Goal: Task Accomplishment & Management: Manage account settings

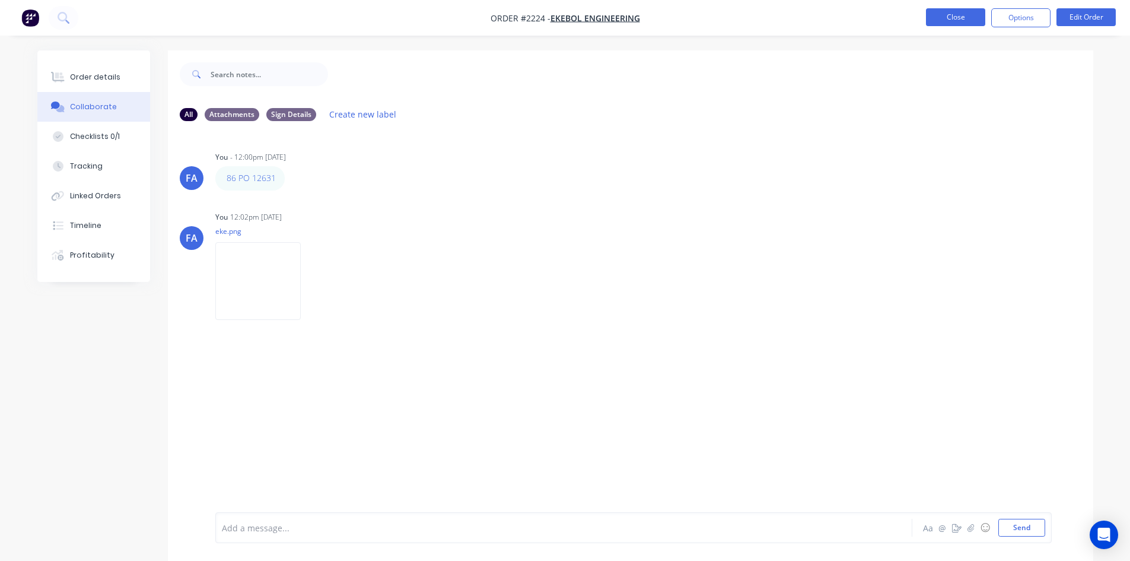
click at [942, 22] on button "Close" at bounding box center [955, 17] width 59 height 18
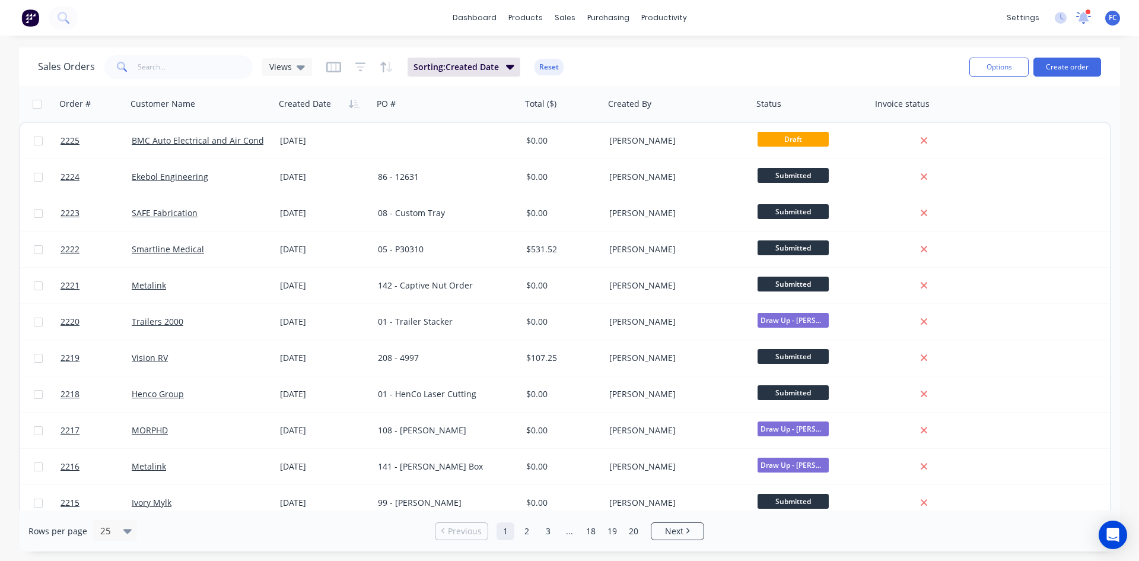
click at [1079, 10] on div at bounding box center [1083, 18] width 15 height 18
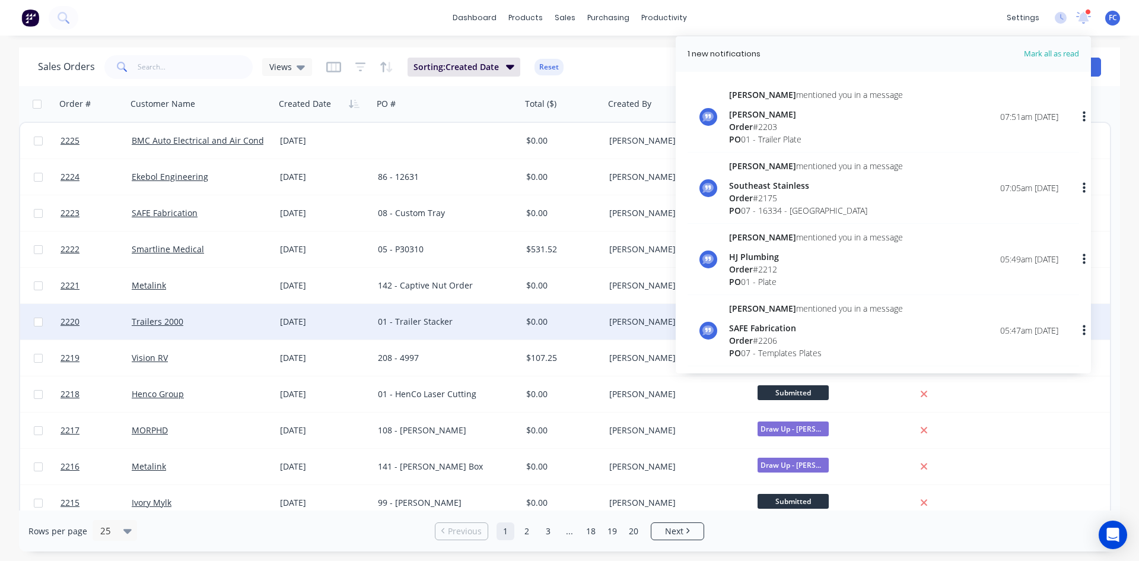
click at [228, 324] on div "Trailers 2000" at bounding box center [198, 322] width 132 height 12
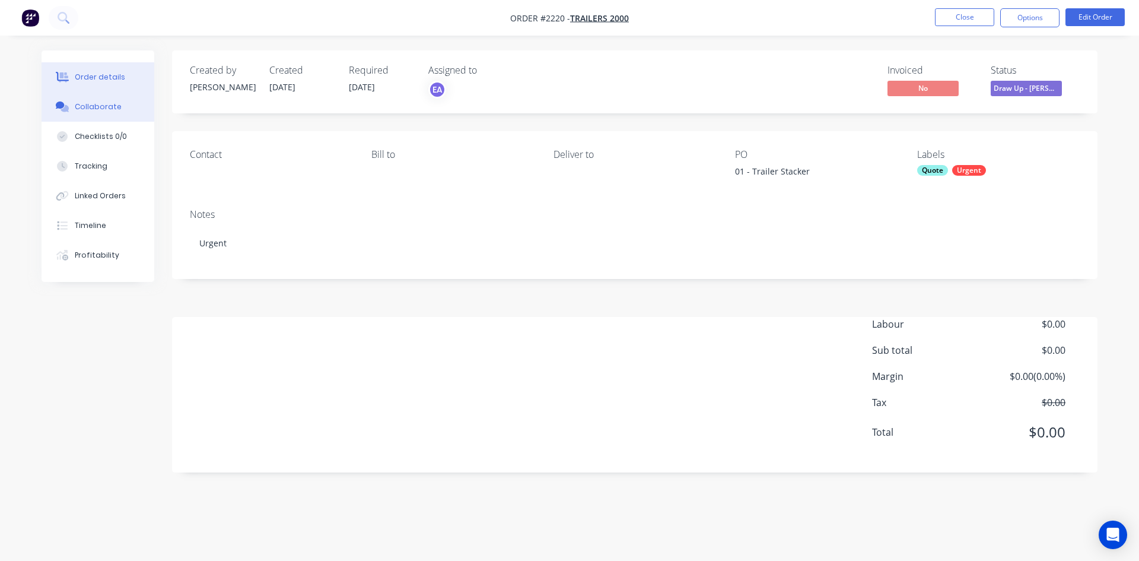
click at [100, 103] on div "Collaborate" at bounding box center [98, 106] width 47 height 11
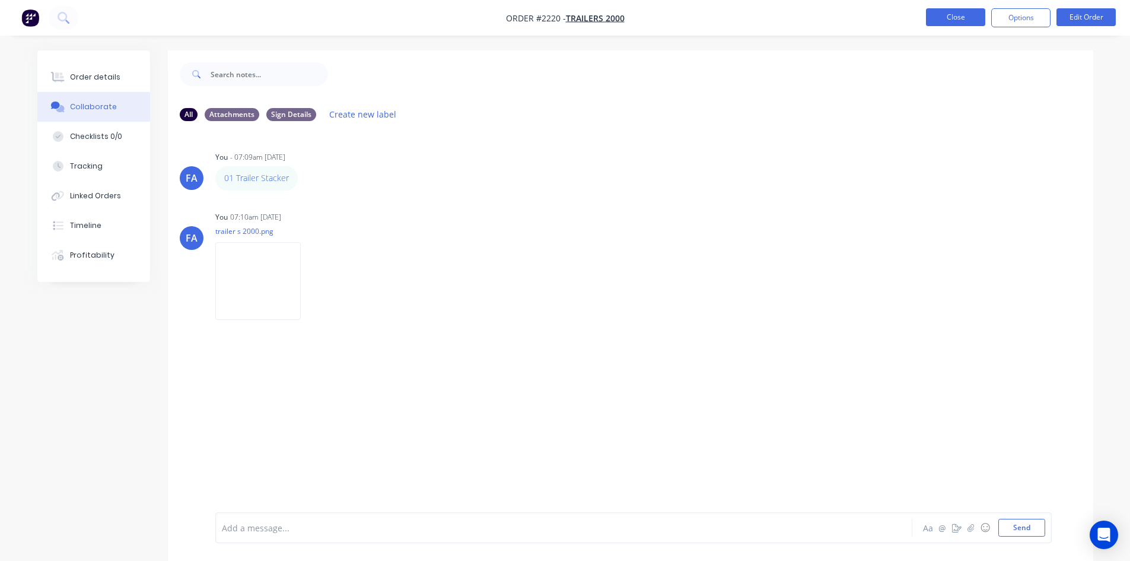
click at [958, 16] on button "Close" at bounding box center [955, 17] width 59 height 18
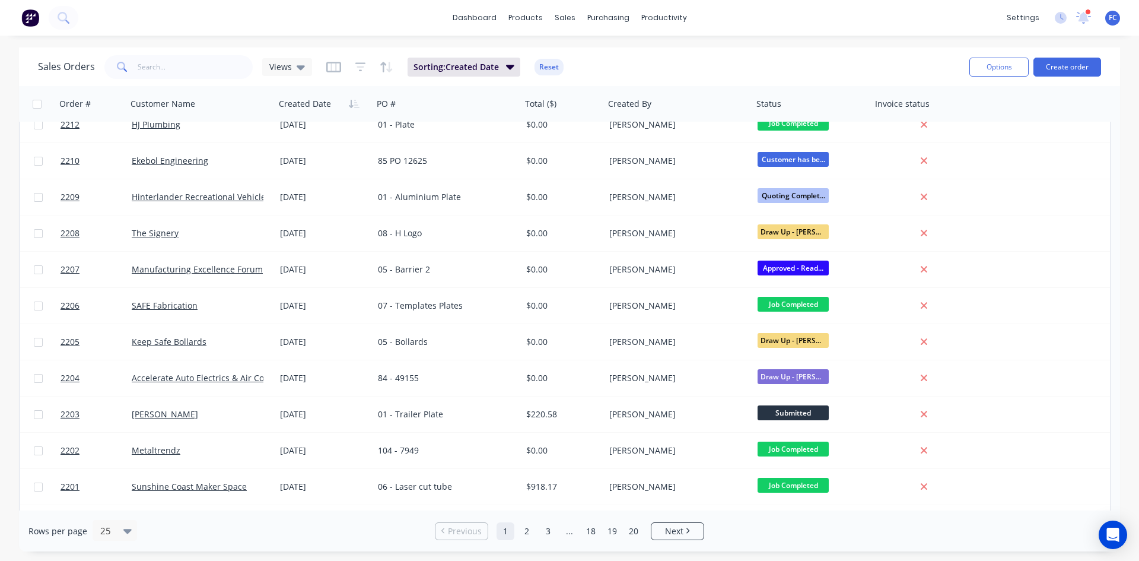
scroll to position [279, 0]
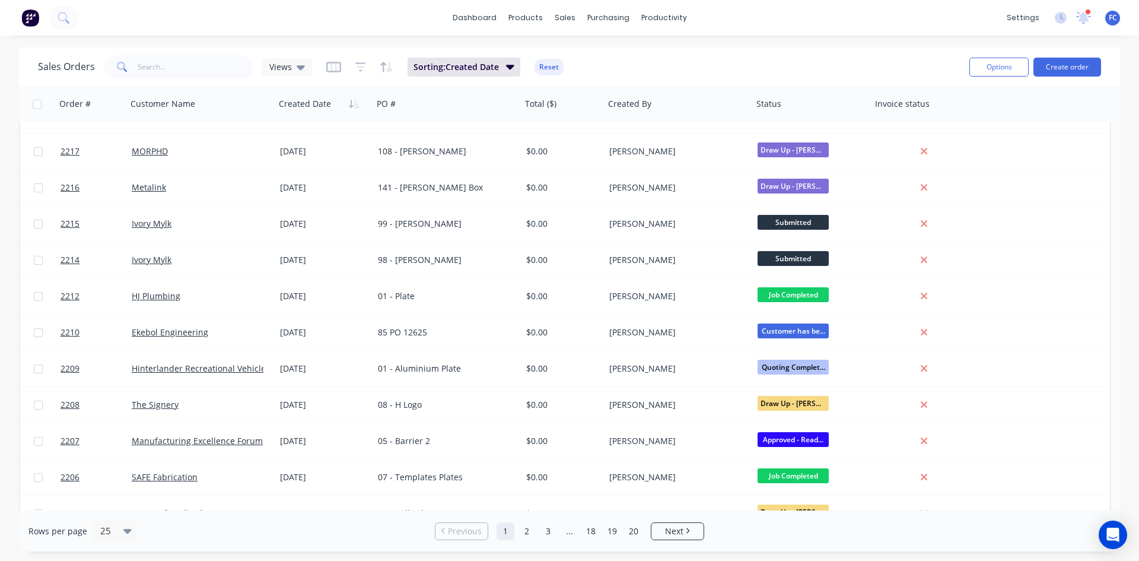
click at [1092, 14] on div "settings 1 new notifications Mark all as read Emma mentioned you in a message S…" at bounding box center [1070, 18] width 138 height 18
click at [1081, 17] on icon at bounding box center [1083, 16] width 11 height 9
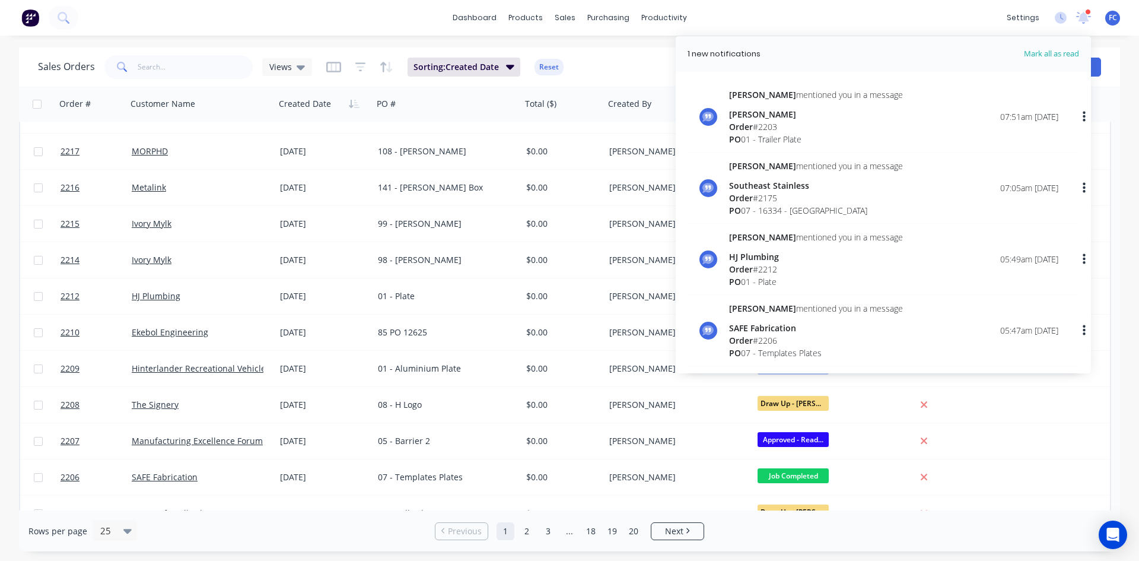
click at [782, 91] on div "Emma mentioned you in a message" at bounding box center [816, 94] width 174 height 12
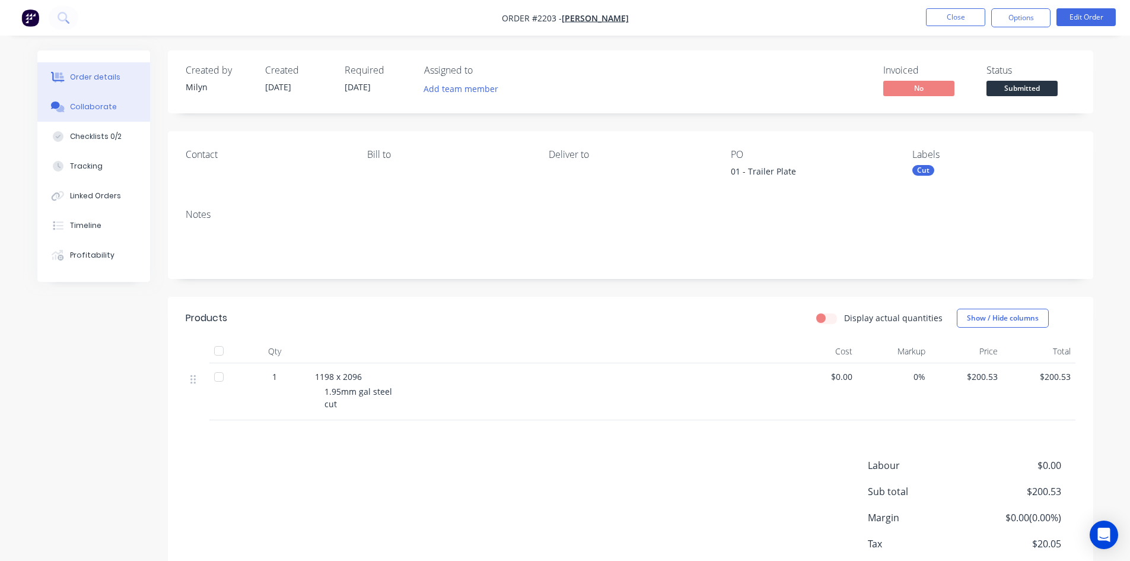
click at [95, 112] on button "Collaborate" at bounding box center [93, 107] width 113 height 30
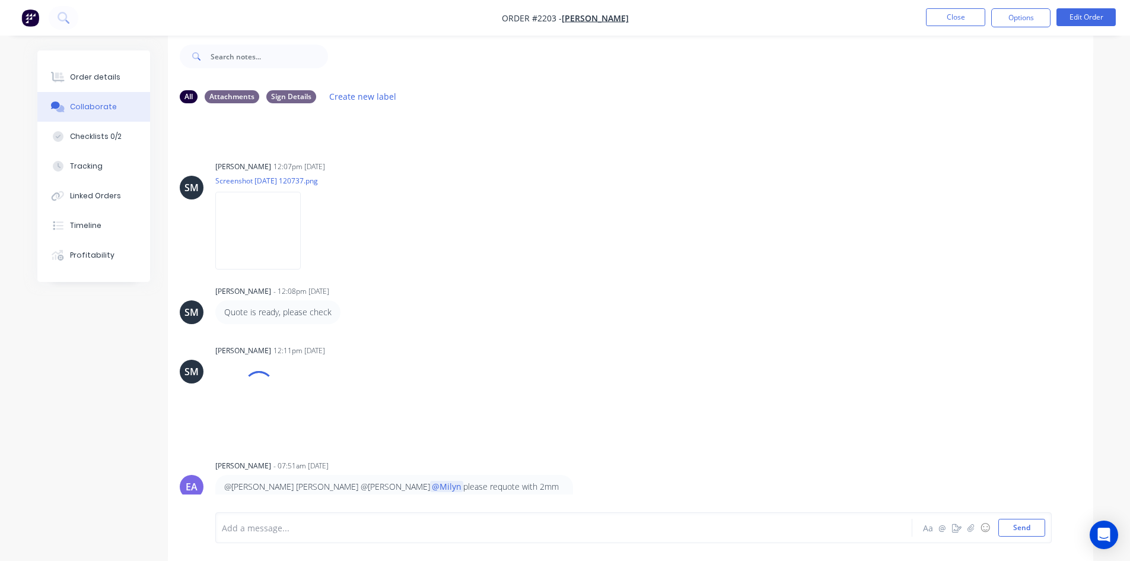
scroll to position [257, 0]
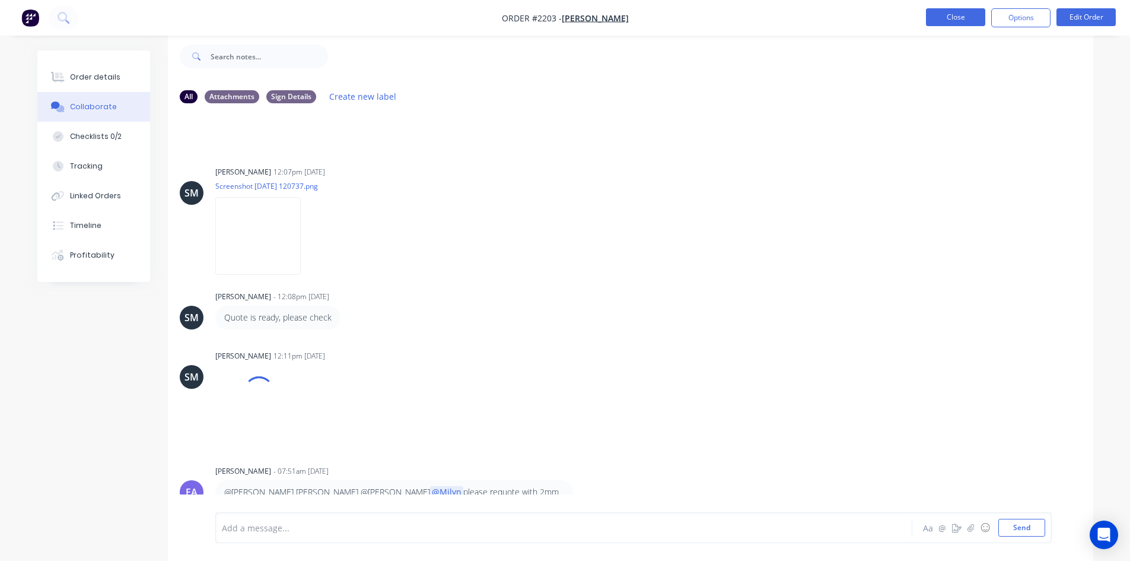
click at [950, 19] on button "Close" at bounding box center [955, 17] width 59 height 18
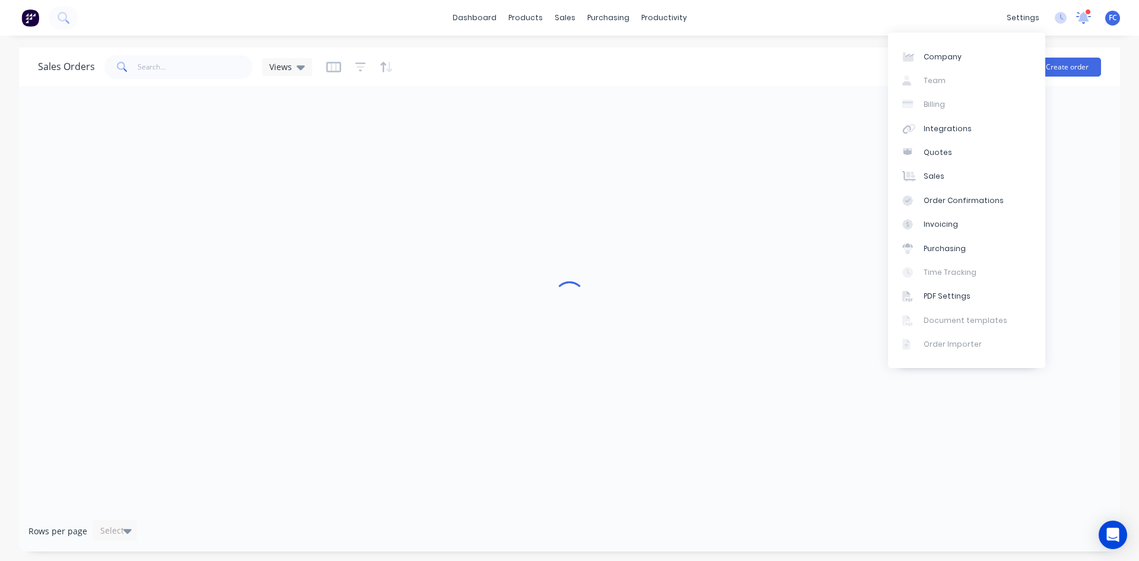
click at [1081, 17] on icon at bounding box center [1083, 16] width 11 height 11
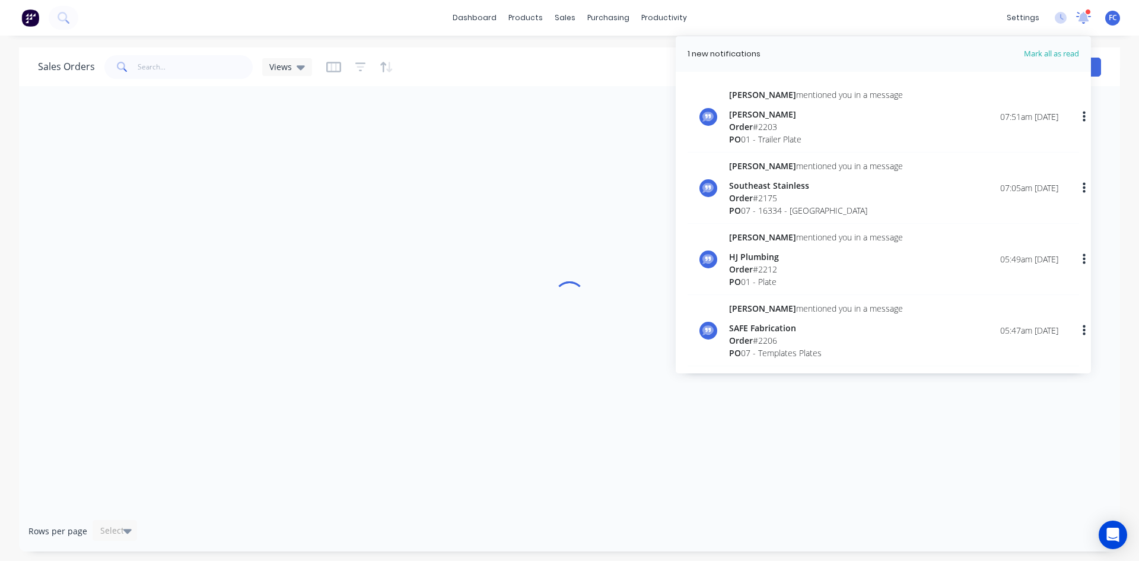
click at [1081, 17] on icon at bounding box center [1083, 16] width 11 height 9
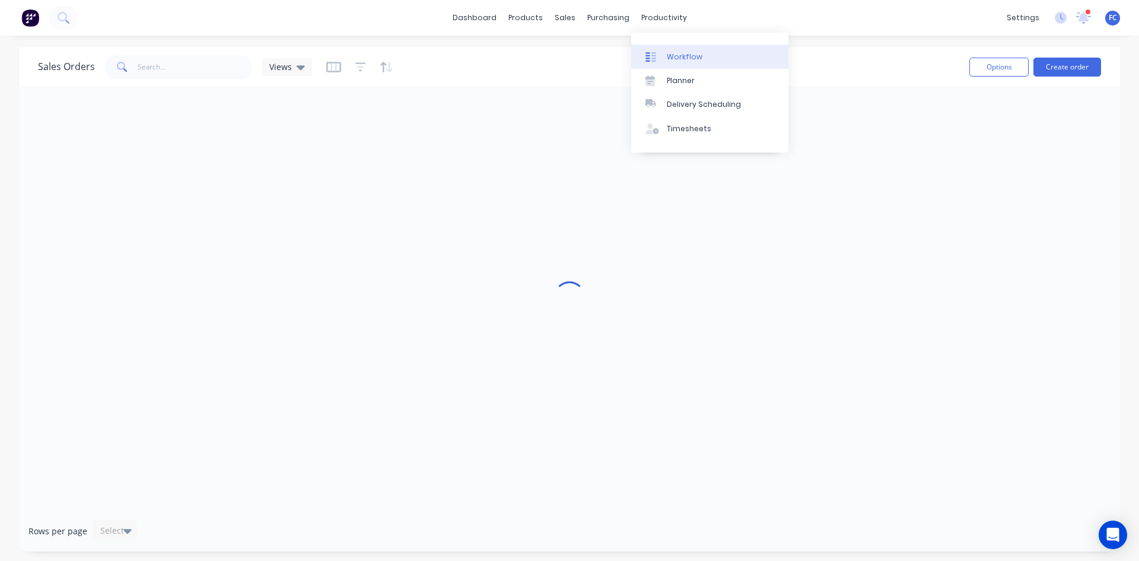
click at [673, 55] on div "Workflow" at bounding box center [685, 57] width 36 height 11
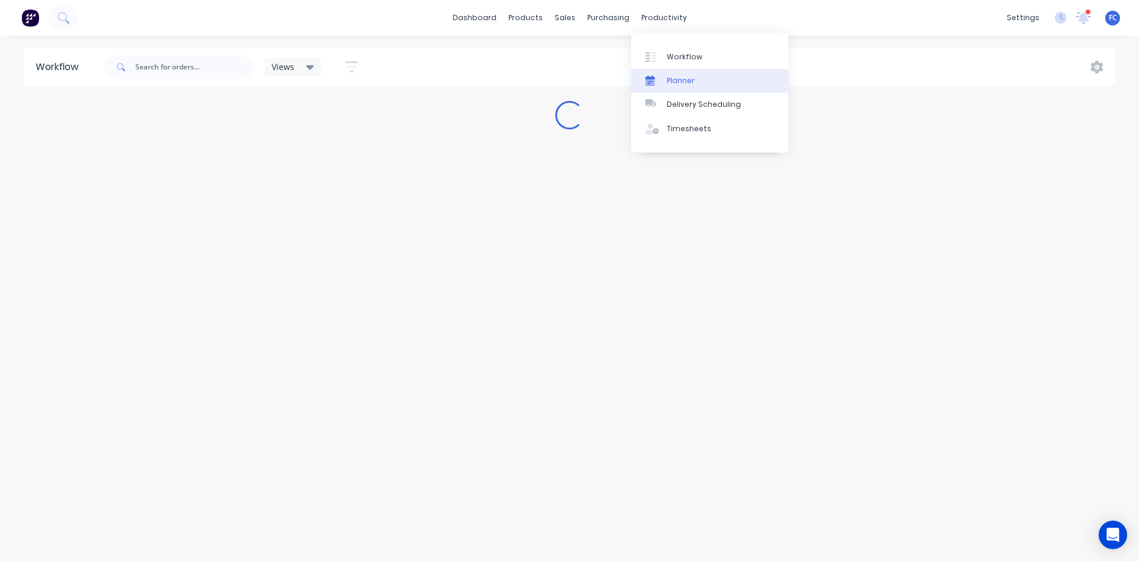
click at [682, 69] on link "Planner" at bounding box center [709, 81] width 157 height 24
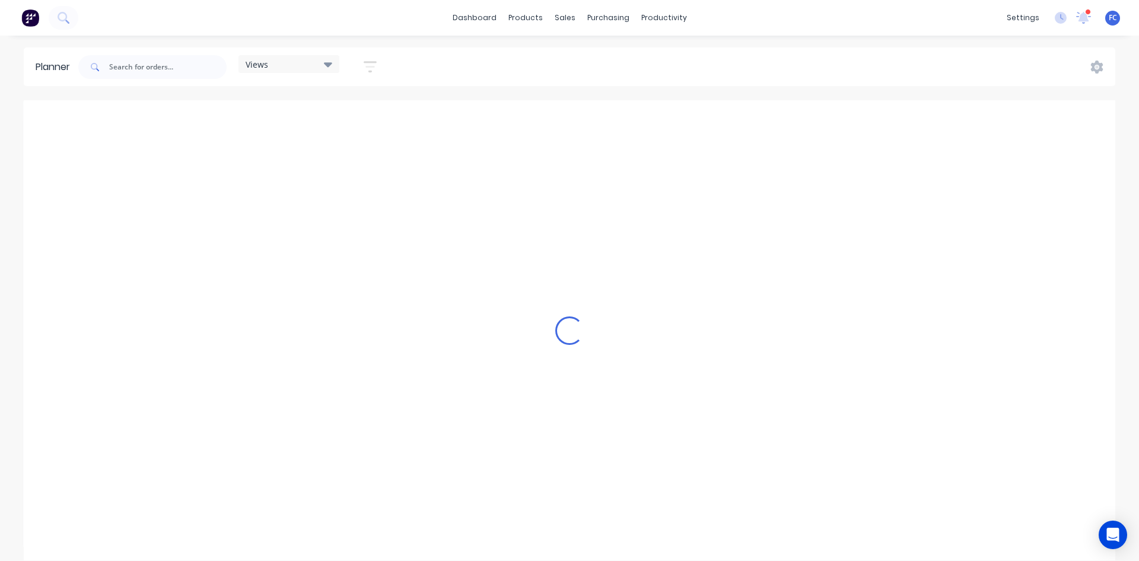
scroll to position [0, 833]
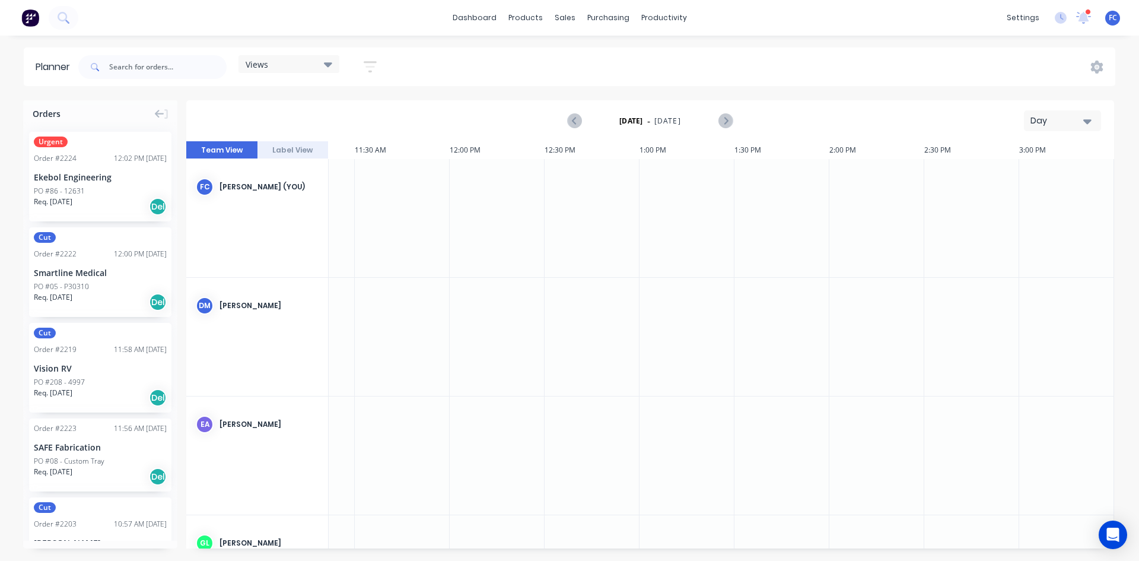
click at [114, 346] on div "11:58 AM 02/09/25" at bounding box center [140, 349] width 53 height 11
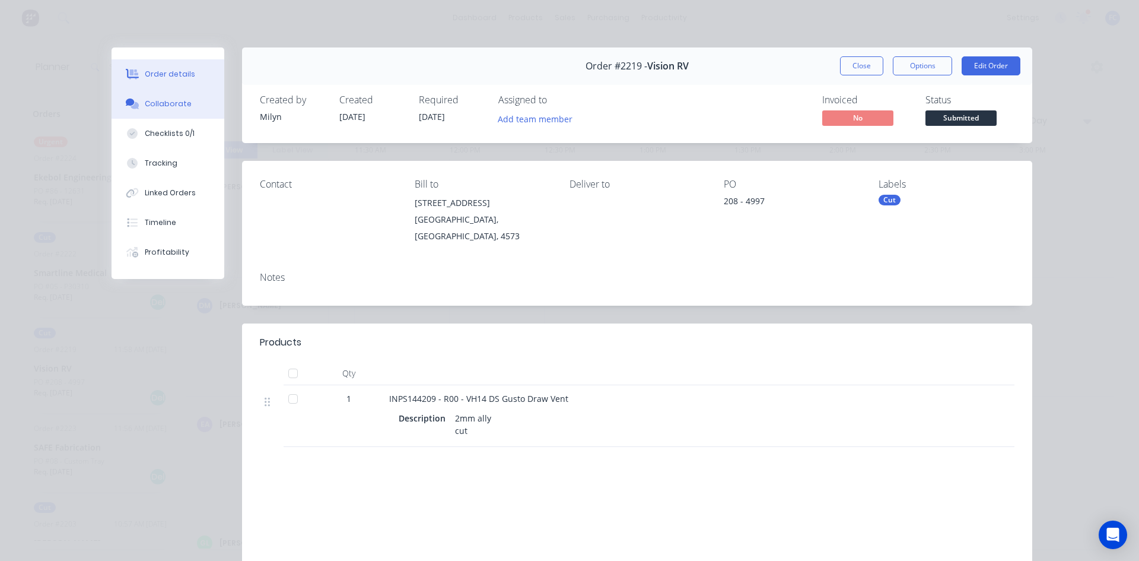
click at [161, 101] on div "Collaborate" at bounding box center [168, 103] width 47 height 11
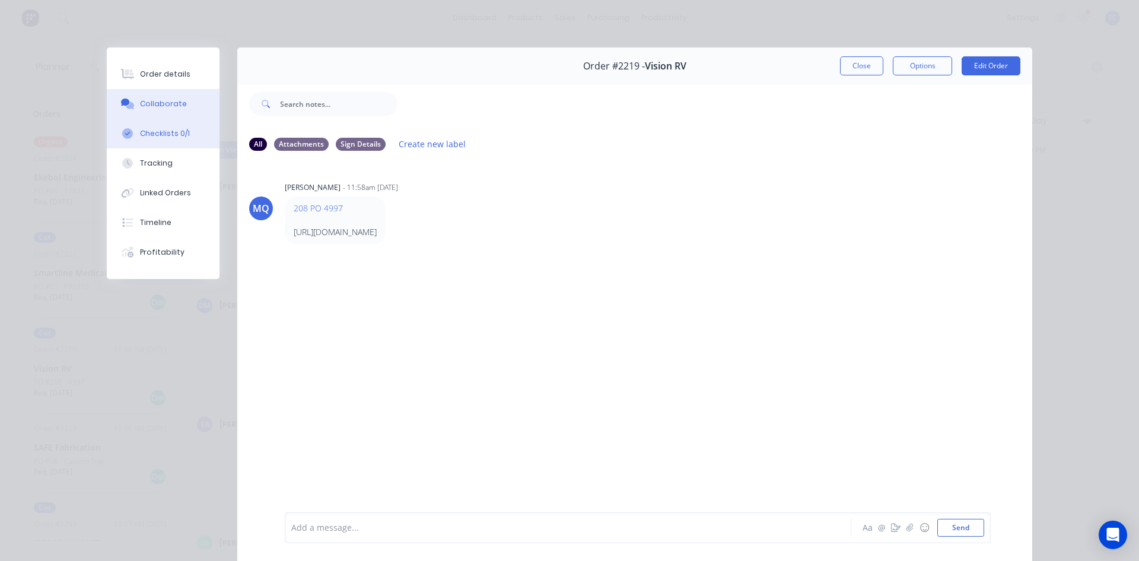
click at [168, 135] on div "Checklists 0/1" at bounding box center [165, 133] width 50 height 11
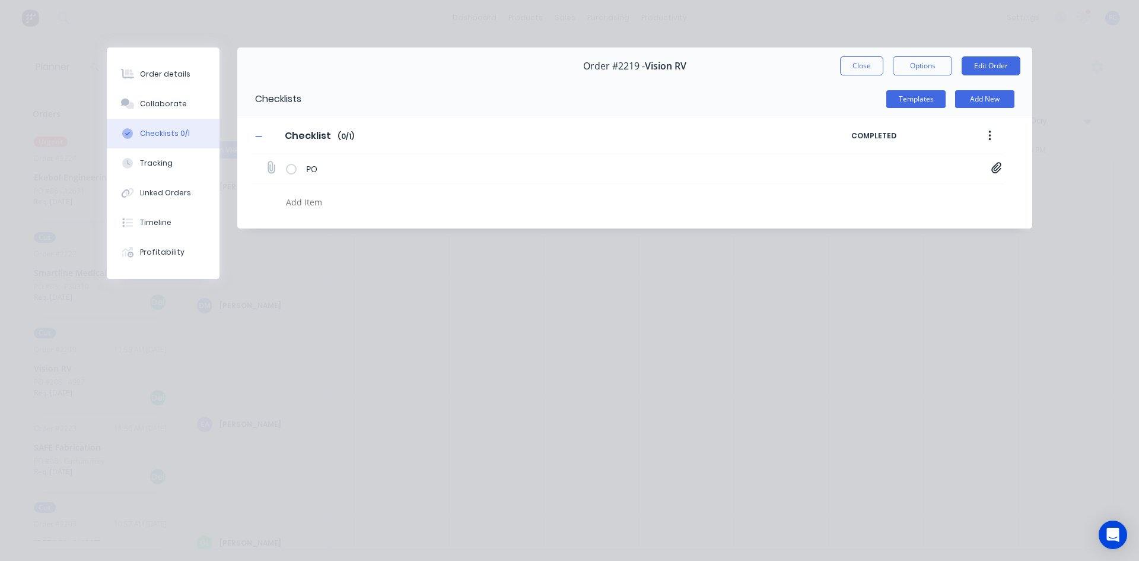
click at [991, 164] on icon at bounding box center [996, 168] width 11 height 12
click at [871, 197] on link "PO04997.pdf" at bounding box center [901, 193] width 138 height 12
click at [863, 64] on button "Close" at bounding box center [861, 65] width 43 height 19
type textarea "x"
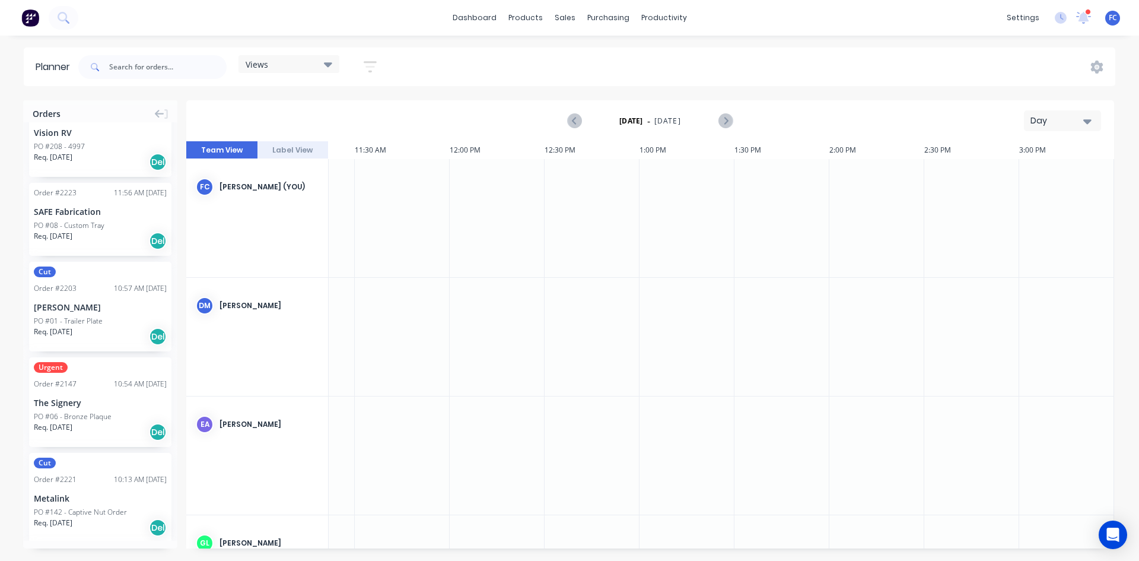
scroll to position [237, 0]
click at [90, 394] on div "The Signery" at bounding box center [100, 400] width 133 height 12
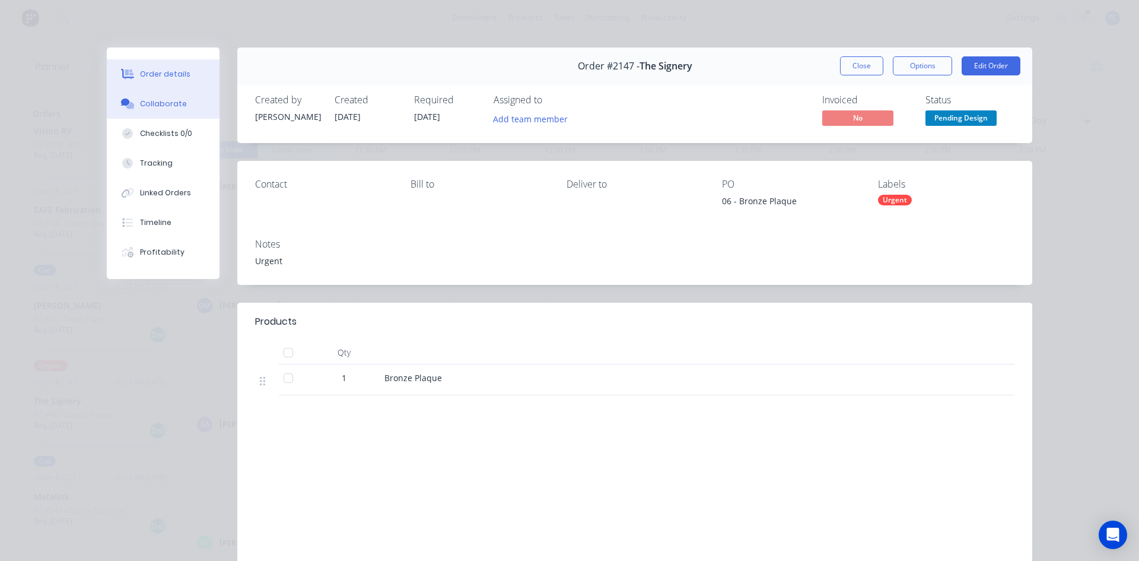
click at [175, 101] on div "Collaborate" at bounding box center [163, 103] width 47 height 11
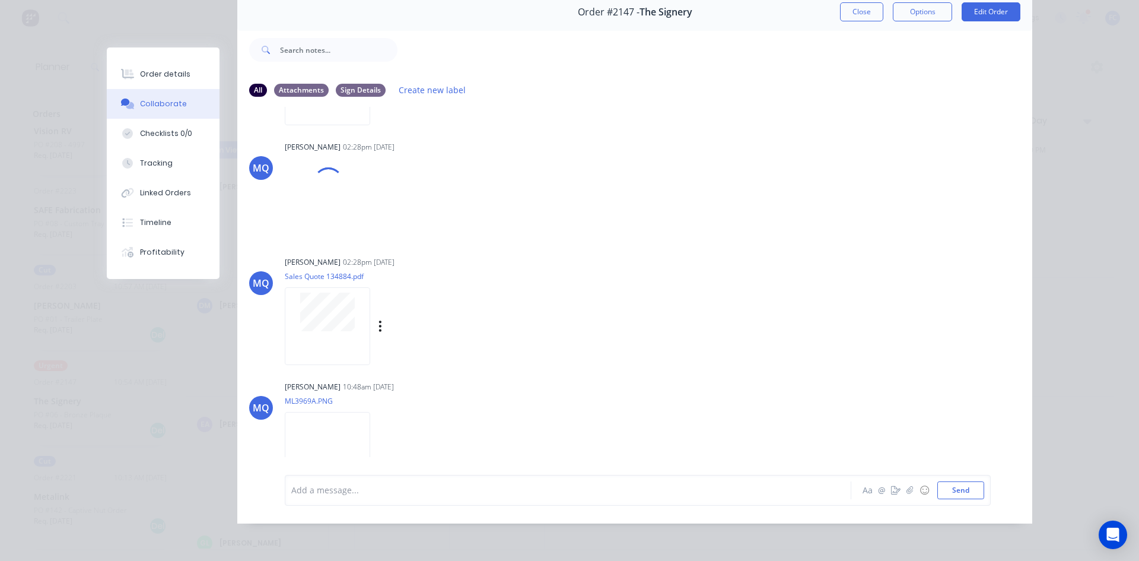
scroll to position [987, 0]
click at [330, 326] on div at bounding box center [327, 320] width 85 height 78
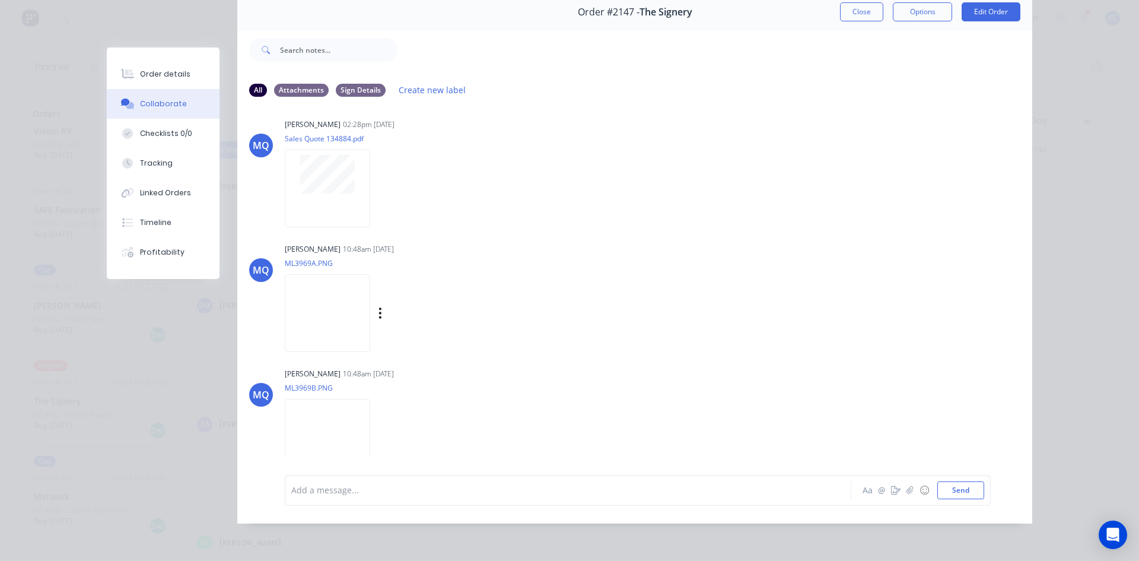
scroll to position [1163, 0]
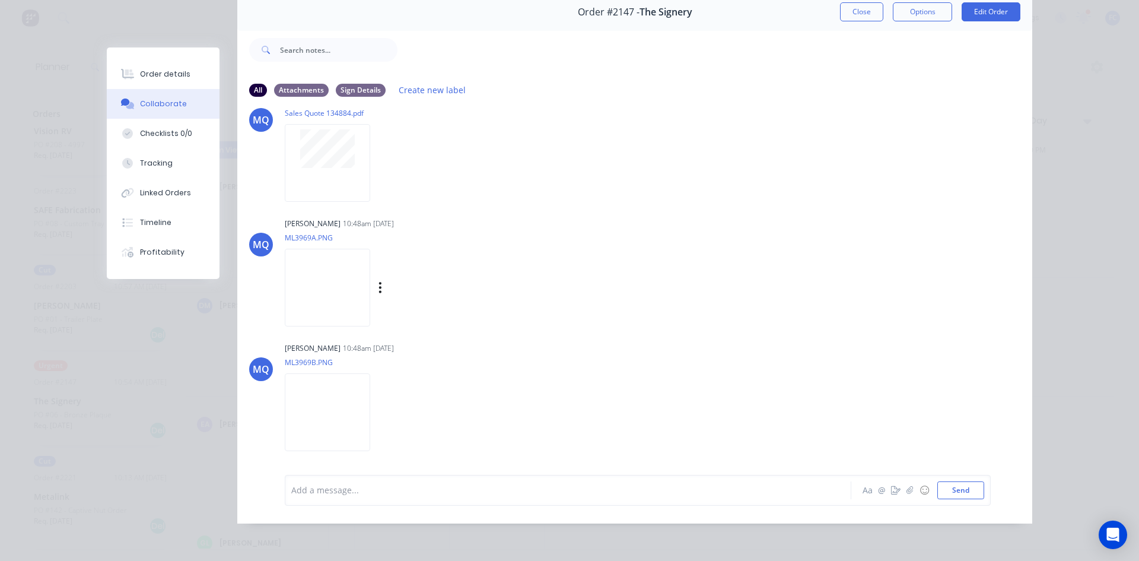
click at [330, 287] on img at bounding box center [327, 288] width 85 height 78
click at [323, 423] on img at bounding box center [327, 412] width 85 height 78
click at [351, 273] on img at bounding box center [327, 288] width 85 height 78
click at [298, 398] on img at bounding box center [327, 412] width 85 height 78
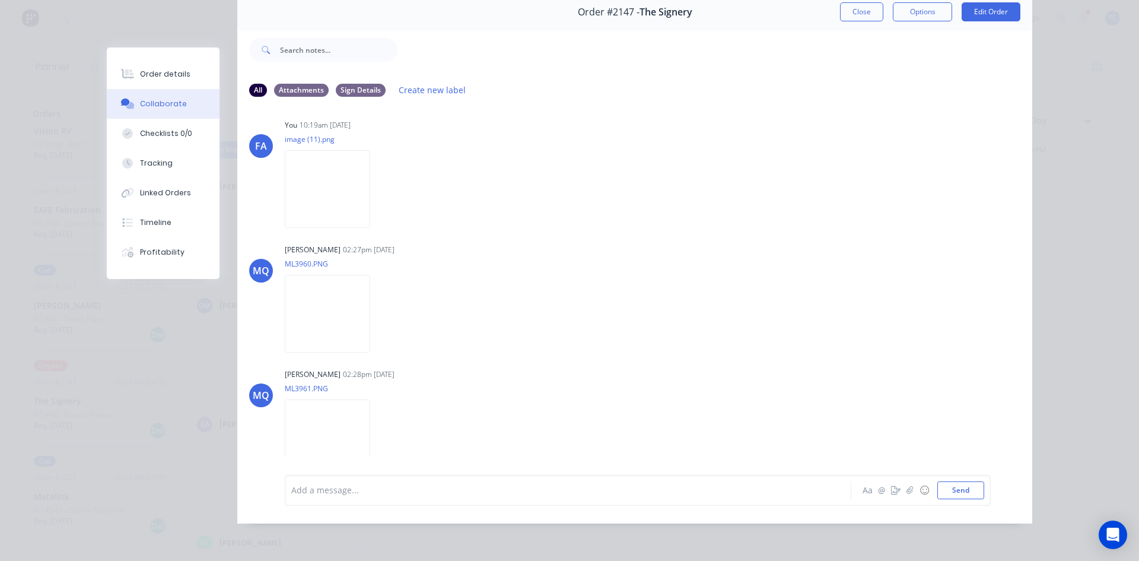
scroll to position [747, 0]
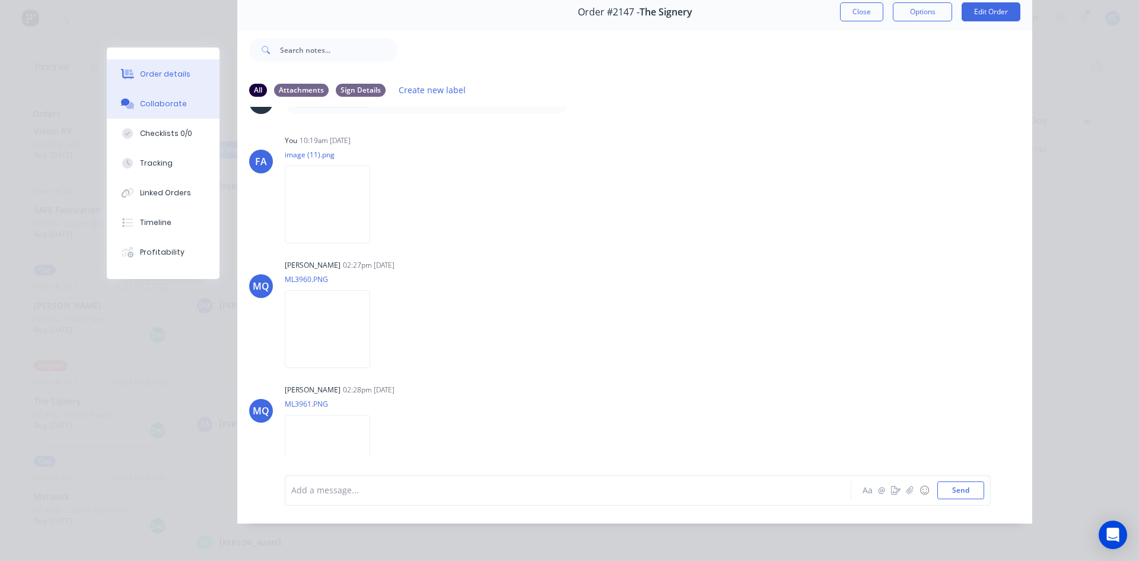
click at [184, 72] on button "Order details" at bounding box center [163, 74] width 113 height 30
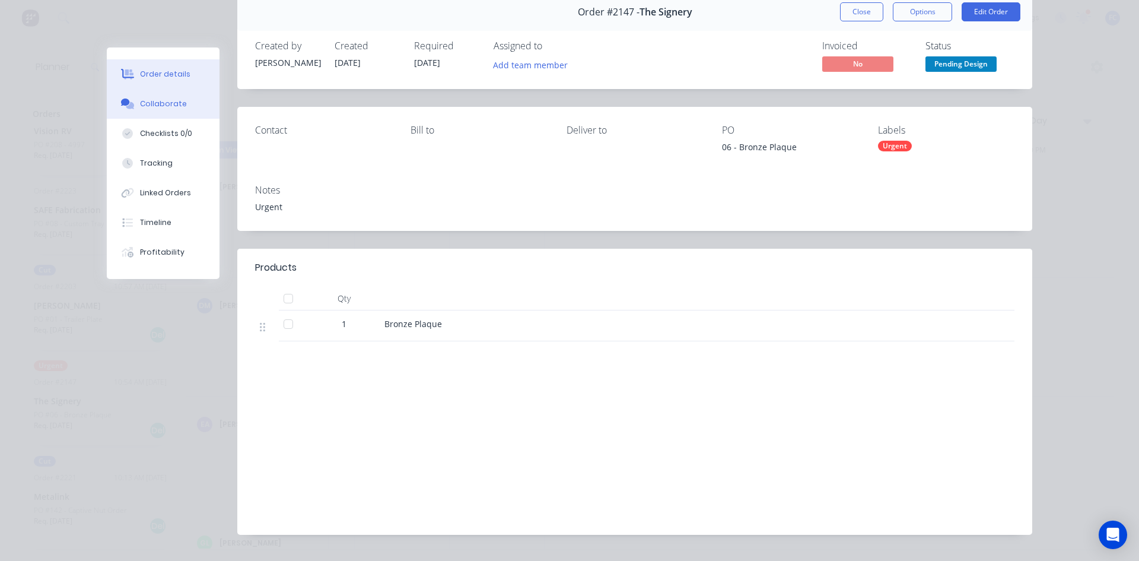
click at [167, 110] on button "Collaborate" at bounding box center [163, 104] width 113 height 30
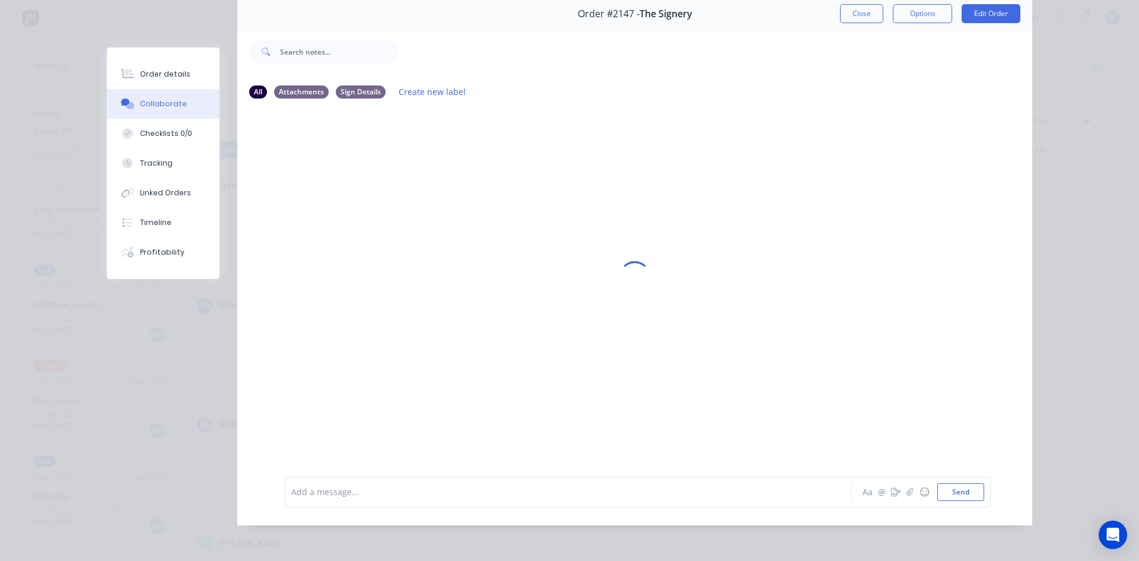
scroll to position [54, 0]
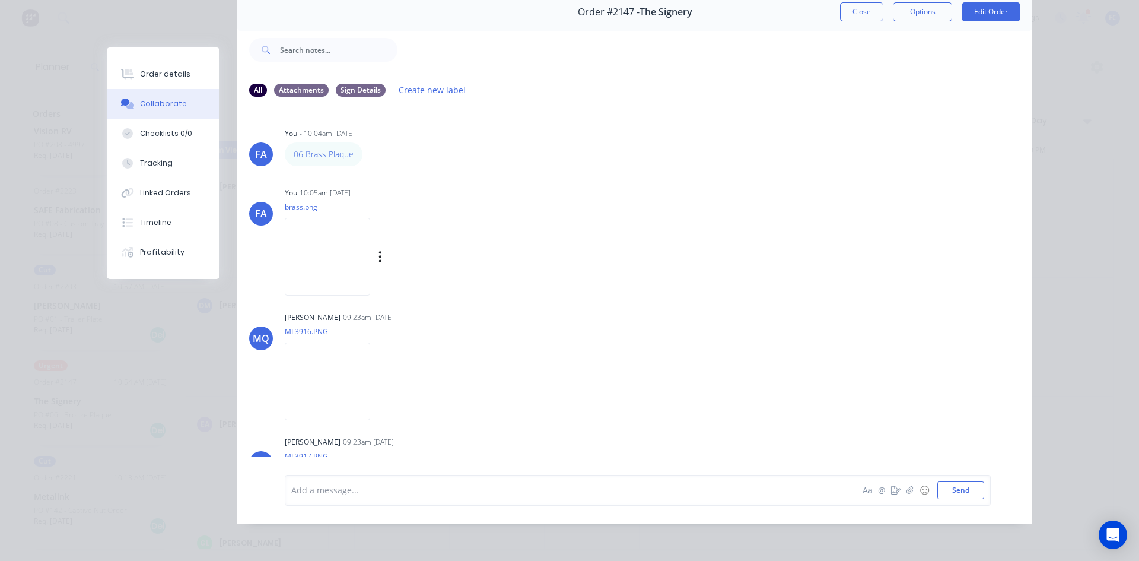
click at [323, 255] on img at bounding box center [327, 257] width 85 height 78
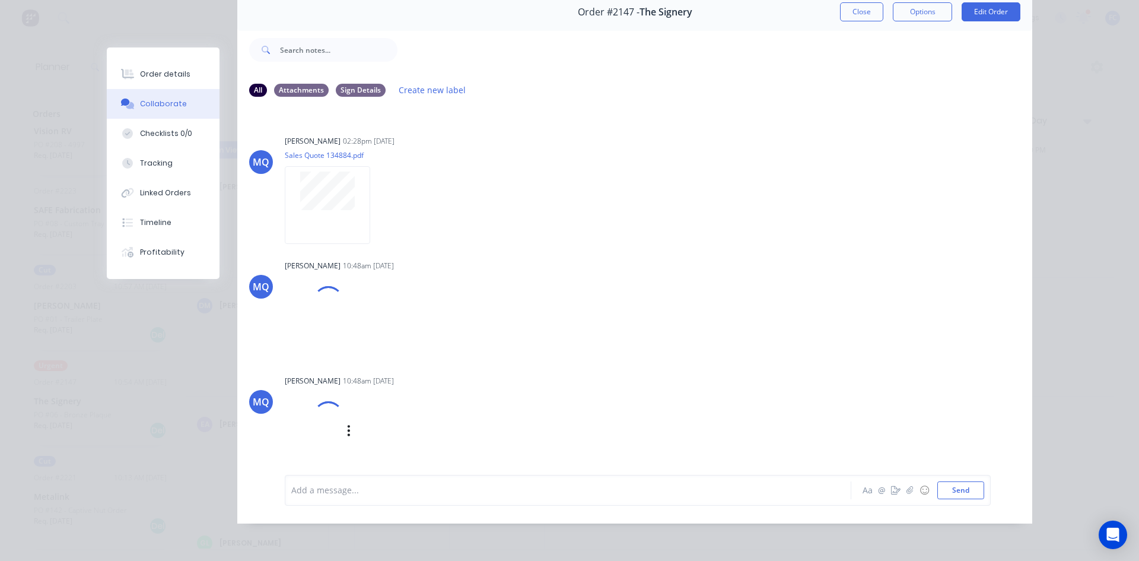
scroll to position [1106, 0]
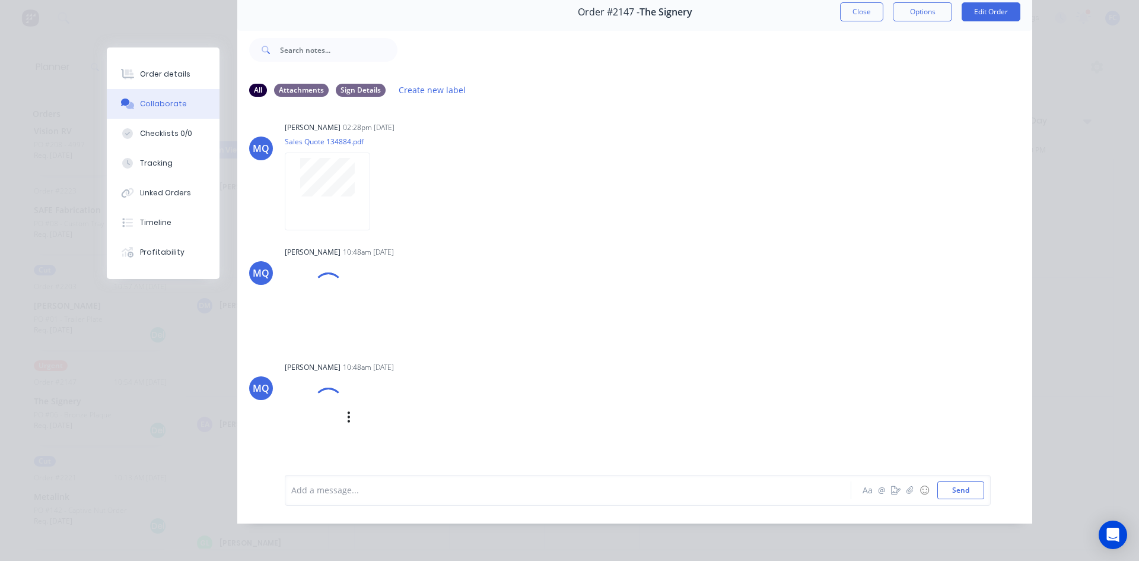
click at [326, 405] on div at bounding box center [328, 402] width 42 height 42
click at [329, 304] on div at bounding box center [314, 302] width 59 height 78
click at [326, 300] on div at bounding box center [328, 287] width 42 height 42
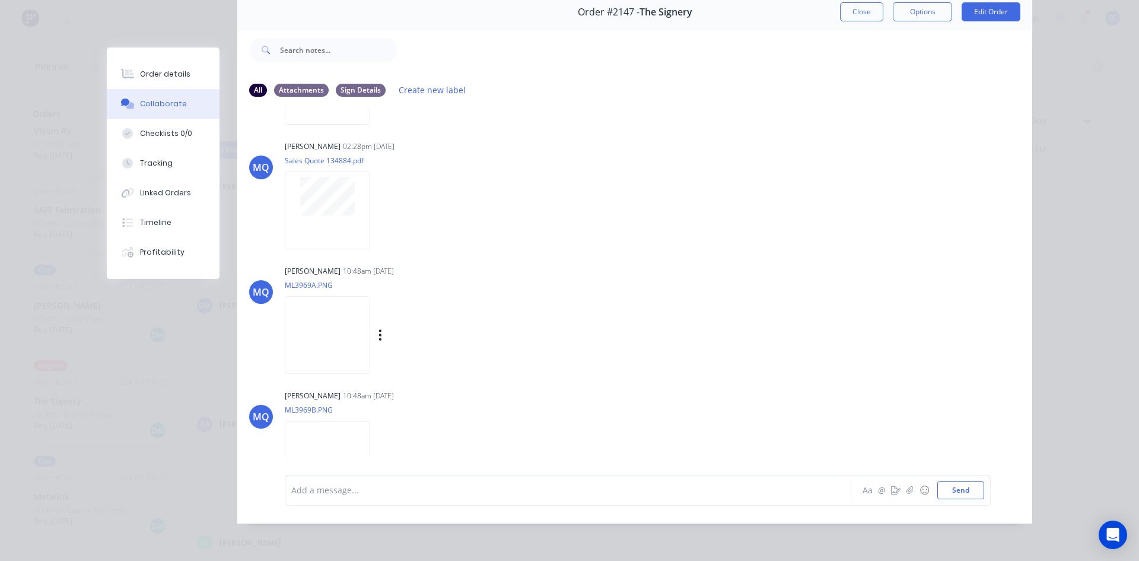
scroll to position [1134, 0]
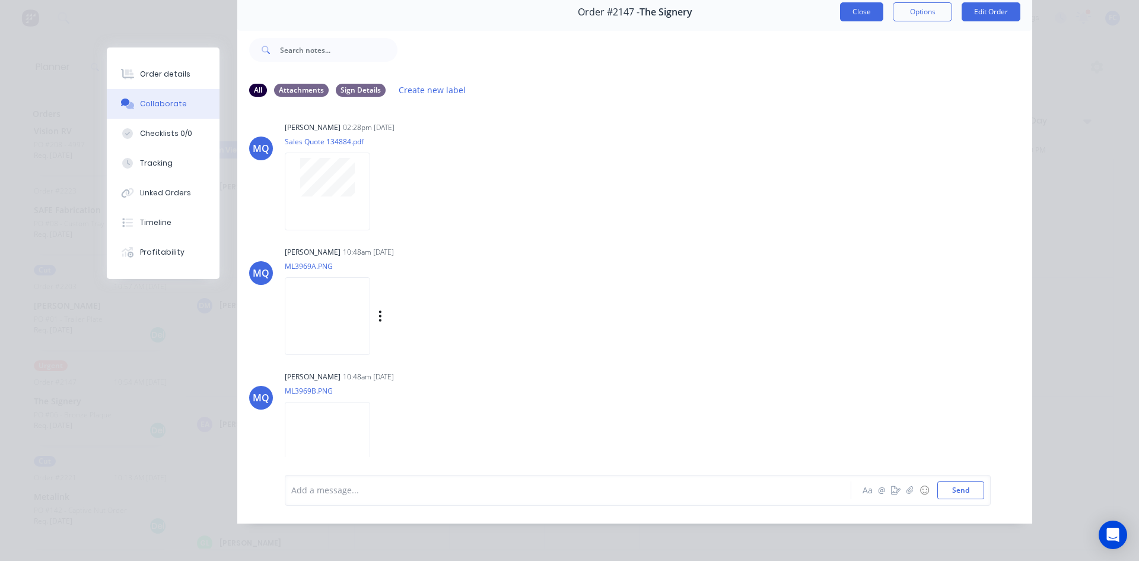
click at [846, 11] on button "Close" at bounding box center [861, 11] width 43 height 19
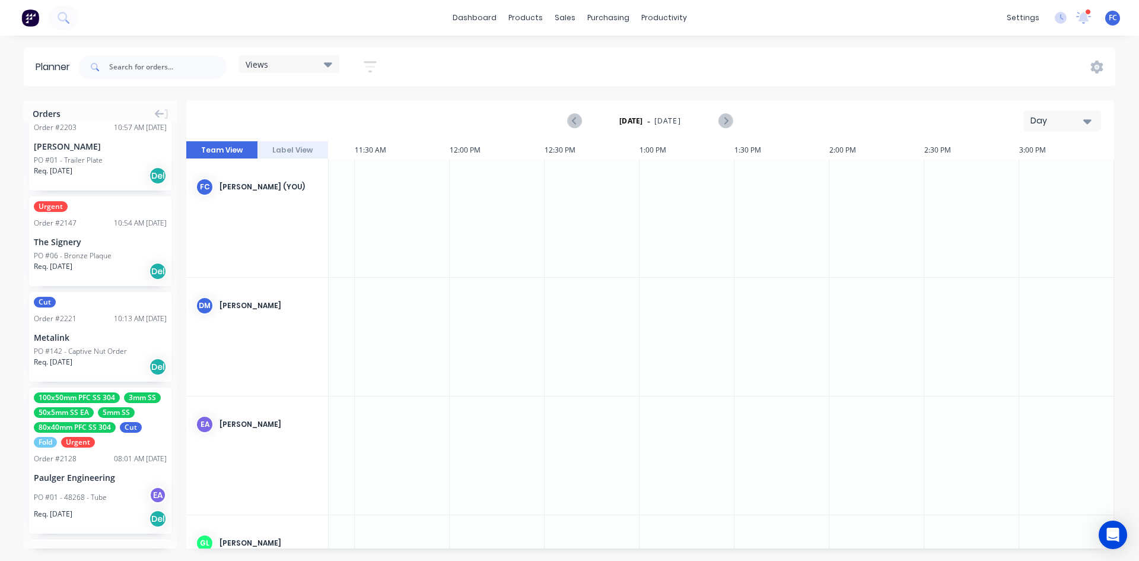
scroll to position [415, 0]
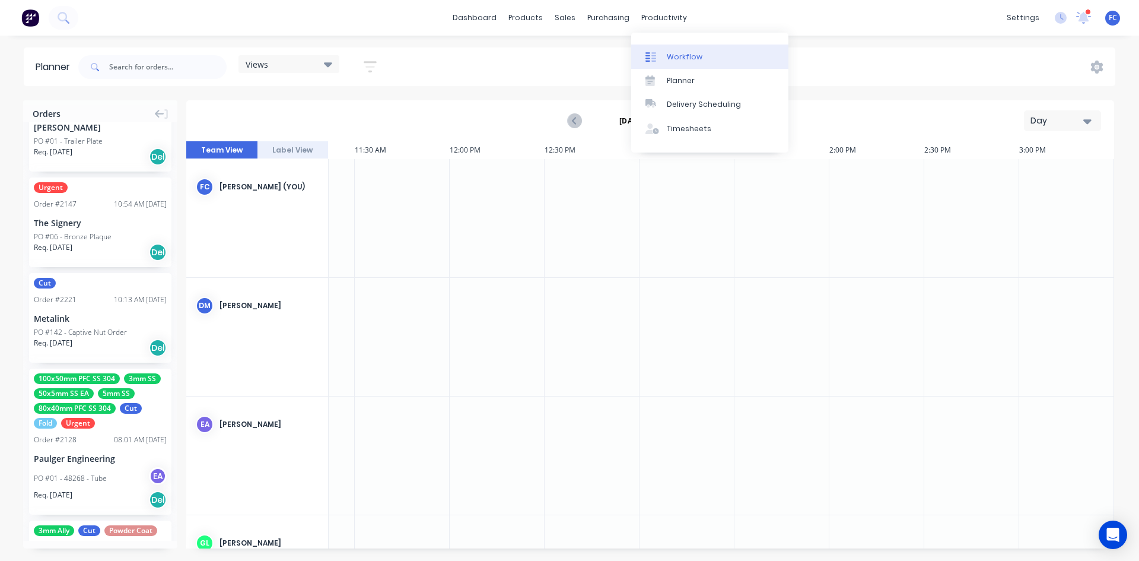
click at [658, 50] on link "Workflow" at bounding box center [709, 56] width 157 height 24
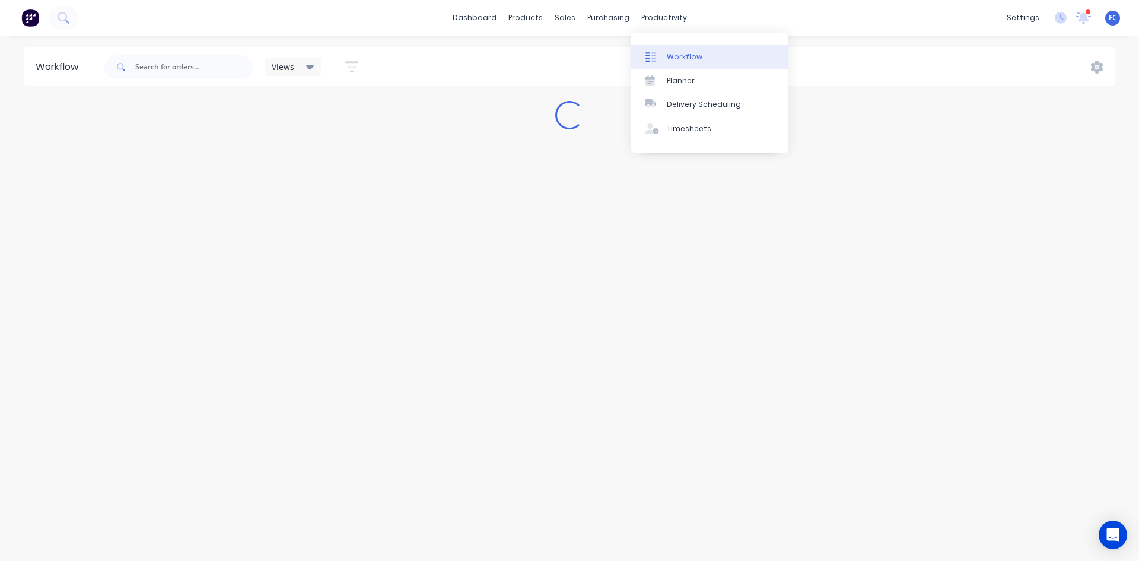
click at [668, 65] on link "Workflow" at bounding box center [709, 56] width 157 height 24
click at [1077, 13] on icon at bounding box center [1083, 18] width 15 height 12
click at [671, 47] on link "Workflow" at bounding box center [709, 56] width 157 height 24
click at [1080, 20] on icon at bounding box center [1083, 16] width 11 height 9
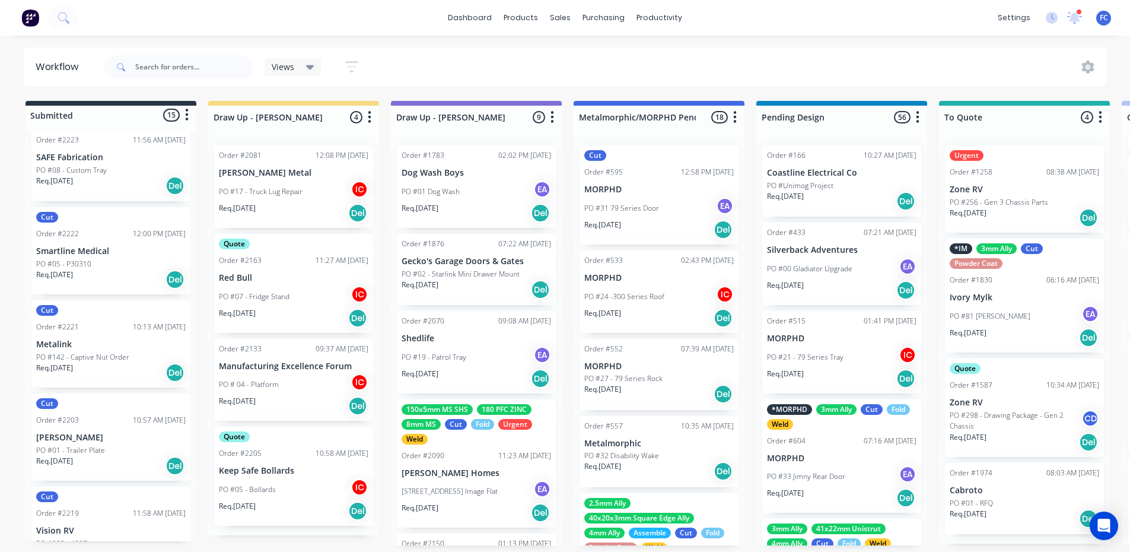
scroll to position [993, 0]
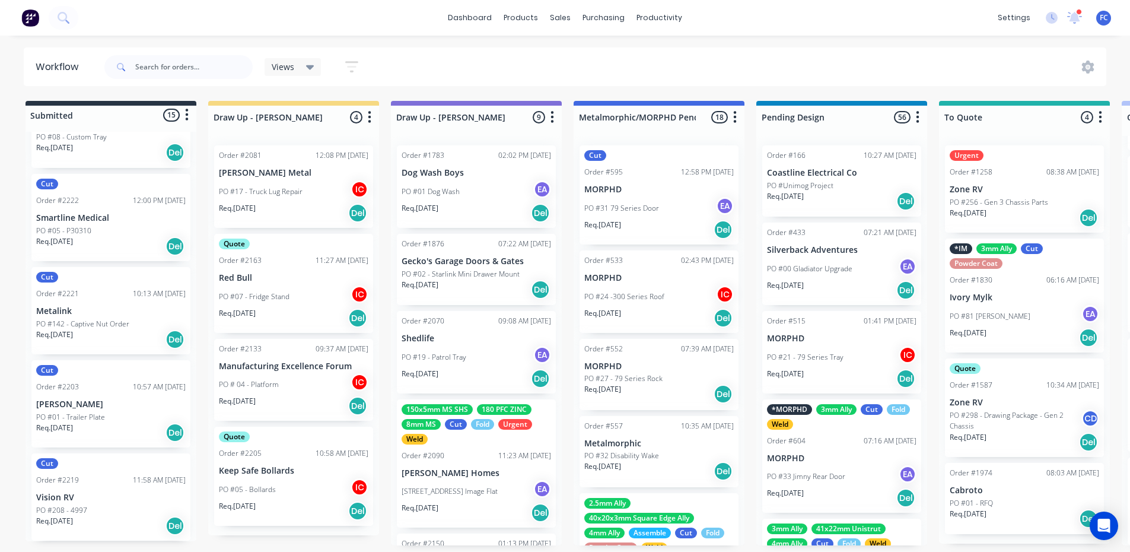
click at [77, 402] on p "[PERSON_NAME]" at bounding box center [110, 404] width 149 height 10
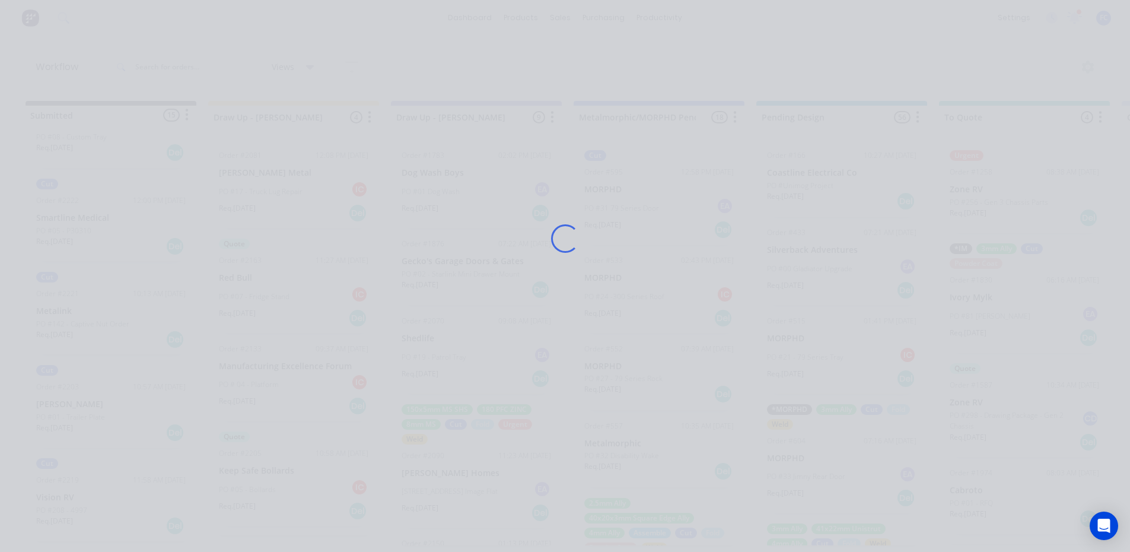
scroll to position [0, 0]
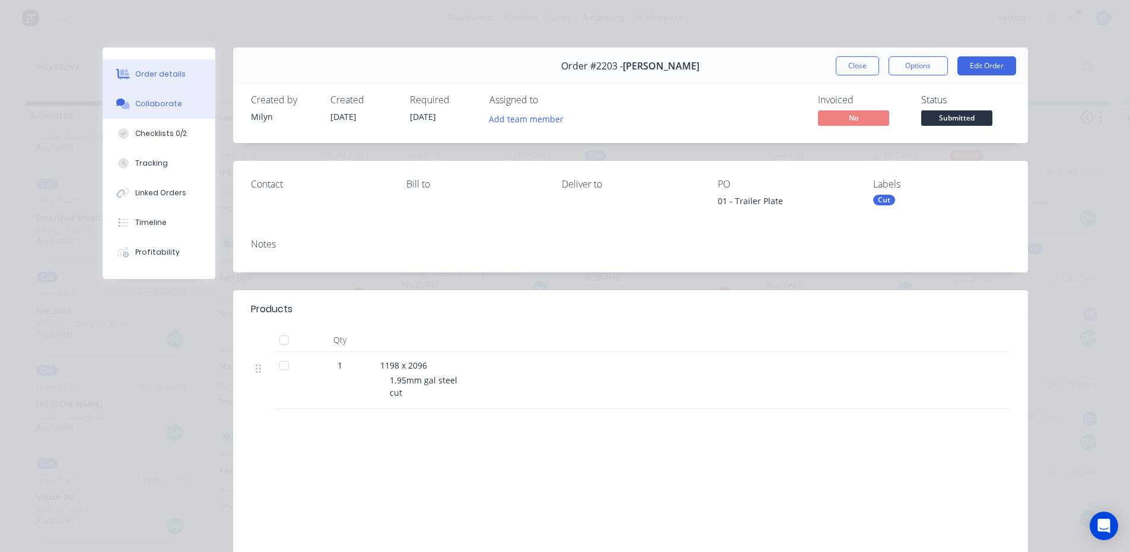
click at [157, 104] on div "Collaborate" at bounding box center [158, 103] width 47 height 11
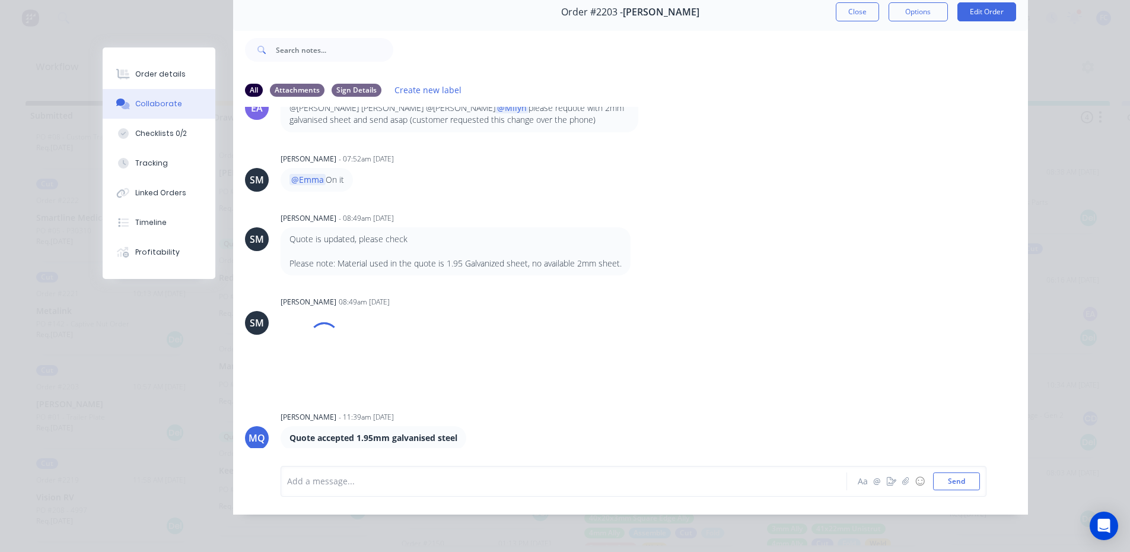
scroll to position [625, 0]
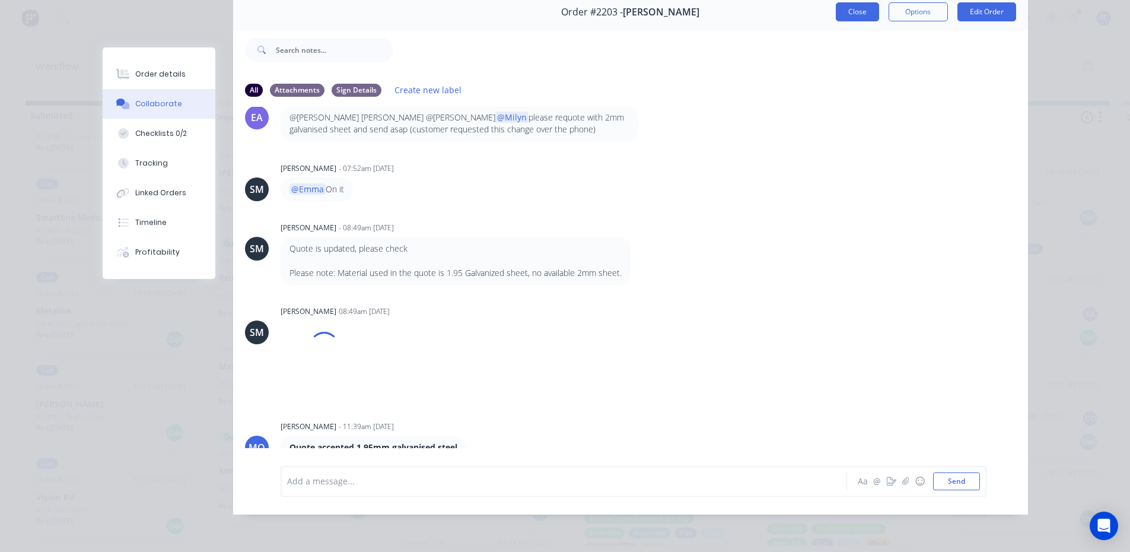
click at [836, 9] on button "Close" at bounding box center [857, 11] width 43 height 19
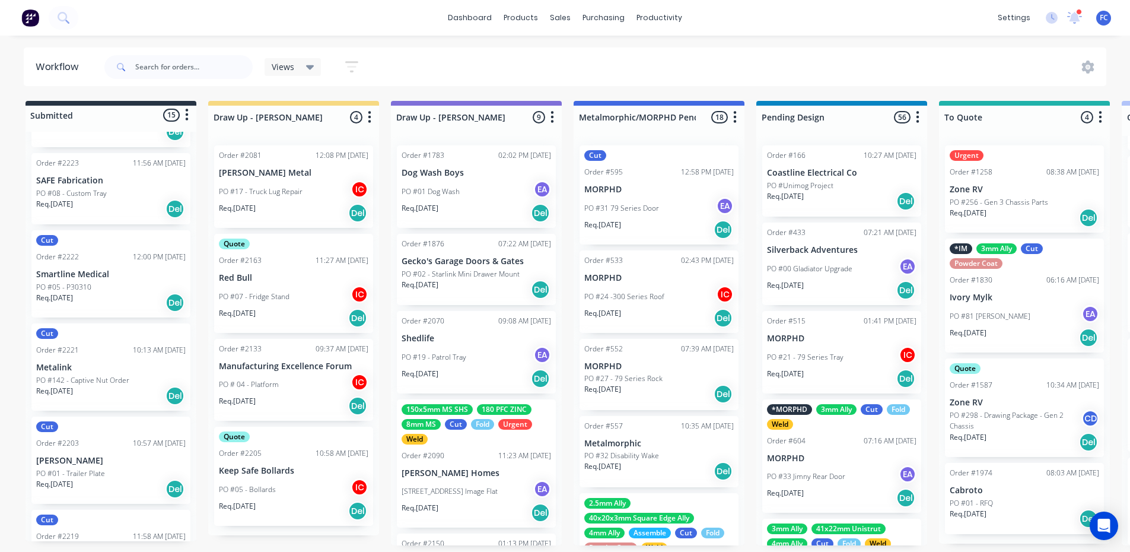
scroll to position [934, 0]
click at [62, 348] on div "Order #2221" at bounding box center [57, 353] width 43 height 11
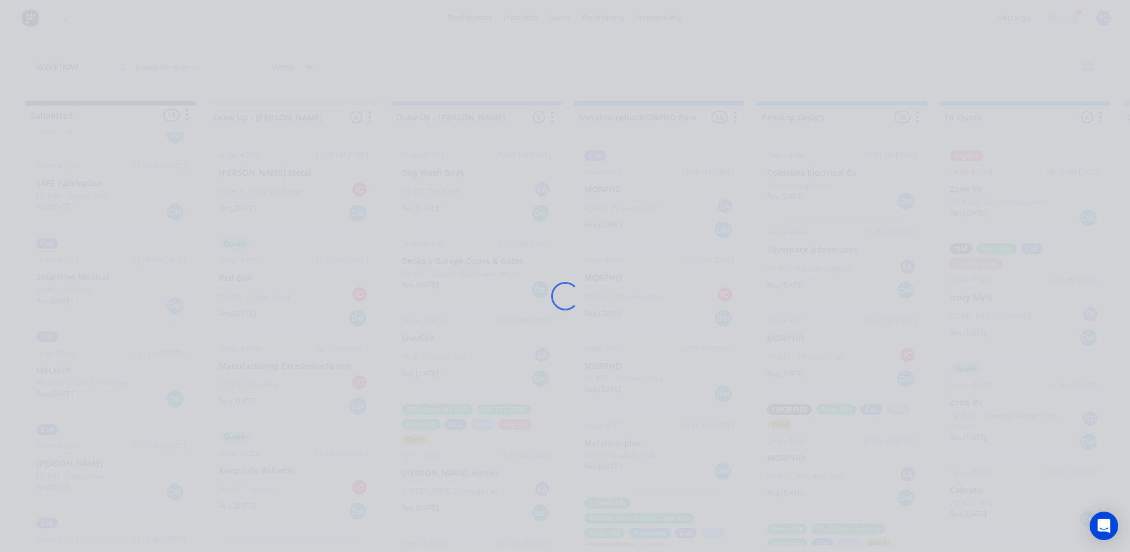
scroll to position [0, 0]
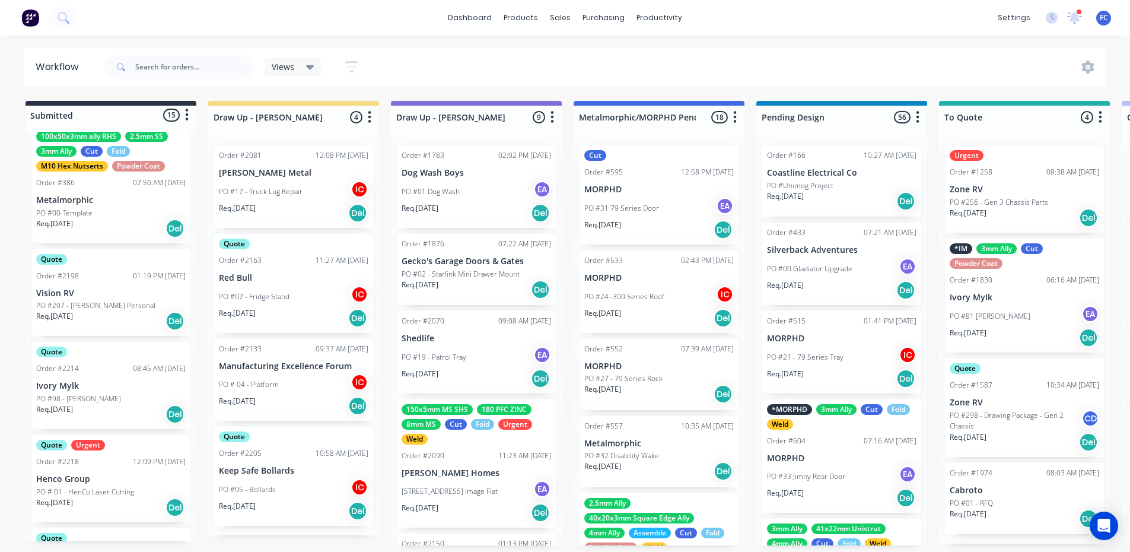
scroll to position [103, 0]
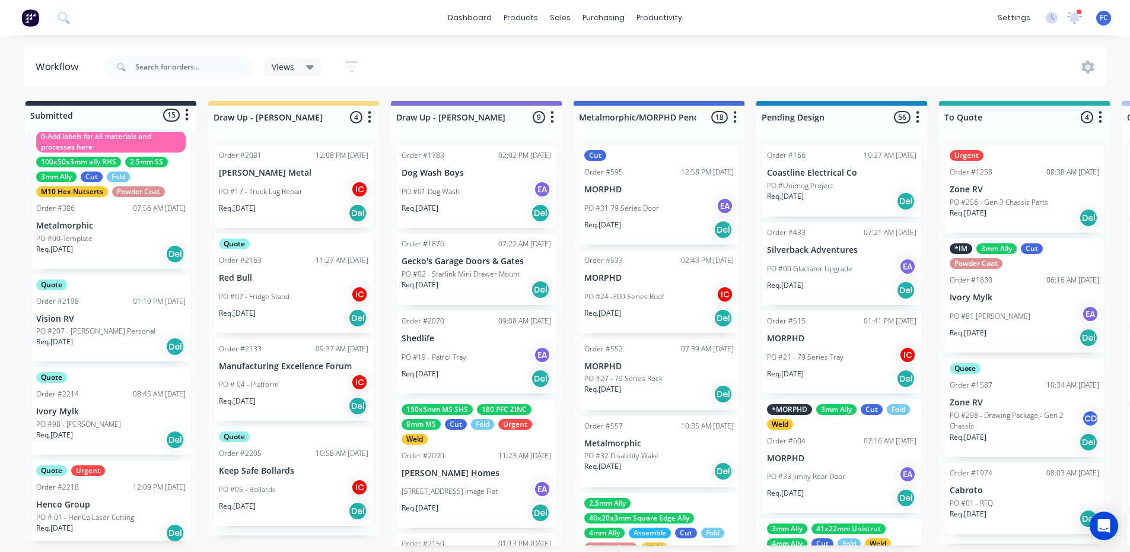
click at [91, 314] on p "Vision RV" at bounding box center [110, 319] width 149 height 10
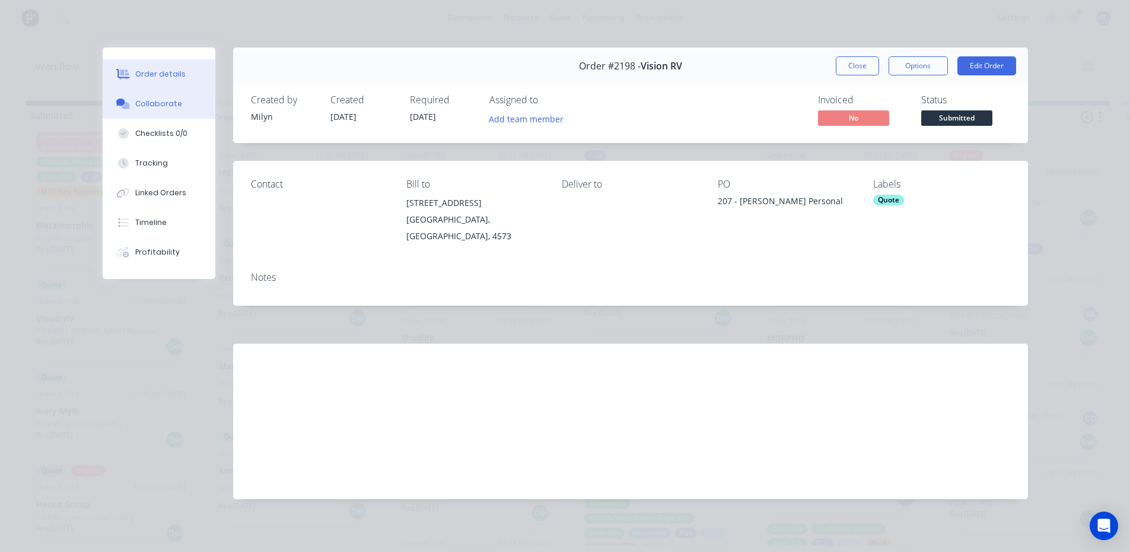
drag, startPoint x: 139, startPoint y: 89, endPoint x: 145, endPoint y: 97, distance: 10.2
click at [141, 92] on div "Order details Collaborate Checklists 0/0 Tracking Linked Orders Timeline Profit…" at bounding box center [159, 162] width 113 height 231
drag, startPoint x: 147, startPoint y: 100, endPoint x: 158, endPoint y: 103, distance: 12.2
click at [148, 100] on div "Collaborate" at bounding box center [158, 103] width 47 height 11
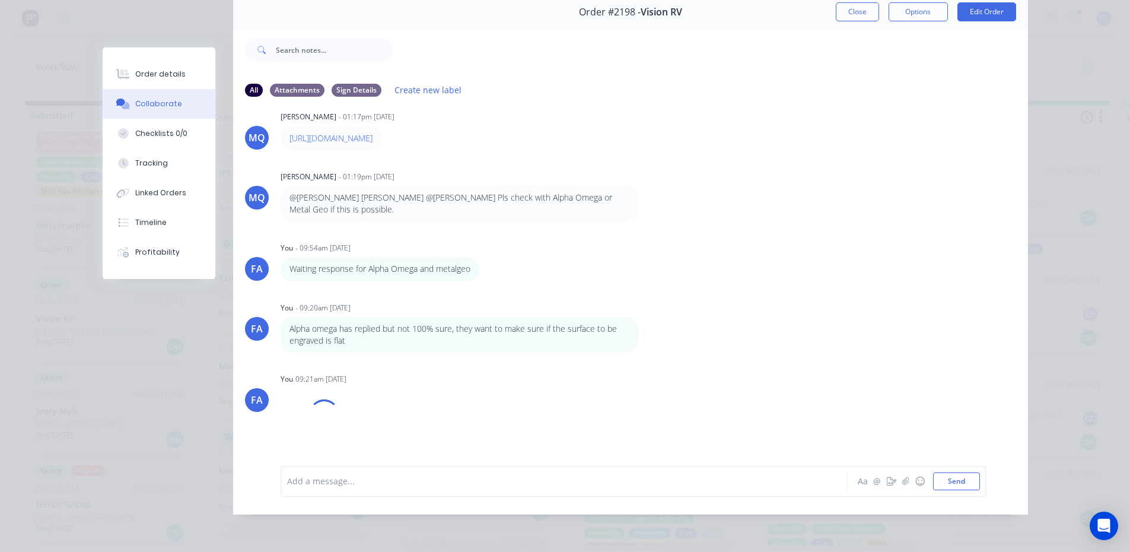
scroll to position [200, 0]
click at [359, 435] on img at bounding box center [323, 443] width 85 height 78
drag, startPoint x: 860, startPoint y: 2, endPoint x: 424, endPoint y: 114, distance: 450.0
click at [859, 2] on button "Close" at bounding box center [857, 11] width 43 height 19
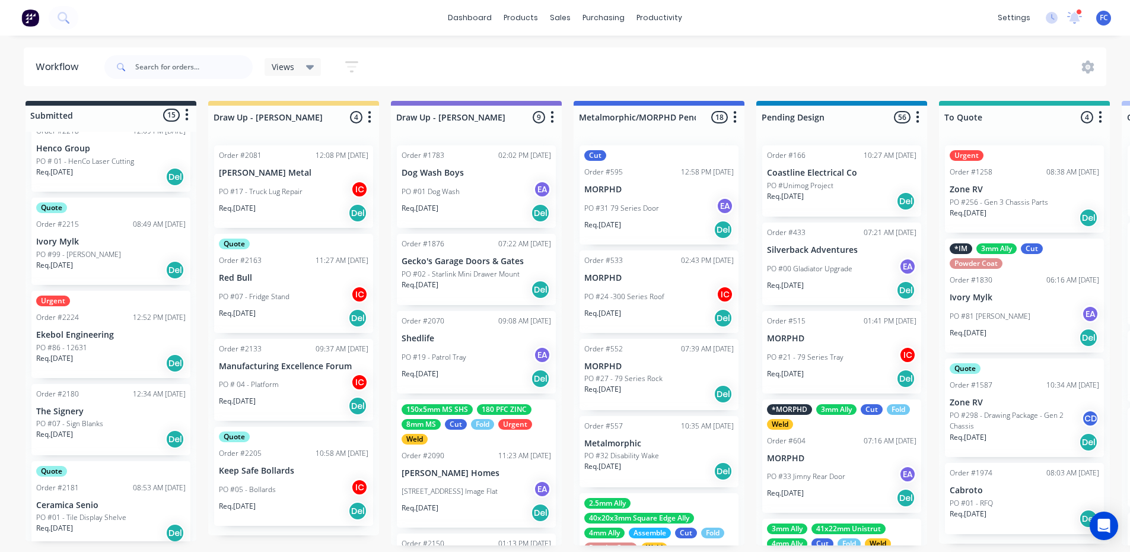
scroll to position [637, 0]
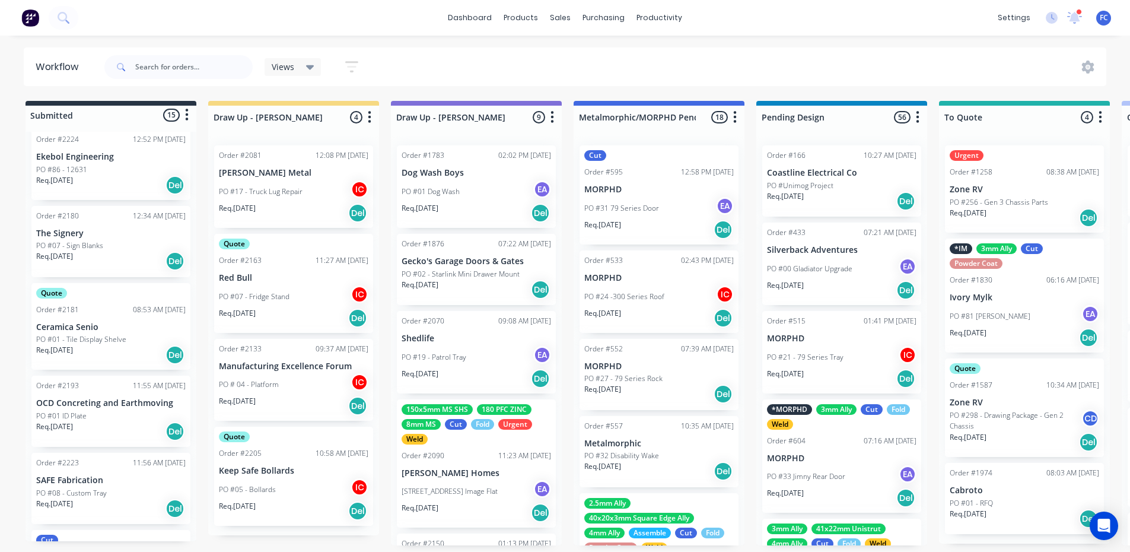
click at [90, 237] on div "Order #2180 12:34 AM [DATE] The Signery PO #07 - Sign Blanks Req. [DATE] Del" at bounding box center [110, 241] width 159 height 71
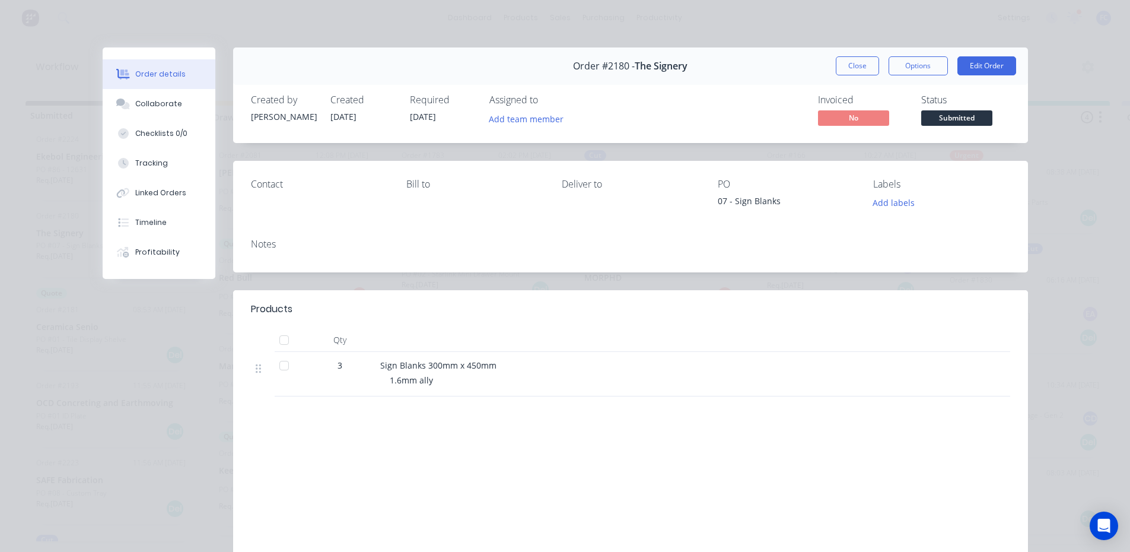
scroll to position [0, 0]
click at [172, 99] on div "Collaborate" at bounding box center [158, 103] width 47 height 11
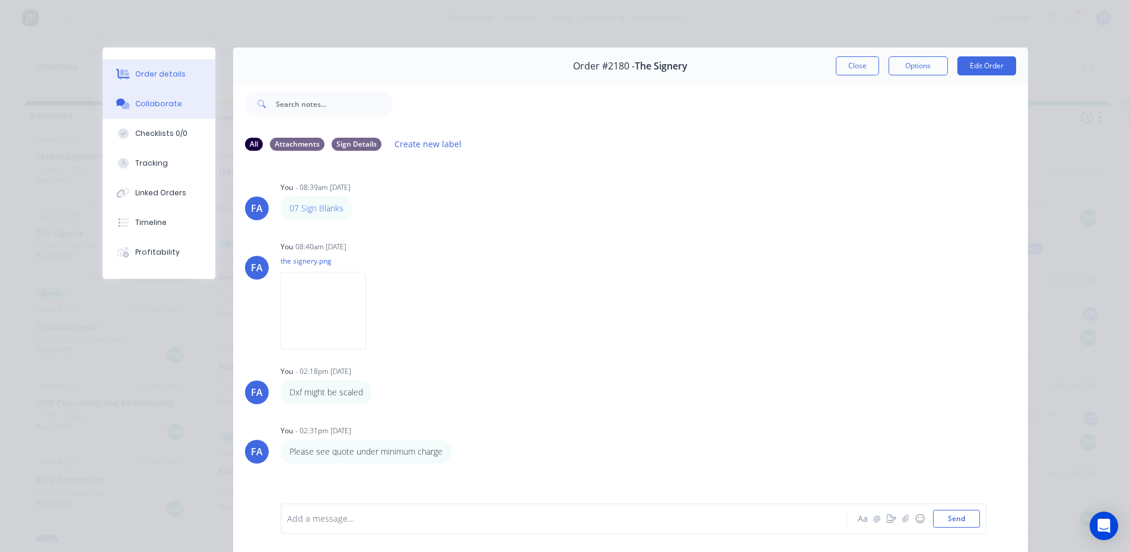
click at [123, 69] on icon at bounding box center [123, 74] width 14 height 11
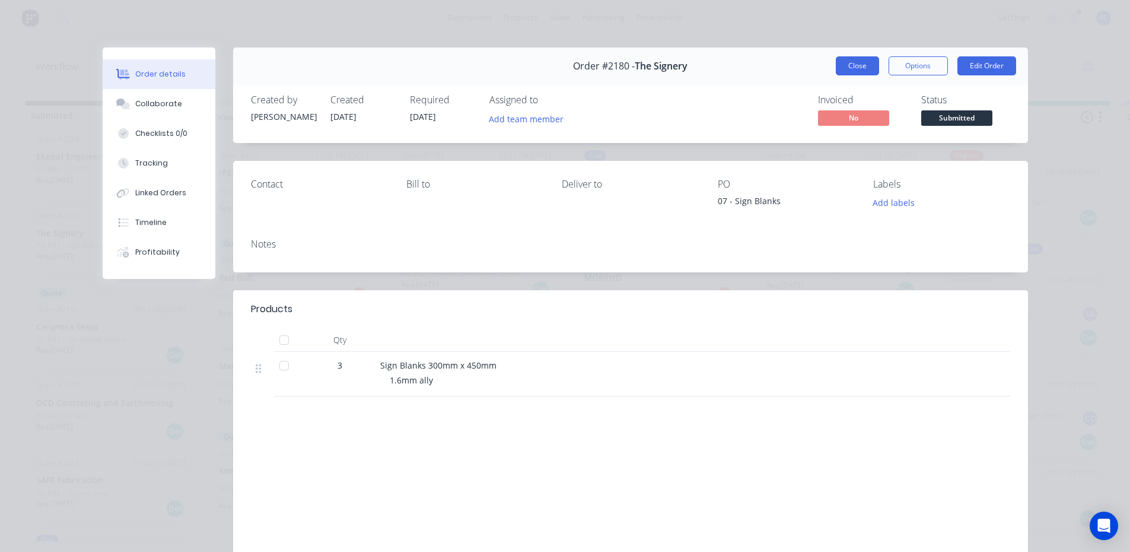
click at [870, 69] on button "Close" at bounding box center [857, 65] width 43 height 19
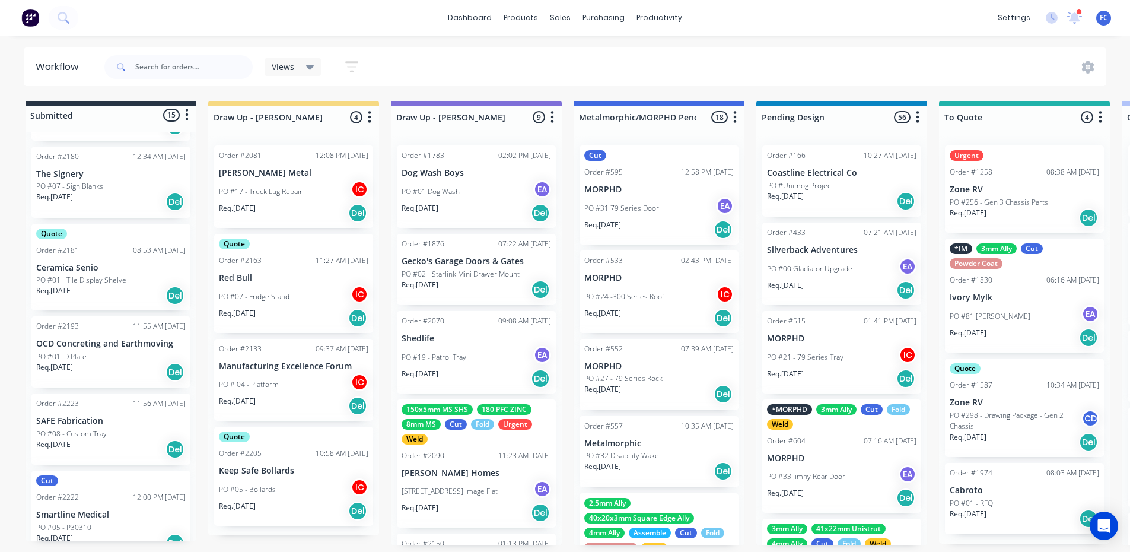
scroll to position [756, 0]
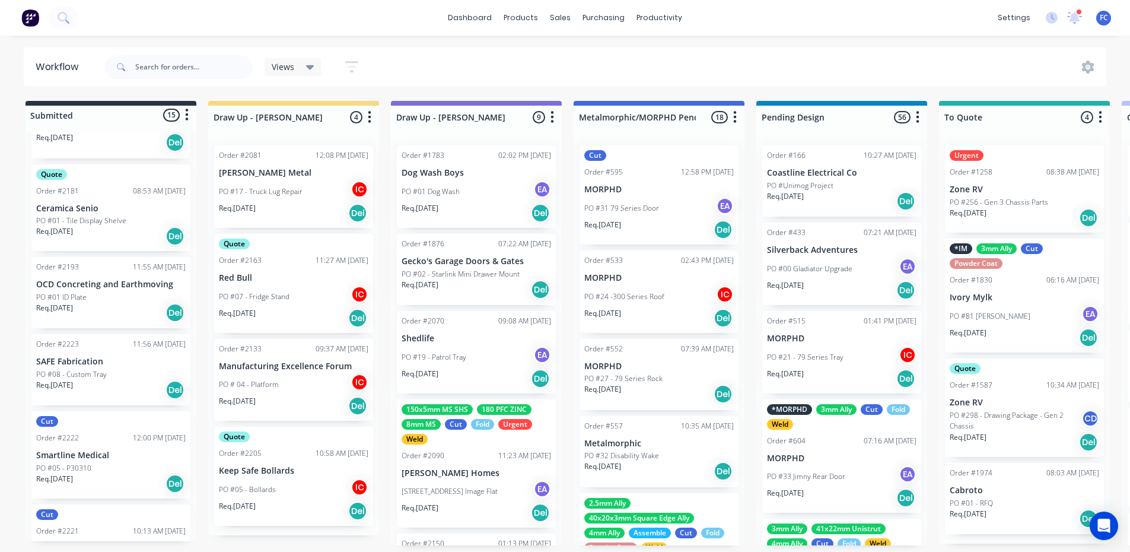
click at [88, 356] on p "SAFE Fabrication" at bounding box center [110, 361] width 149 height 10
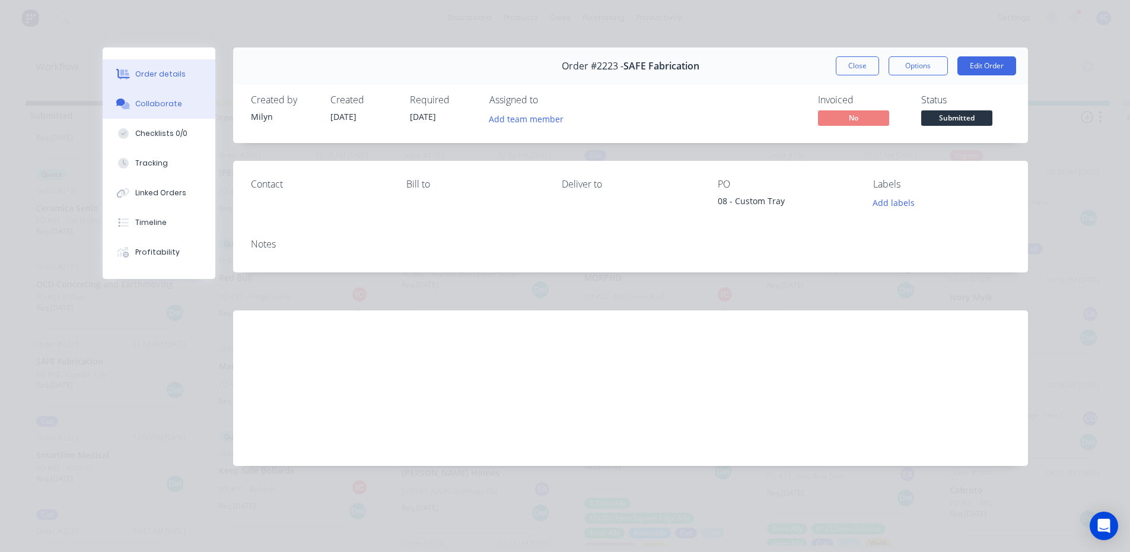
click at [144, 103] on div "Collaborate" at bounding box center [158, 103] width 47 height 11
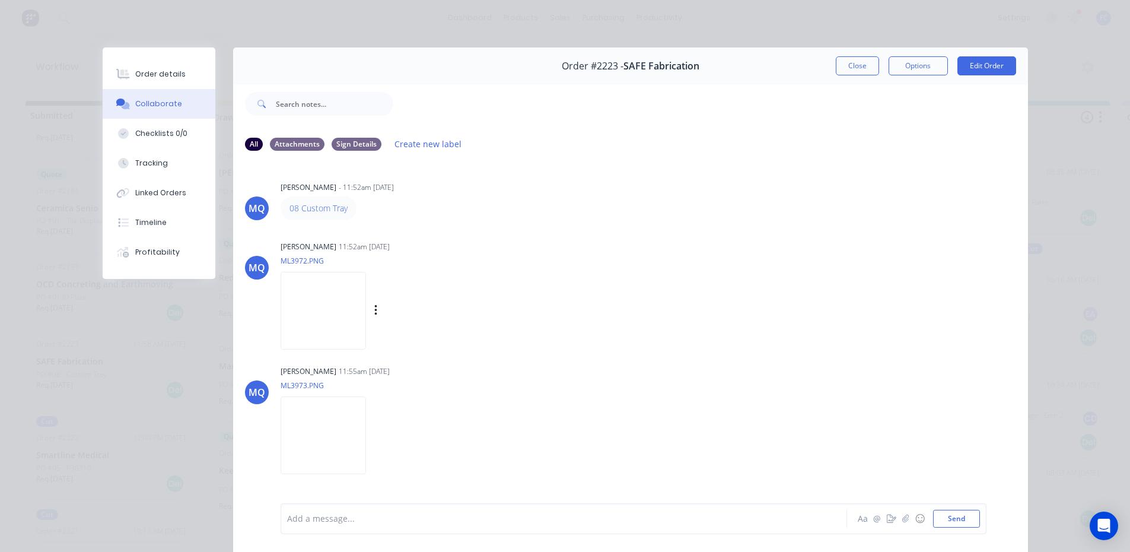
scroll to position [0, 0]
click at [173, 78] on div "Order details" at bounding box center [160, 74] width 50 height 11
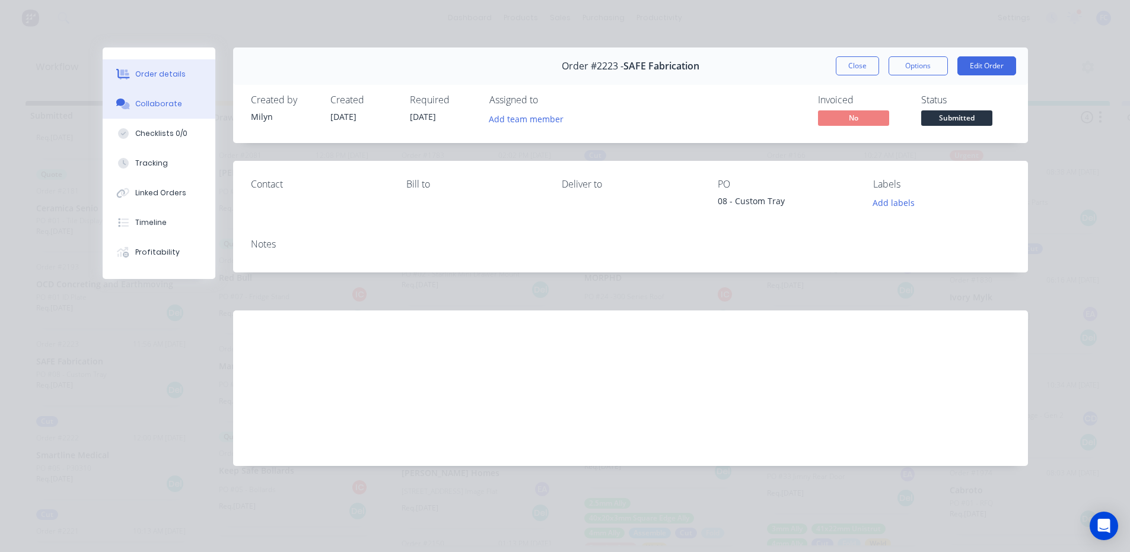
click at [143, 104] on div "Collaborate" at bounding box center [158, 103] width 47 height 11
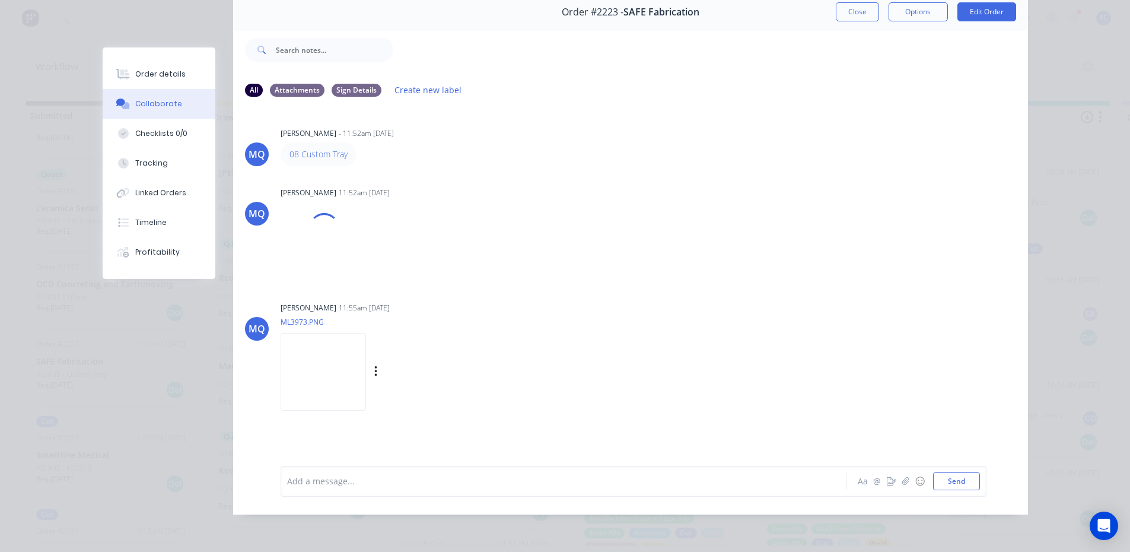
scroll to position [2, 0]
click at [340, 352] on img at bounding box center [323, 372] width 85 height 78
click at [323, 244] on img at bounding box center [323, 257] width 85 height 78
drag, startPoint x: 320, startPoint y: 156, endPoint x: 313, endPoint y: 144, distance: 14.3
click at [852, 7] on button "Close" at bounding box center [857, 11] width 43 height 19
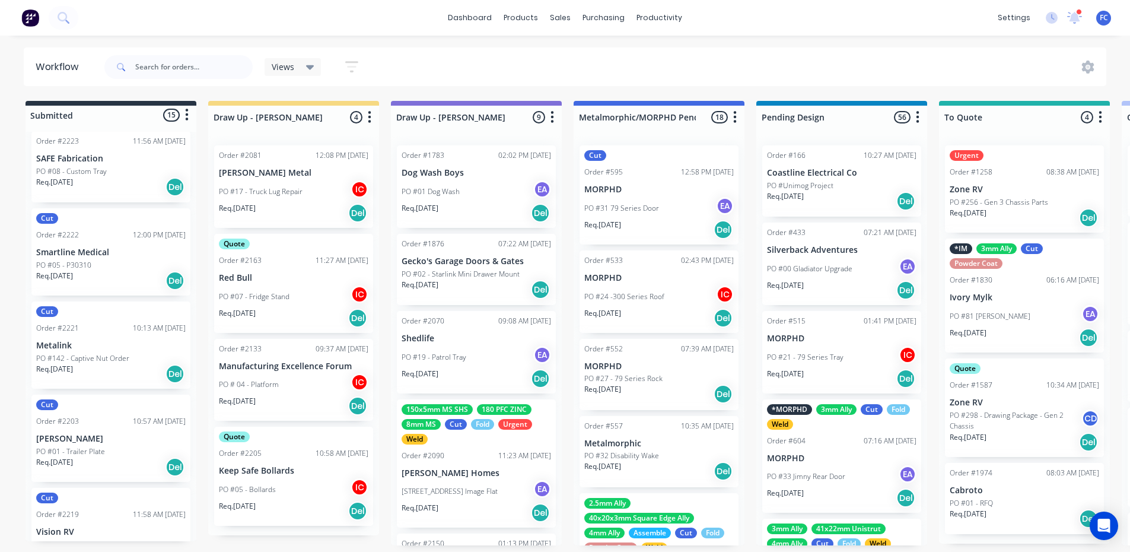
scroll to position [993, 0]
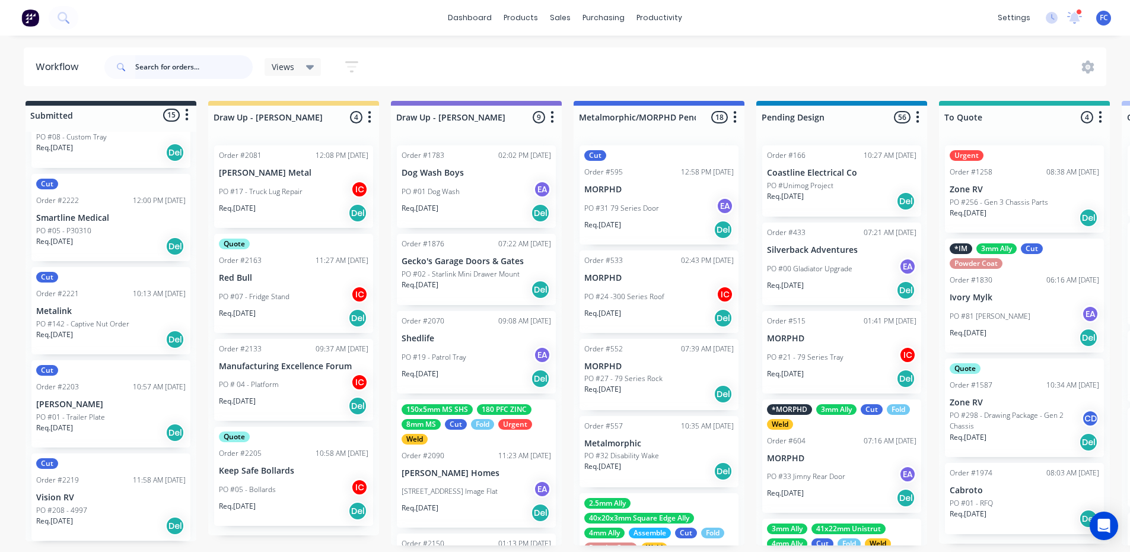
click at [171, 72] on input "text" at bounding box center [193, 67] width 117 height 24
type input "sign"
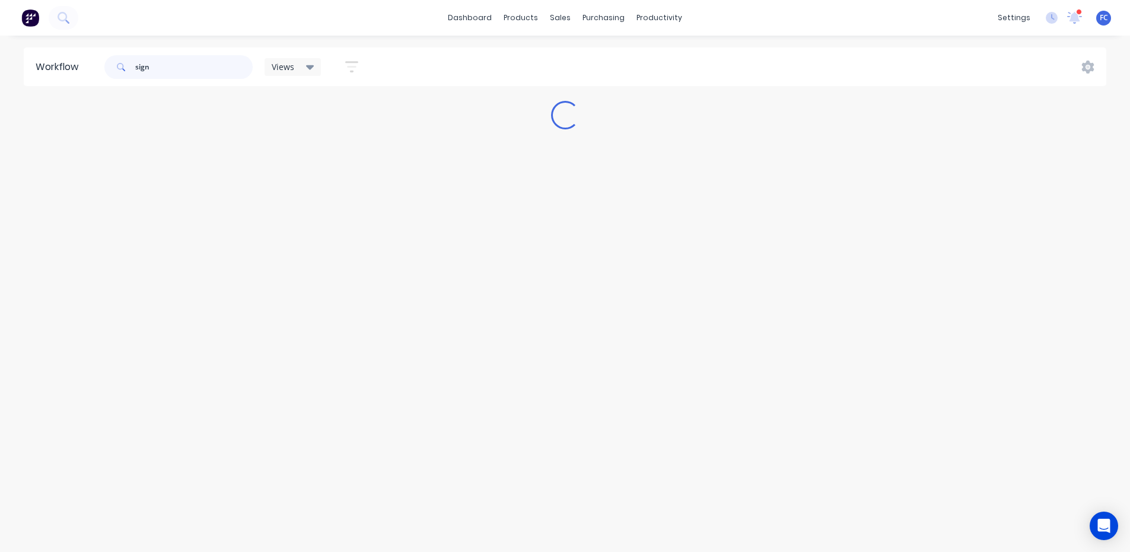
scroll to position [0, 0]
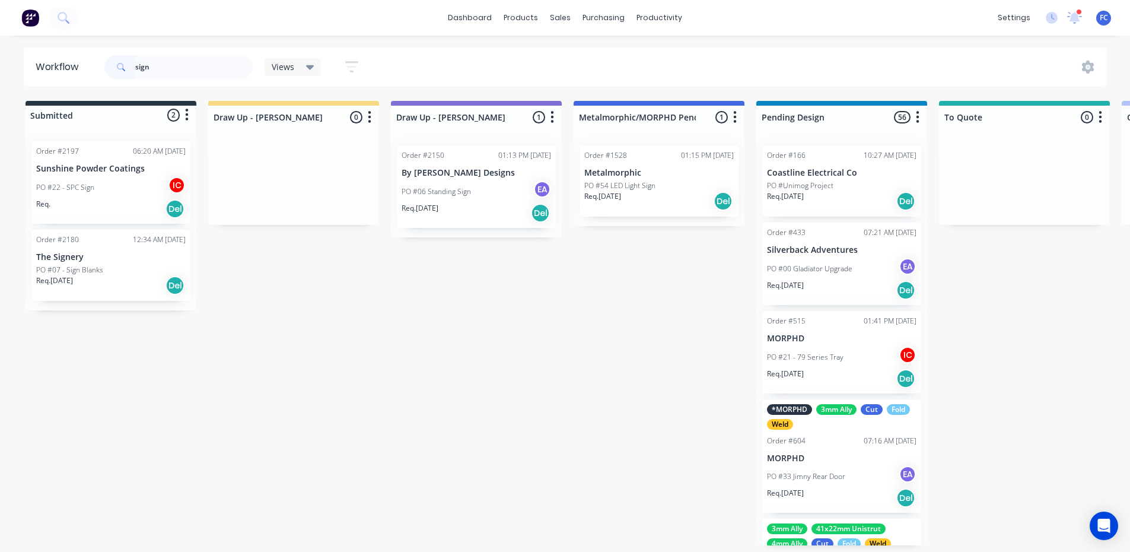
click at [91, 273] on p "PO #07 - Sign Blanks" at bounding box center [69, 270] width 67 height 11
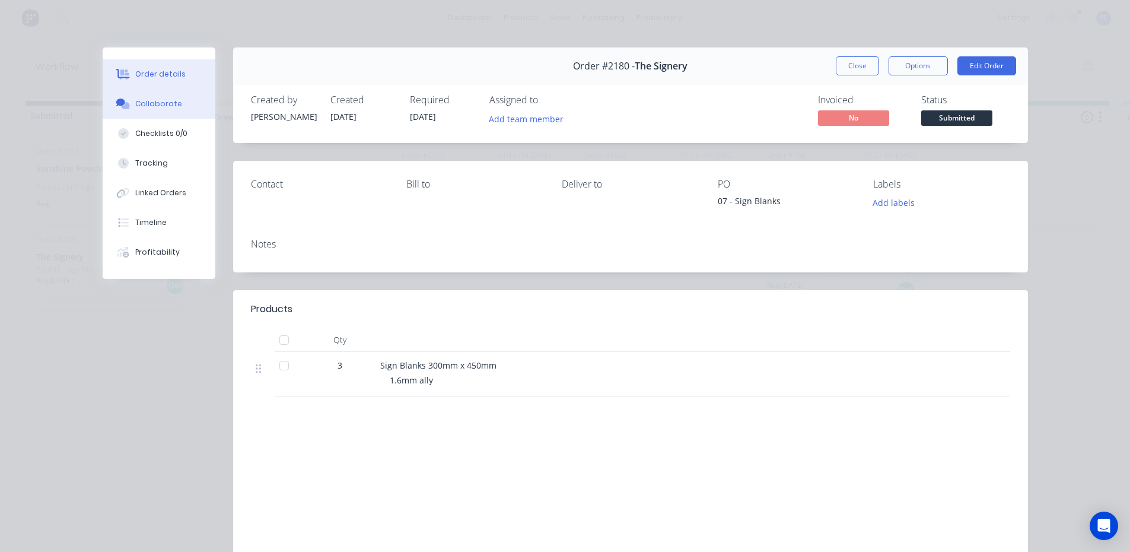
click at [138, 113] on button "Collaborate" at bounding box center [159, 104] width 113 height 30
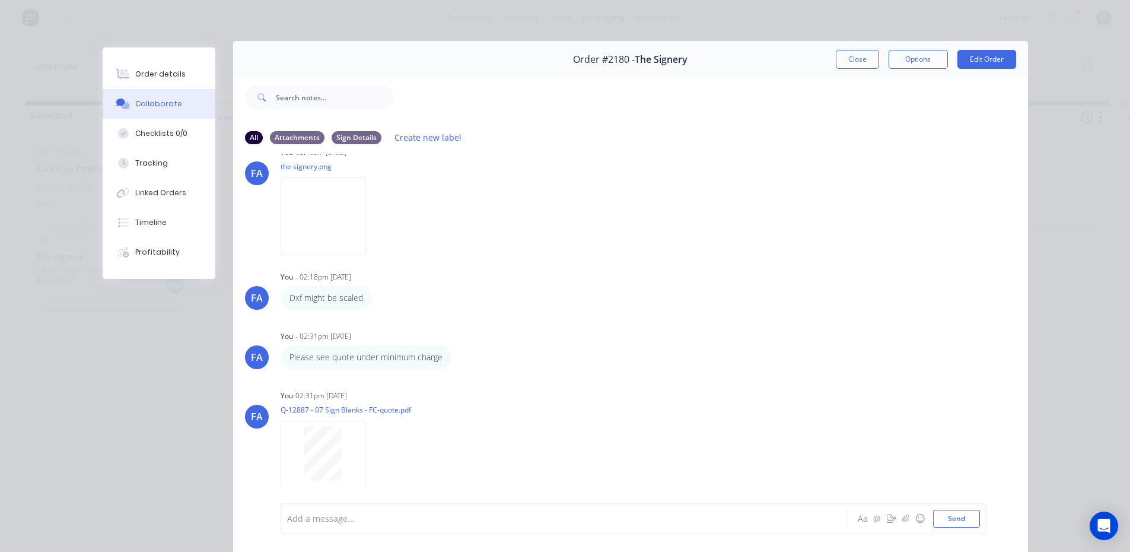
scroll to position [4, 0]
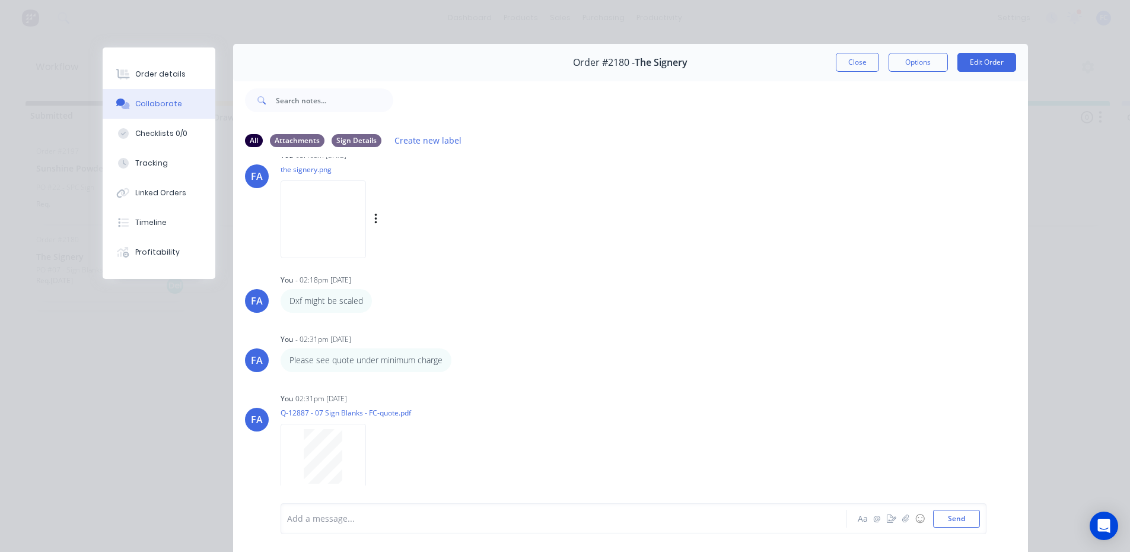
click at [338, 228] on img at bounding box center [323, 219] width 85 height 78
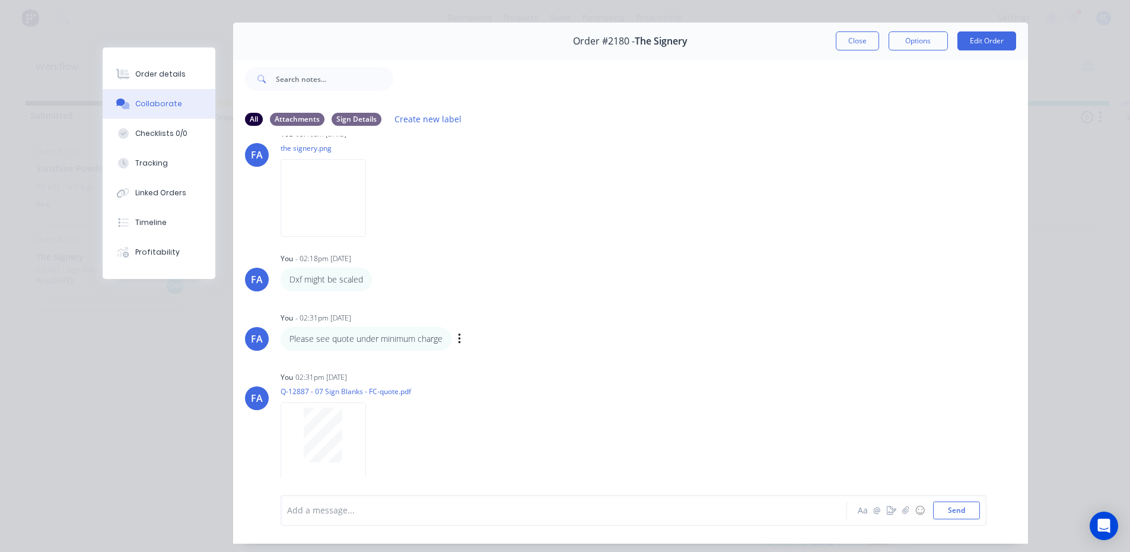
scroll to position [63, 0]
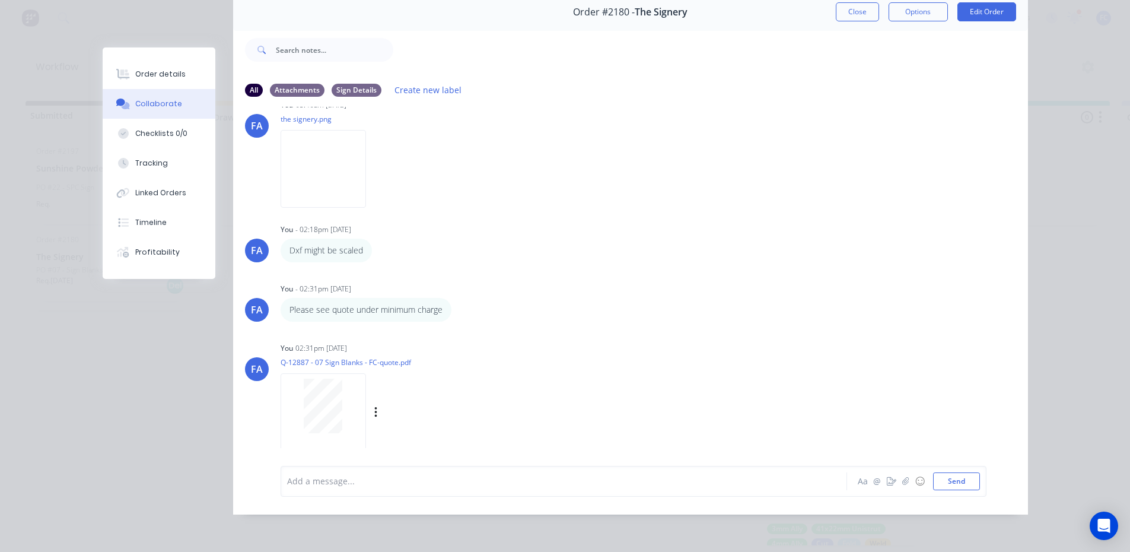
click at [298, 405] on div at bounding box center [323, 405] width 75 height 55
drag, startPoint x: 855, startPoint y: 0, endPoint x: 830, endPoint y: 71, distance: 75.4
click at [854, 0] on html "dashboard products sales purchasing productivity dashboard products Product Cat…" at bounding box center [565, 240] width 1130 height 480
click at [855, 6] on button "Close" at bounding box center [857, 11] width 43 height 19
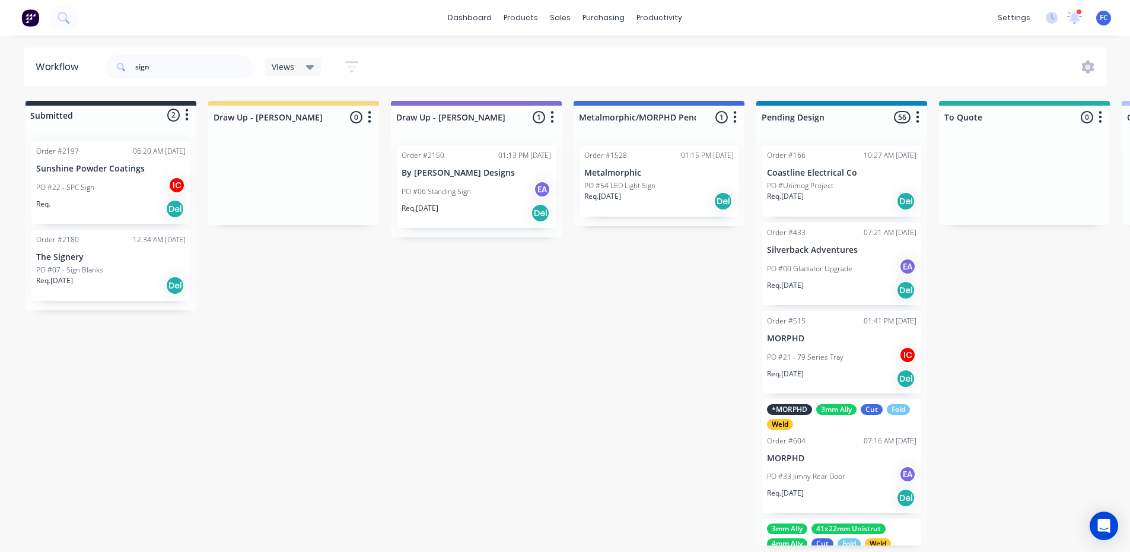
click at [79, 259] on p "The Signery" at bounding box center [110, 257] width 149 height 10
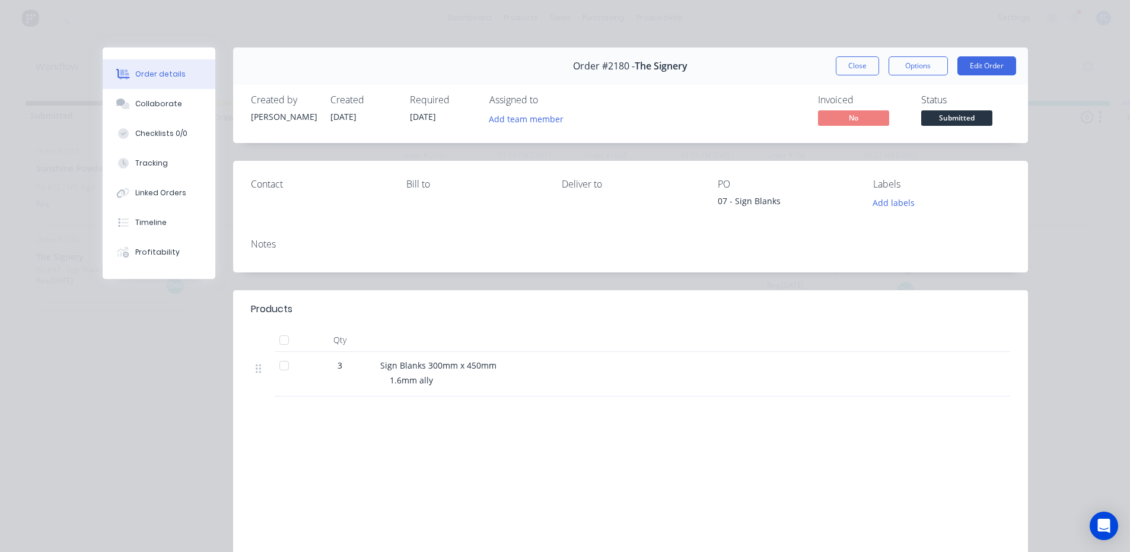
drag, startPoint x: 862, startPoint y: 62, endPoint x: 749, endPoint y: 235, distance: 207.0
click at [862, 63] on button "Close" at bounding box center [857, 65] width 43 height 19
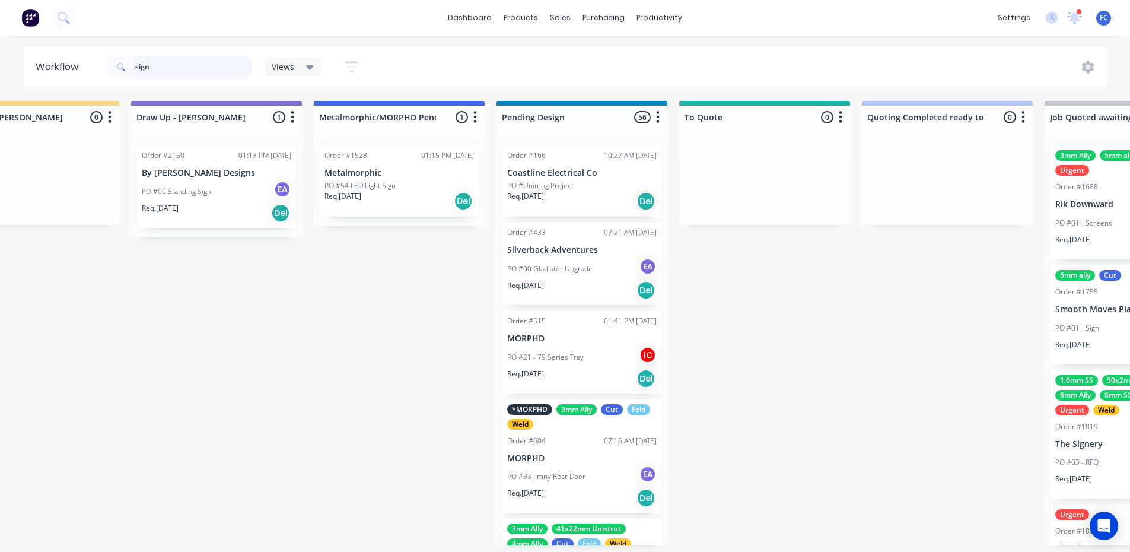
scroll to position [2, 273]
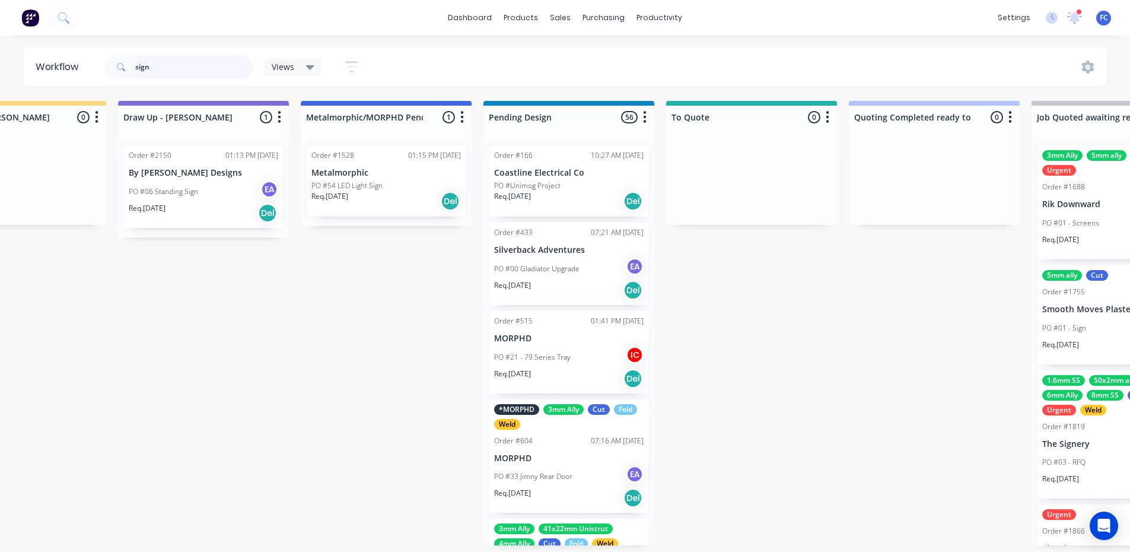
drag, startPoint x: 189, startPoint y: 74, endPoint x: 73, endPoint y: 62, distance: 116.3
click at [73, 63] on header "Workflow sign Views Save new view None (Default) edit [PERSON_NAME] edit [PERSO…" at bounding box center [565, 66] width 1083 height 39
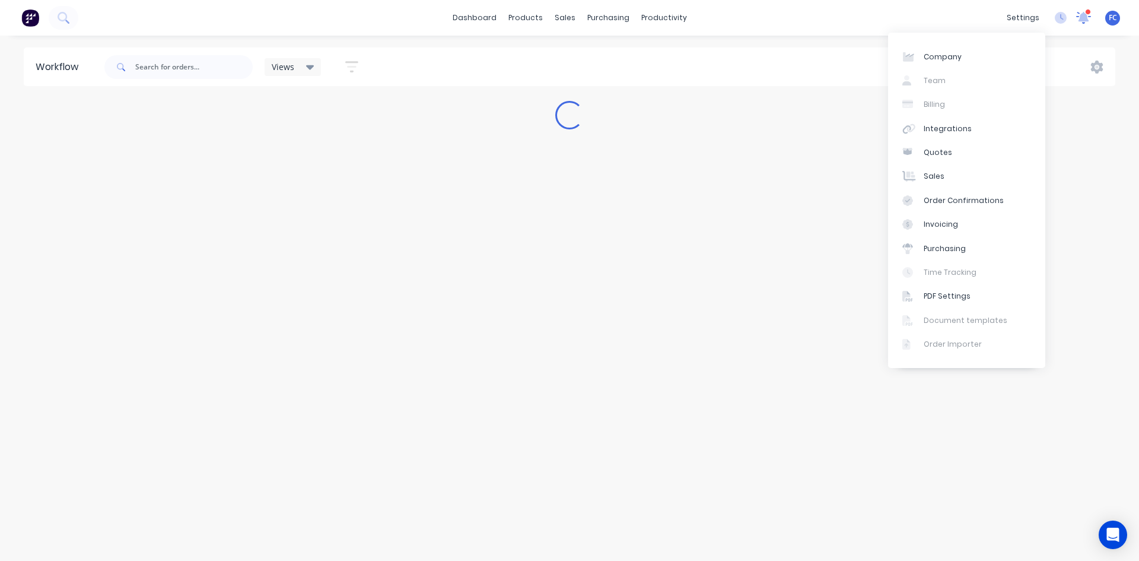
click at [1089, 20] on icon at bounding box center [1083, 18] width 15 height 12
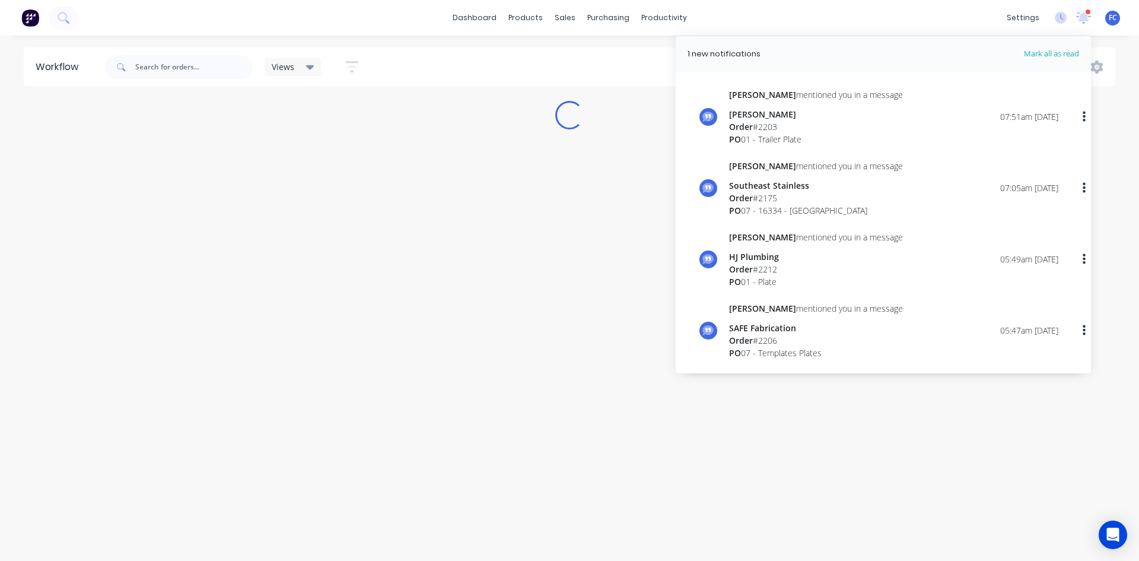
click at [569, 257] on div "Workflow Views Save new view None (Default) edit [PERSON_NAME] edit [PERSON_NAM…" at bounding box center [569, 291] width 1139 height 489
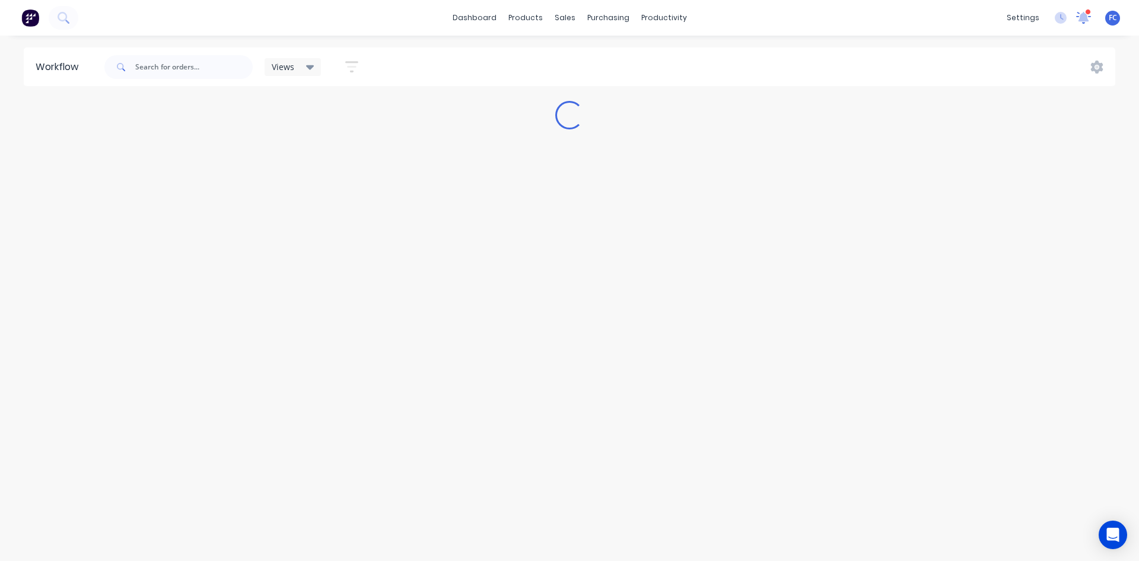
click at [1084, 17] on icon at bounding box center [1083, 16] width 11 height 9
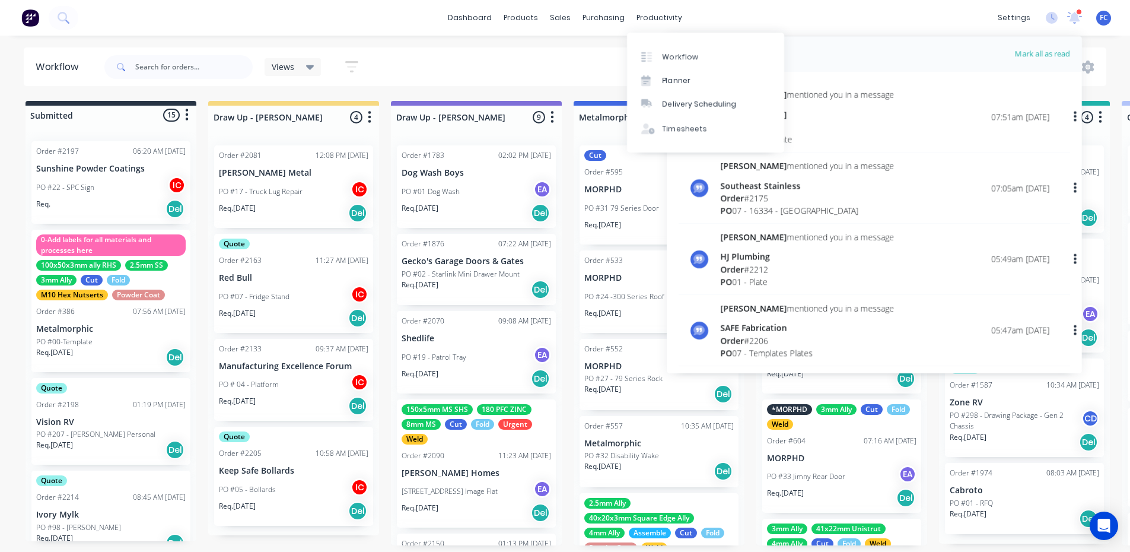
click at [574, 59] on div "Views Save new view None (Default) edit [PERSON_NAME] edit [PERSON_NAME] edit S…" at bounding box center [604, 67] width 1005 height 36
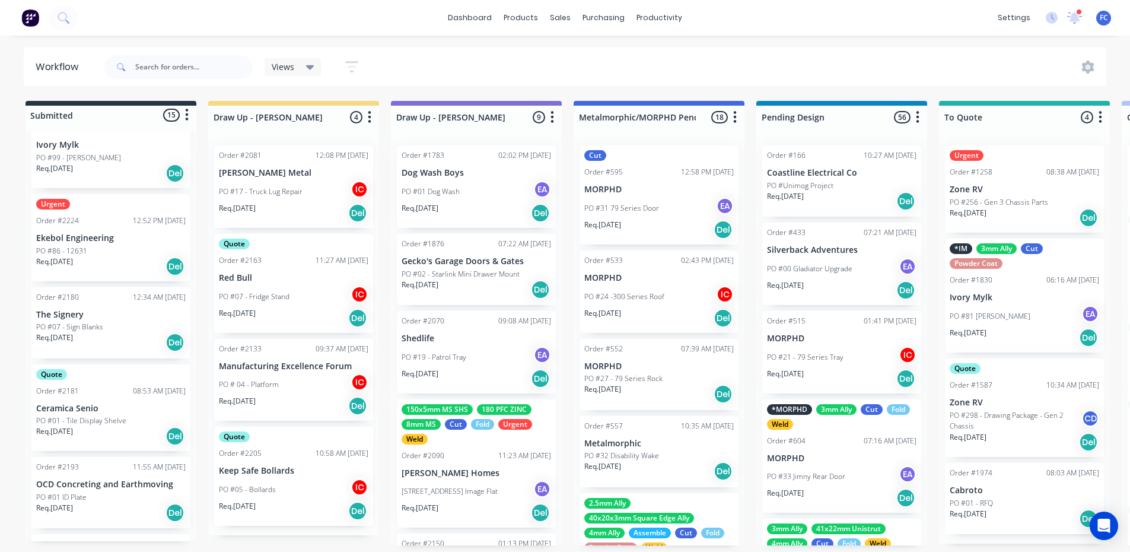
scroll to position [593, 0]
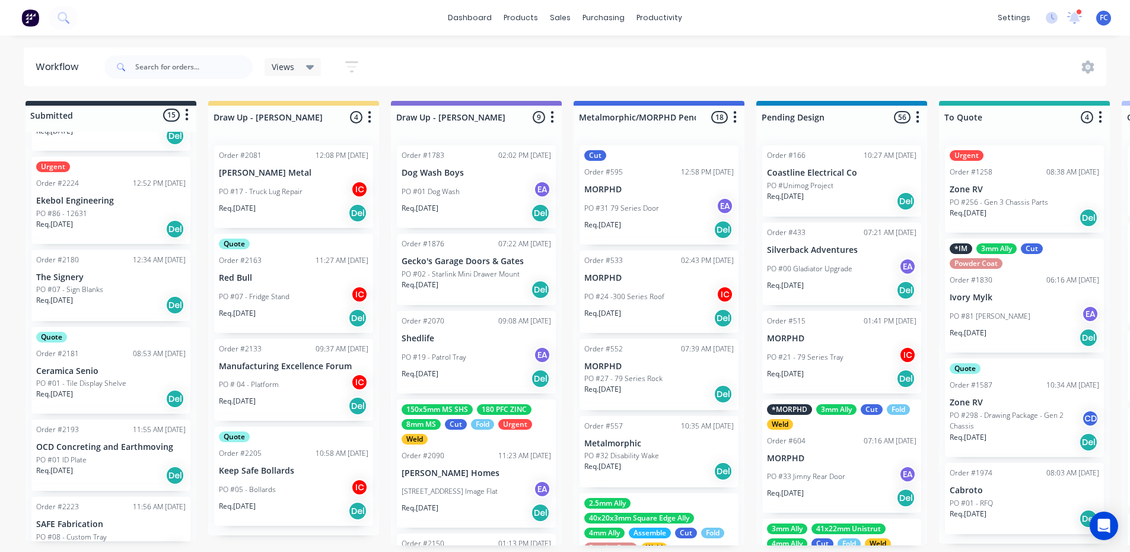
click at [82, 276] on p "The Signery" at bounding box center [110, 277] width 149 height 10
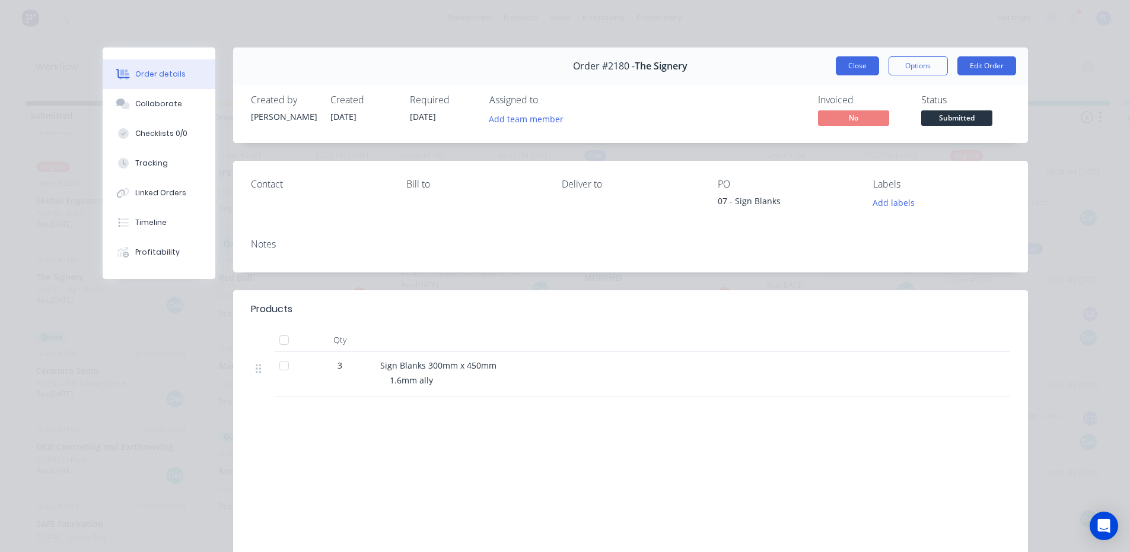
click at [841, 59] on button "Close" at bounding box center [857, 65] width 43 height 19
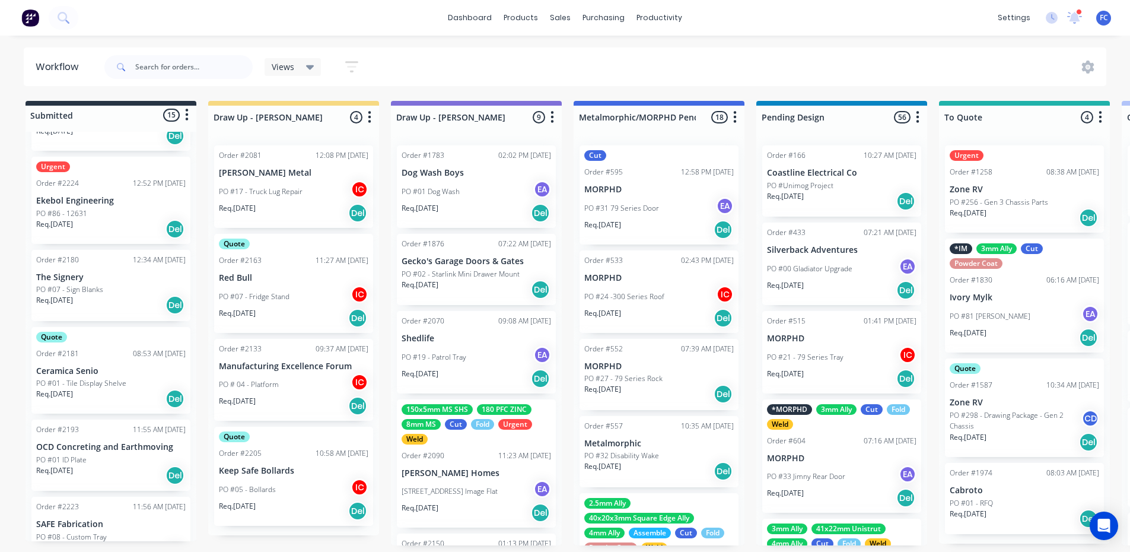
click at [77, 285] on p "PO #07 - Sign Blanks" at bounding box center [69, 289] width 67 height 11
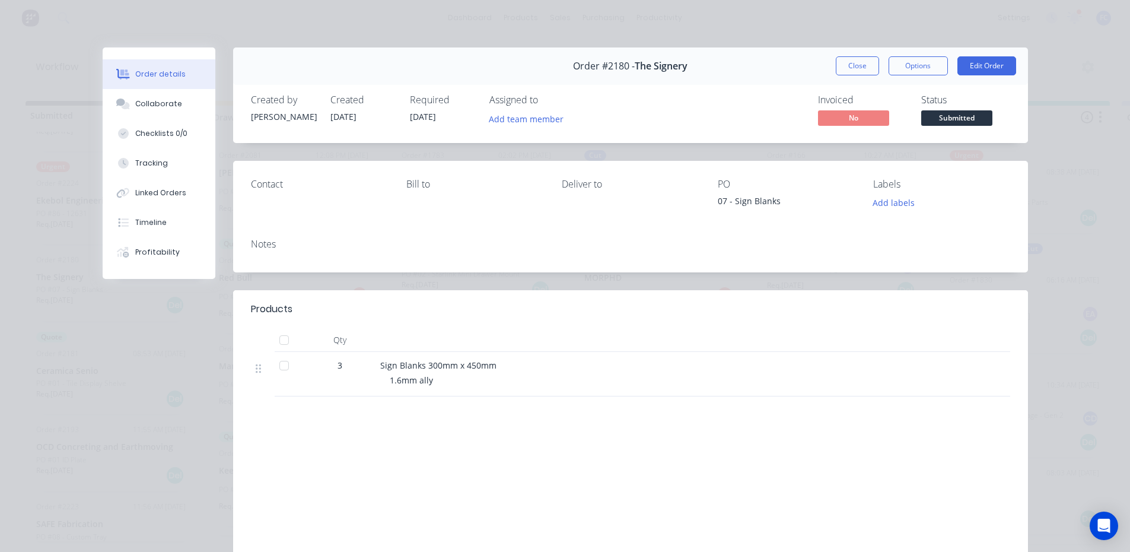
scroll to position [0, 0]
click at [139, 111] on button "Collaborate" at bounding box center [159, 104] width 113 height 30
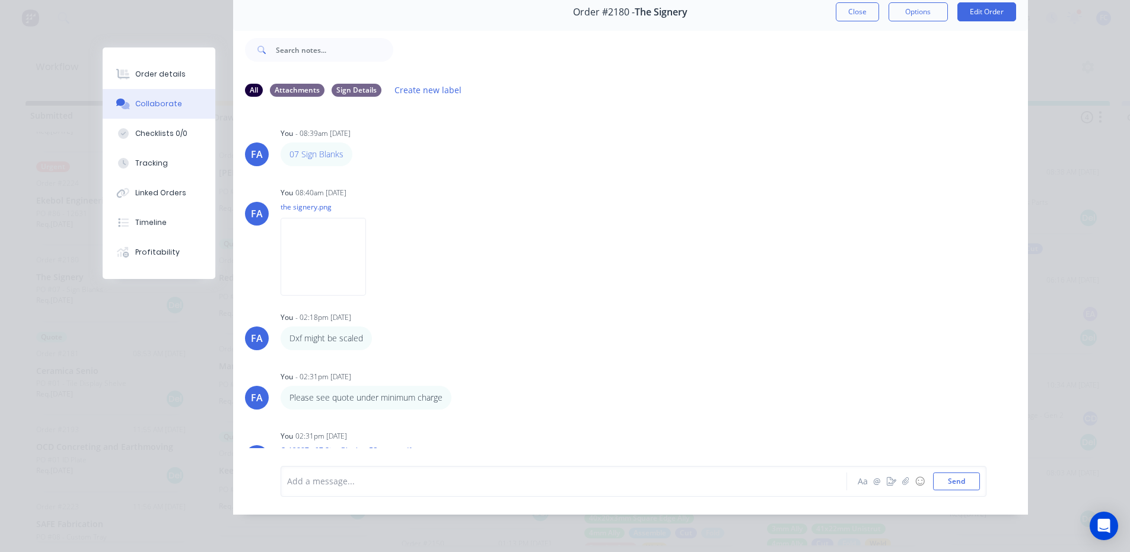
drag, startPoint x: 854, startPoint y: 8, endPoint x: 698, endPoint y: 129, distance: 197.4
click at [854, 8] on button "Close" at bounding box center [857, 11] width 43 height 19
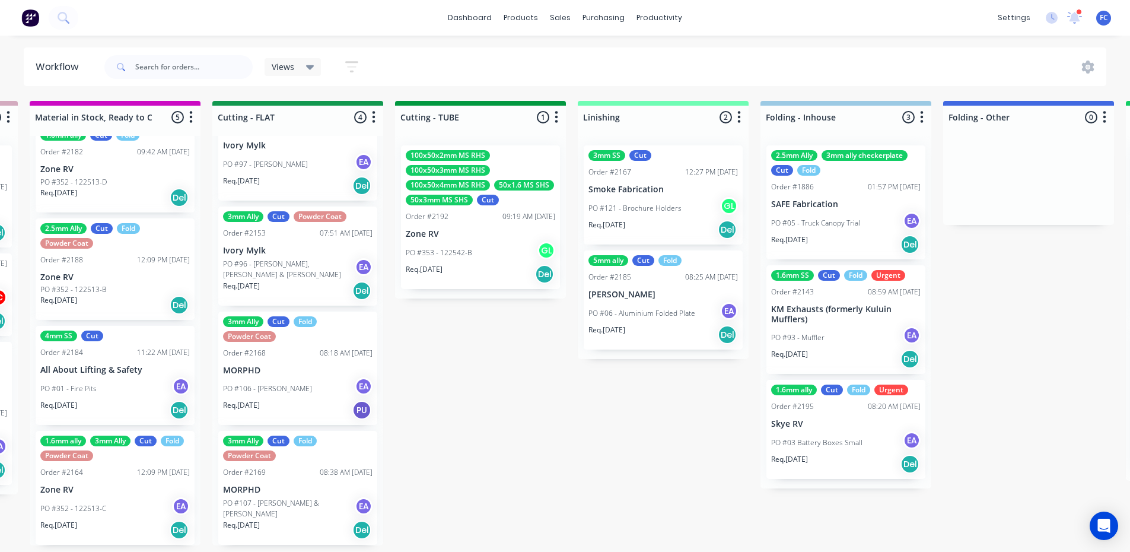
scroll to position [2, 2013]
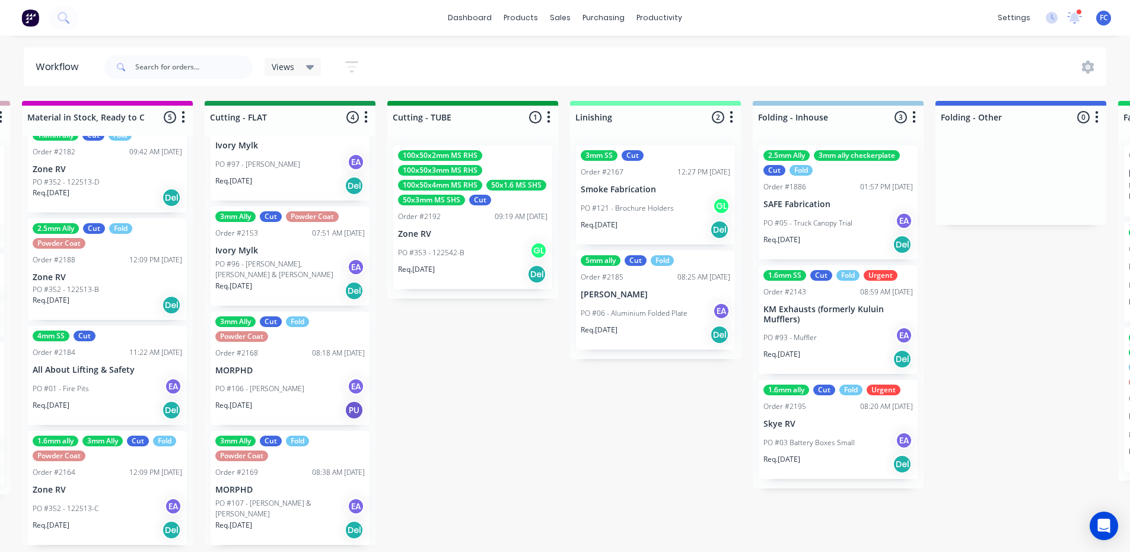
click at [641, 197] on div "PO #121 - Brochure Holders GL" at bounding box center [655, 208] width 149 height 23
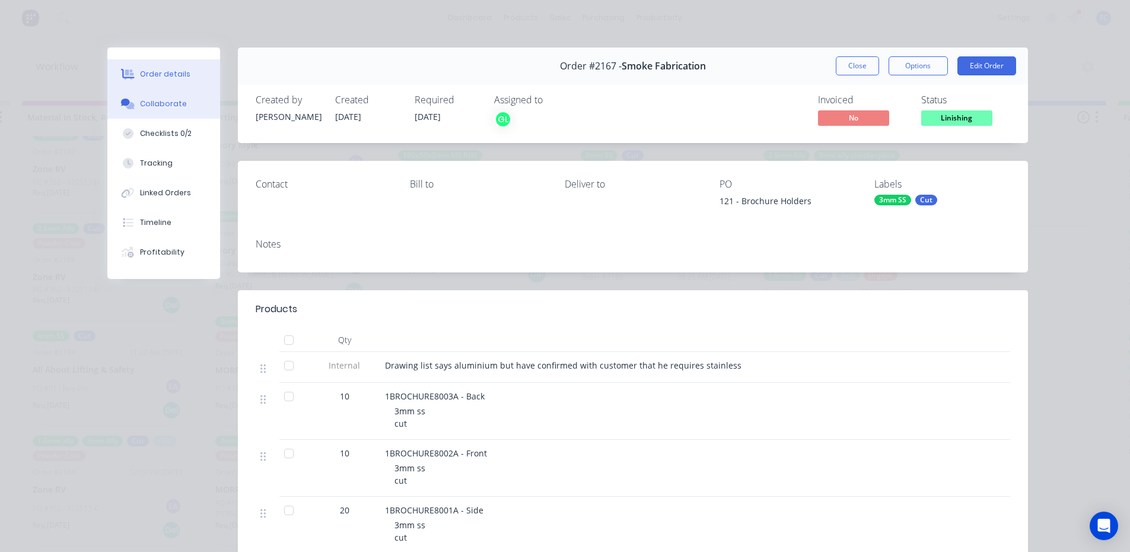
click at [171, 104] on div "Collaborate" at bounding box center [163, 103] width 47 height 11
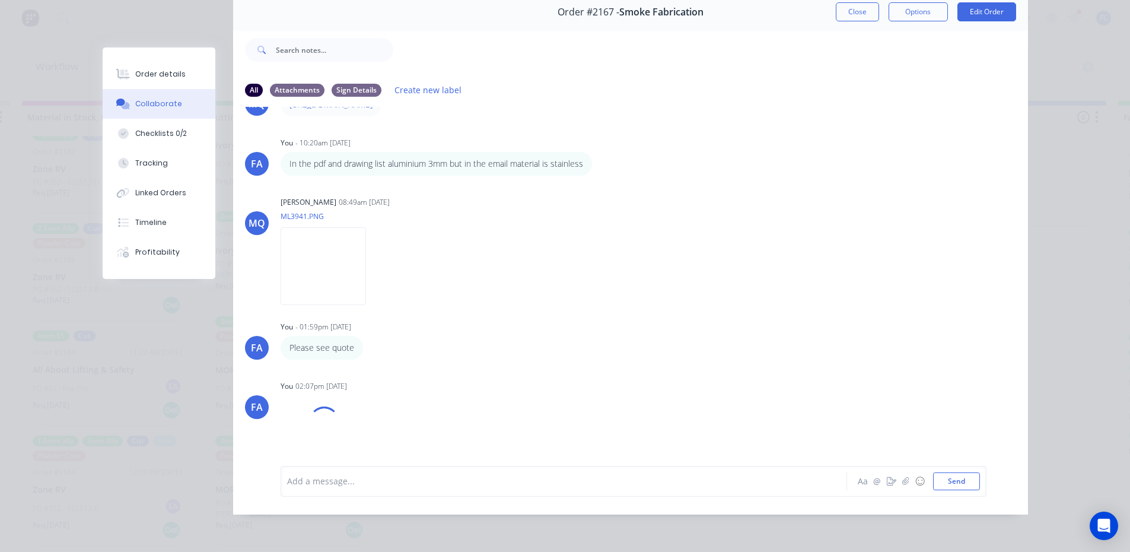
scroll to position [147, 0]
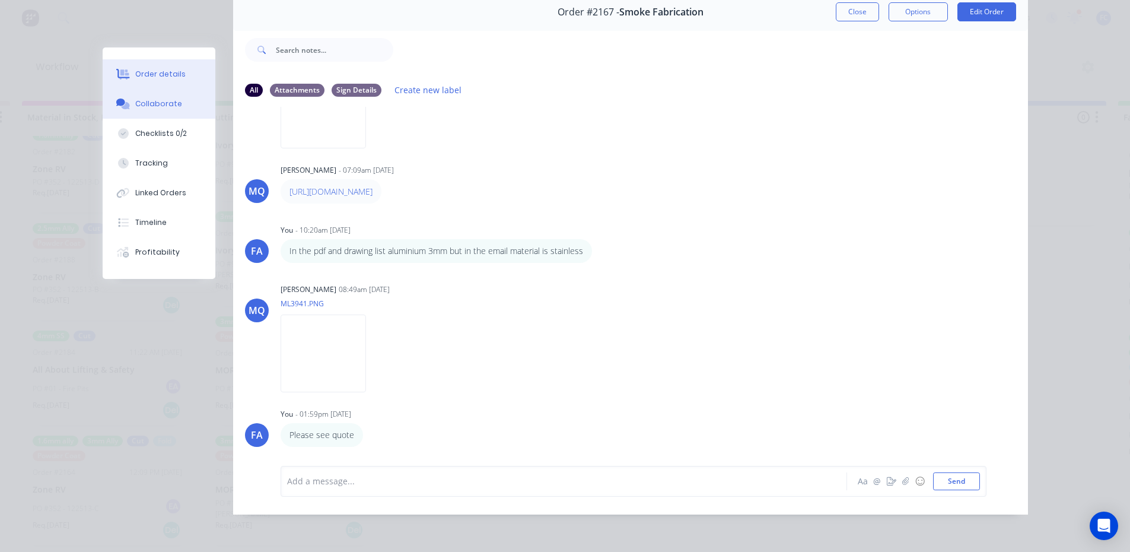
drag, startPoint x: 172, startPoint y: 78, endPoint x: 214, endPoint y: 85, distance: 42.0
click at [171, 78] on div "Order details" at bounding box center [160, 74] width 50 height 11
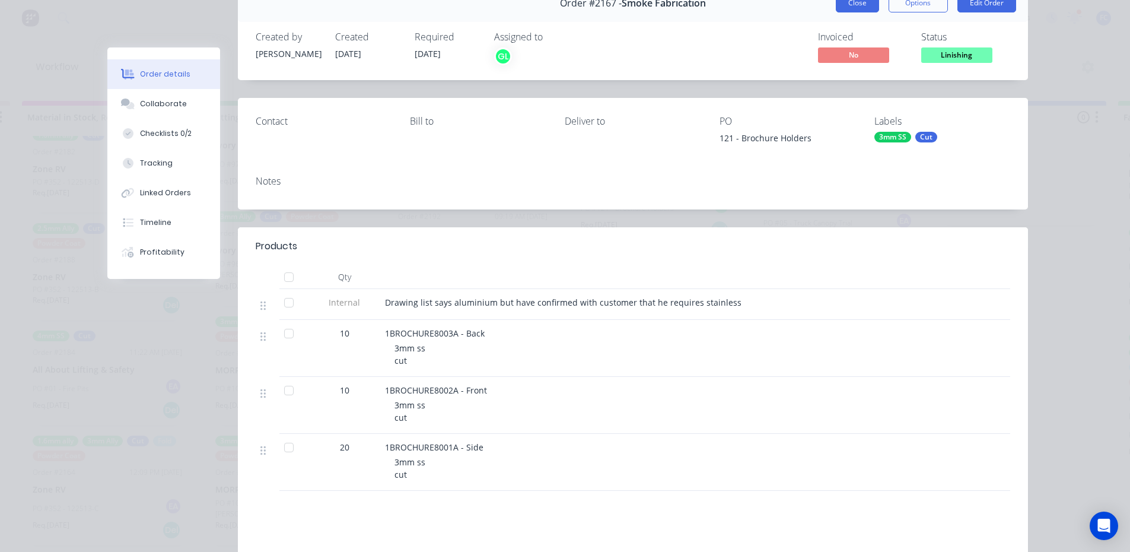
click at [847, 4] on button "Close" at bounding box center [857, 2] width 43 height 19
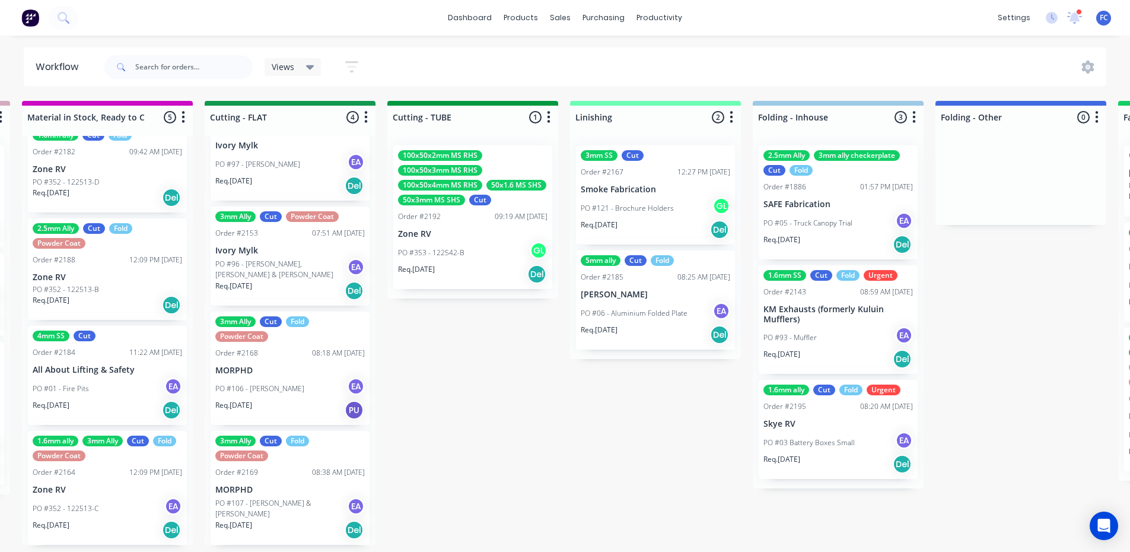
drag, startPoint x: 528, startPoint y: 550, endPoint x: 536, endPoint y: 550, distance: 7.7
click at [536, 545] on div "Submitted 15 Status colour #273444 hex #273444 Save Cancel Summaries Total orde…" at bounding box center [343, 323] width 4730 height 444
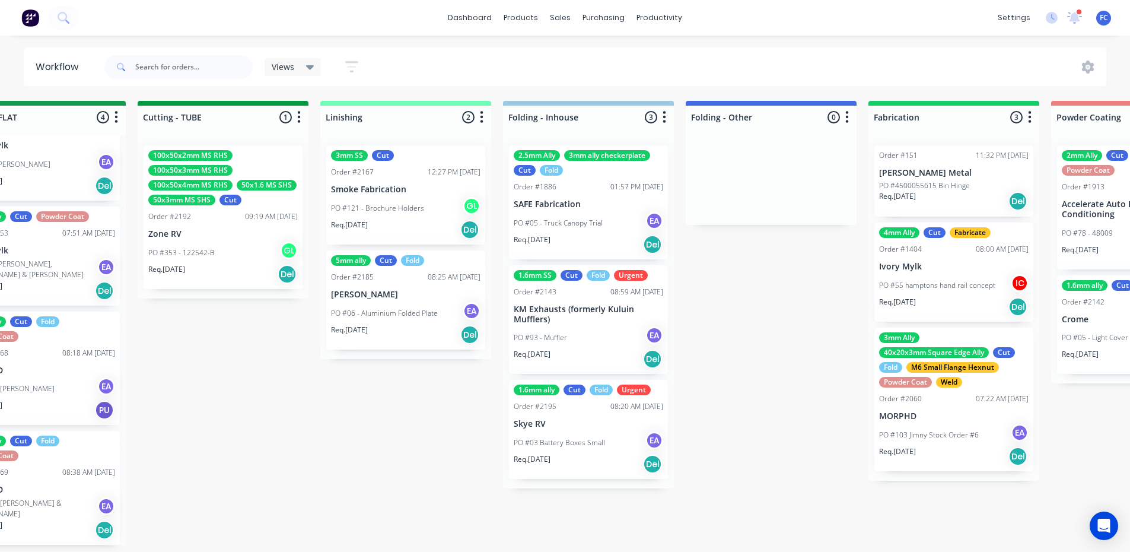
scroll to position [2, 2268]
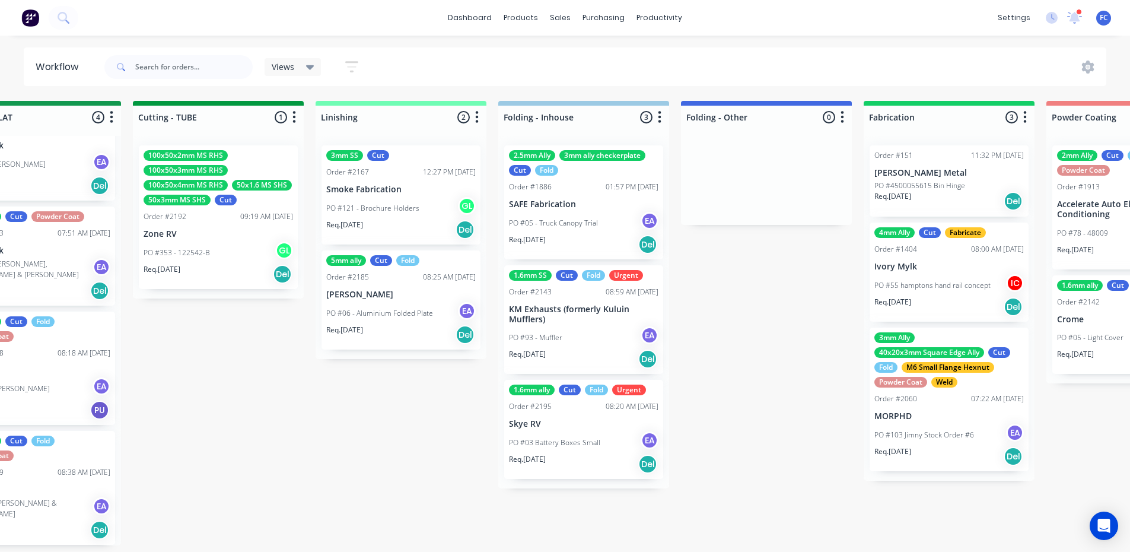
click at [588, 212] on div "PO #05 - Truck Canopy Trial EA" at bounding box center [583, 223] width 149 height 23
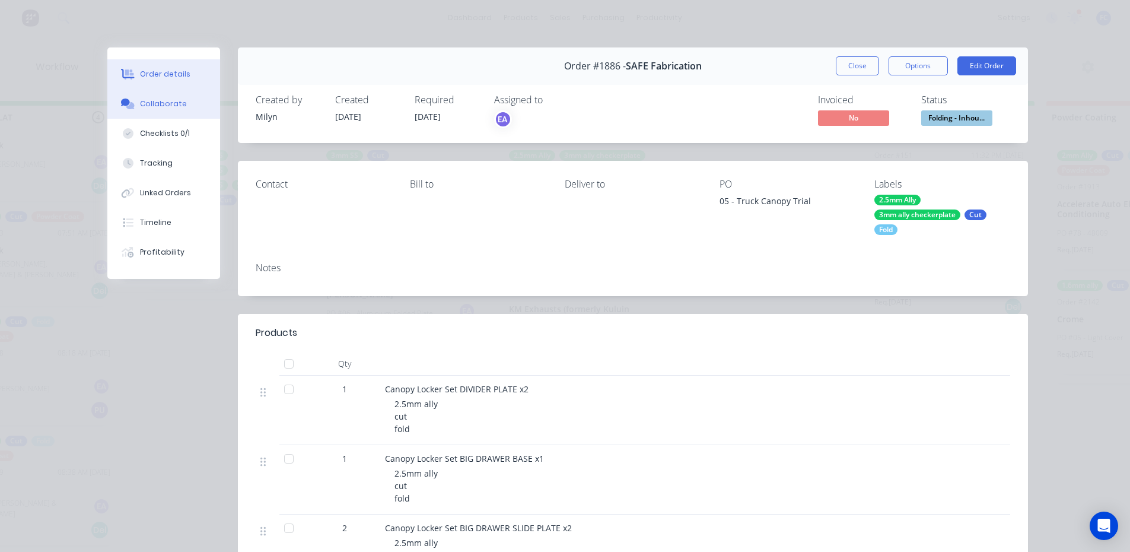
click at [141, 108] on div "Collaborate" at bounding box center [163, 103] width 47 height 11
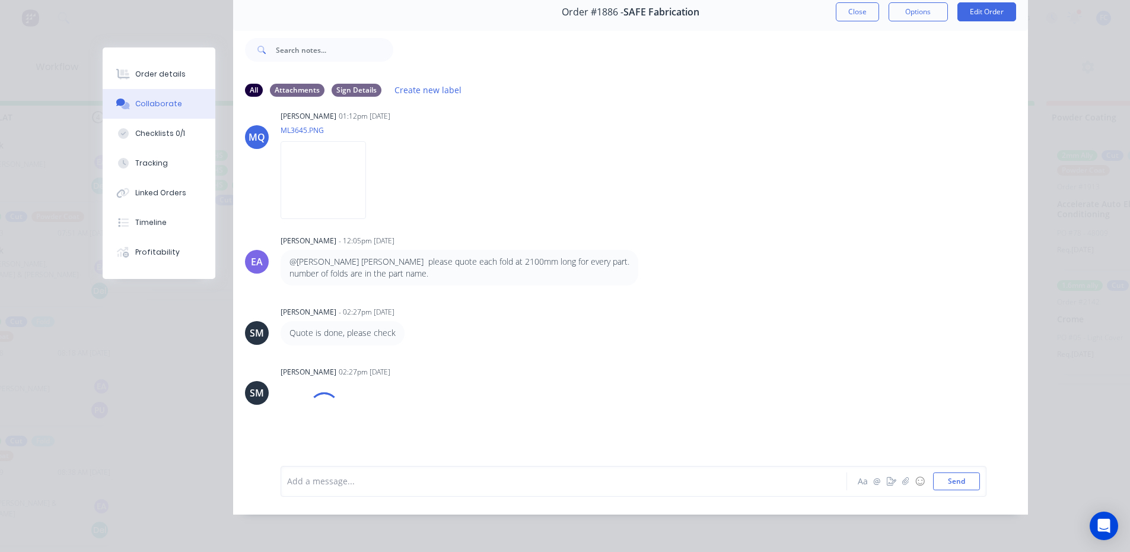
scroll to position [81, 0]
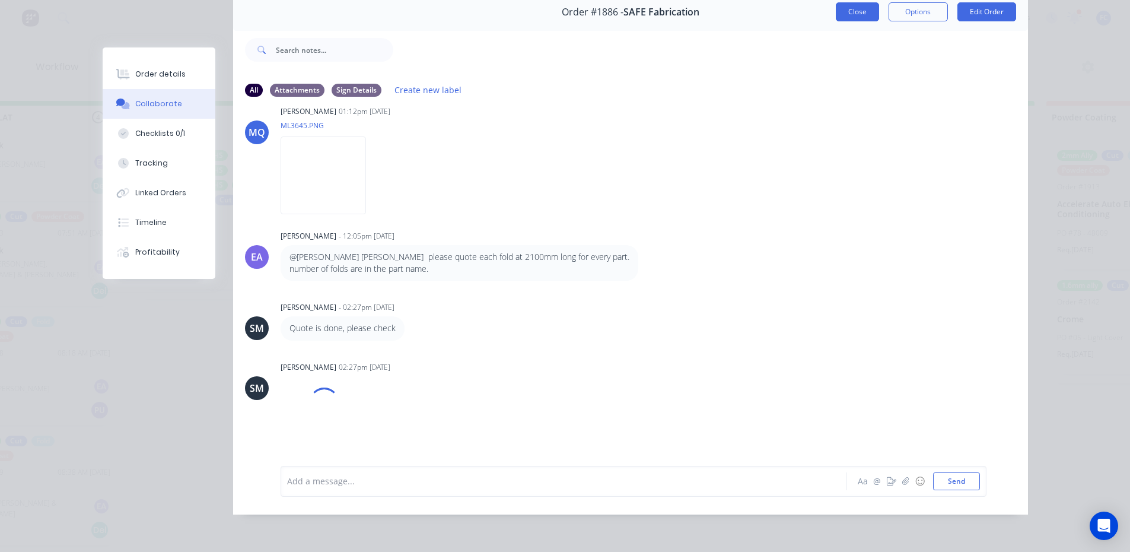
click at [841, 12] on button "Close" at bounding box center [857, 11] width 43 height 19
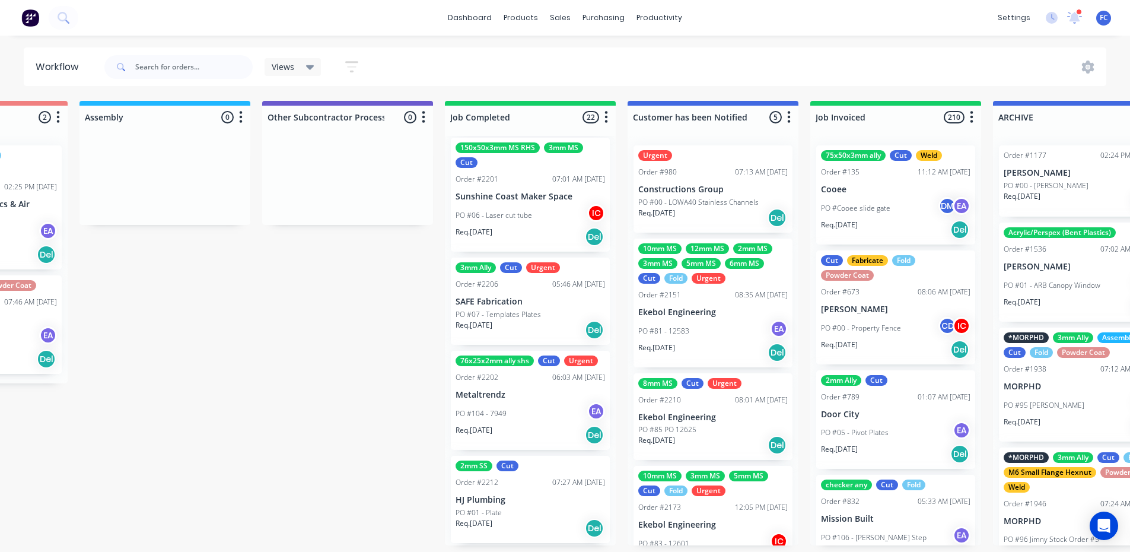
scroll to position [2011, 0]
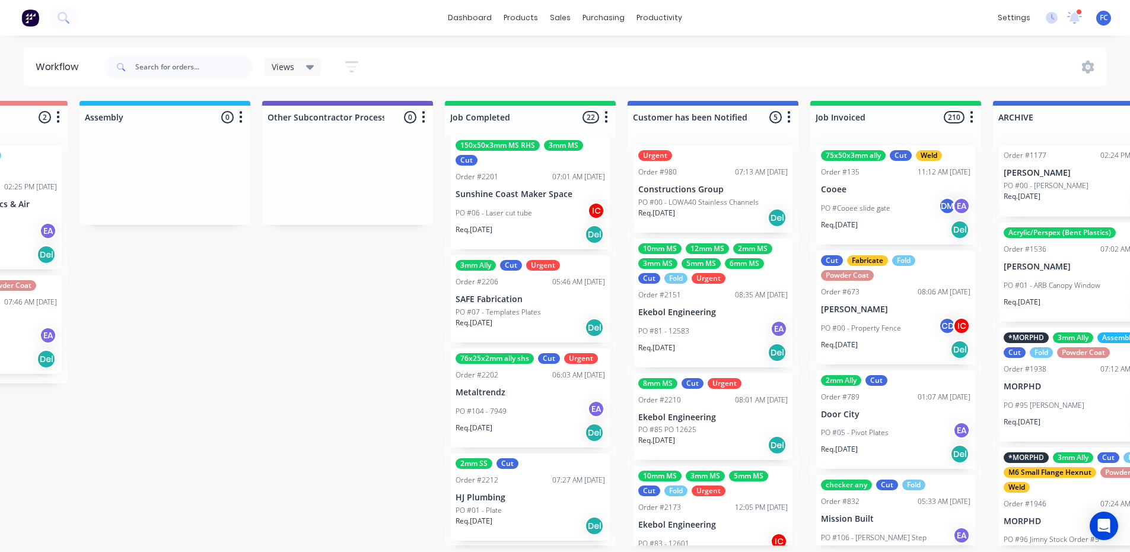
click at [482, 385] on div "76x25x2mm ally shs Cut Urgent Order #2202 06:03 AM [DATE] Metaltrendz PO #104 -…" at bounding box center [530, 397] width 159 height 99
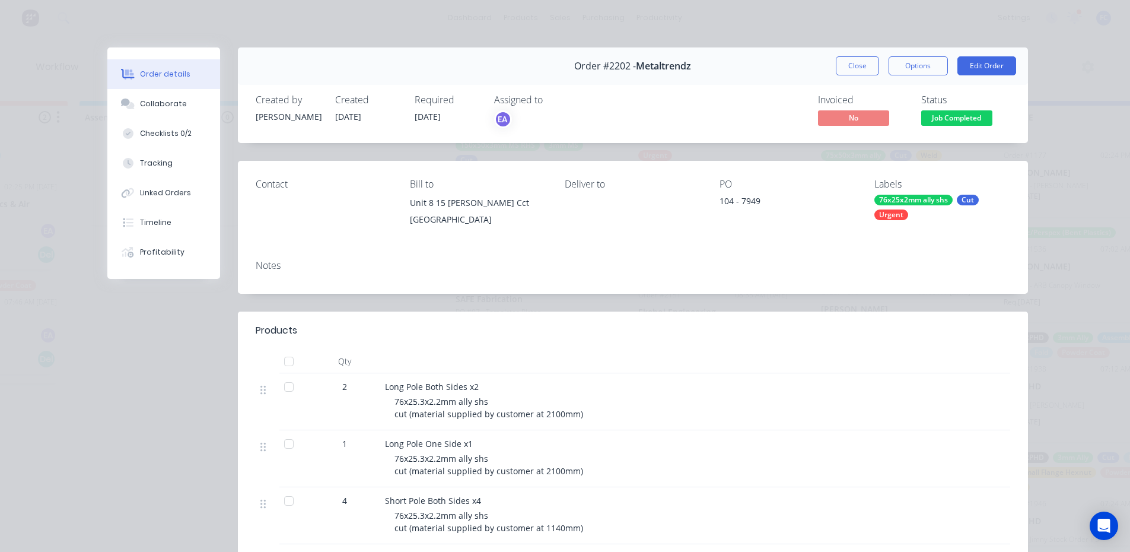
drag, startPoint x: 169, startPoint y: 114, endPoint x: 318, endPoint y: 167, distance: 158.0
click at [169, 114] on button "Collaborate" at bounding box center [163, 104] width 113 height 30
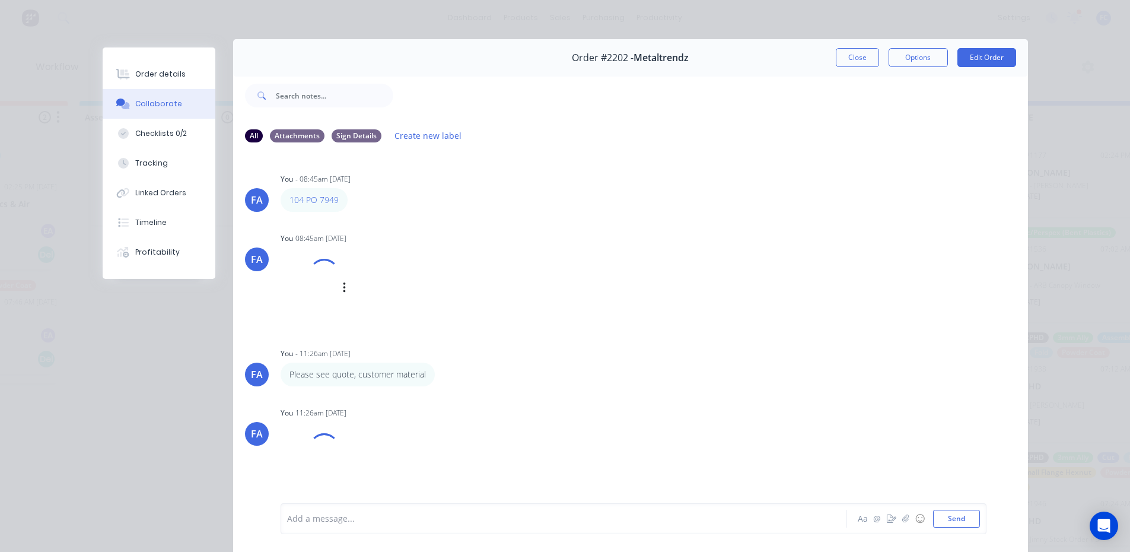
scroll to position [0, 0]
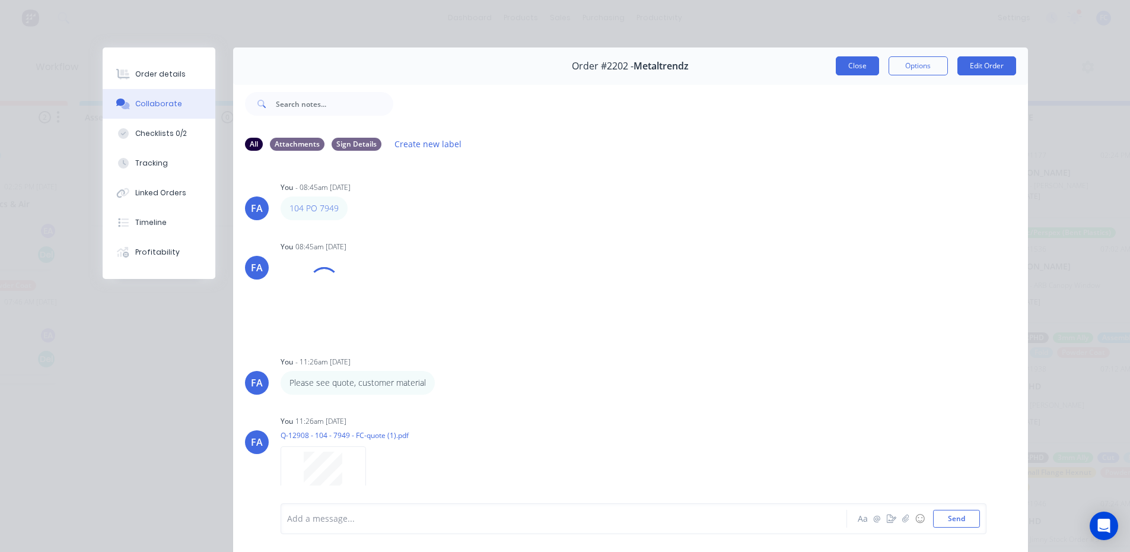
click at [859, 60] on button "Close" at bounding box center [857, 65] width 43 height 19
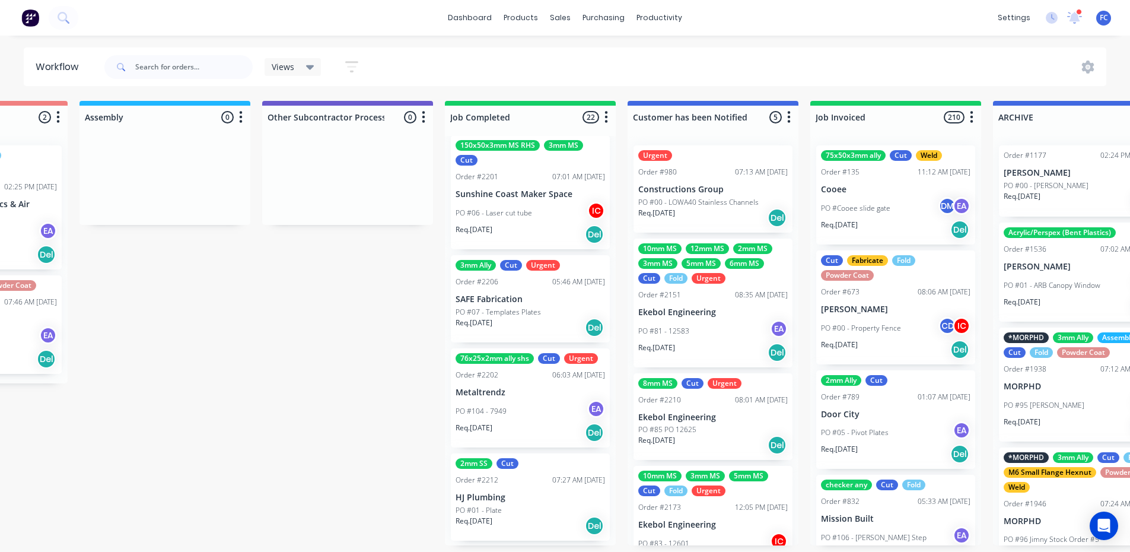
click at [478, 493] on p "HJ Plumbing" at bounding box center [530, 497] width 149 height 10
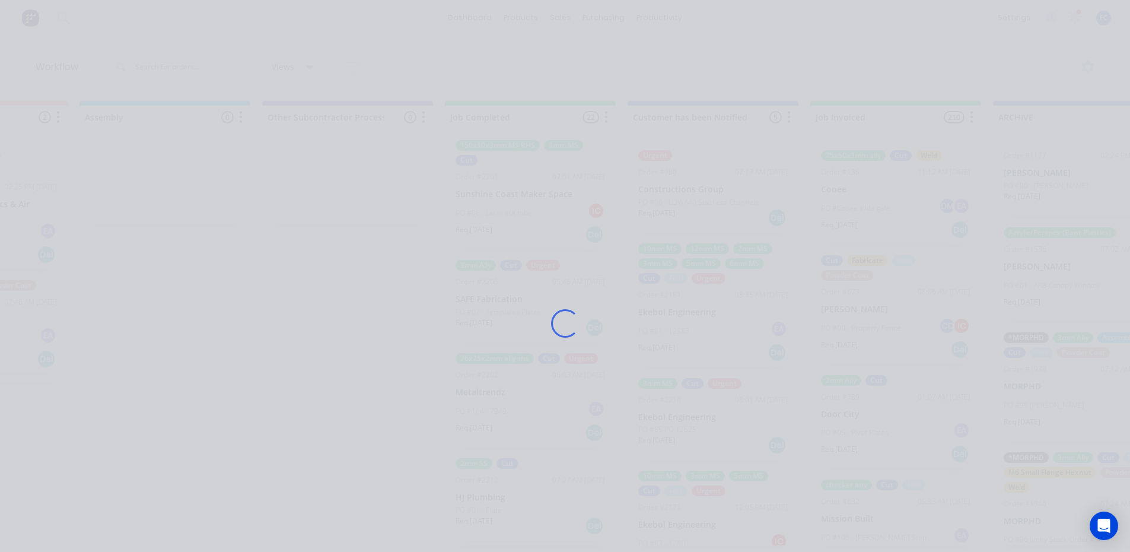
scroll to position [0, 3417]
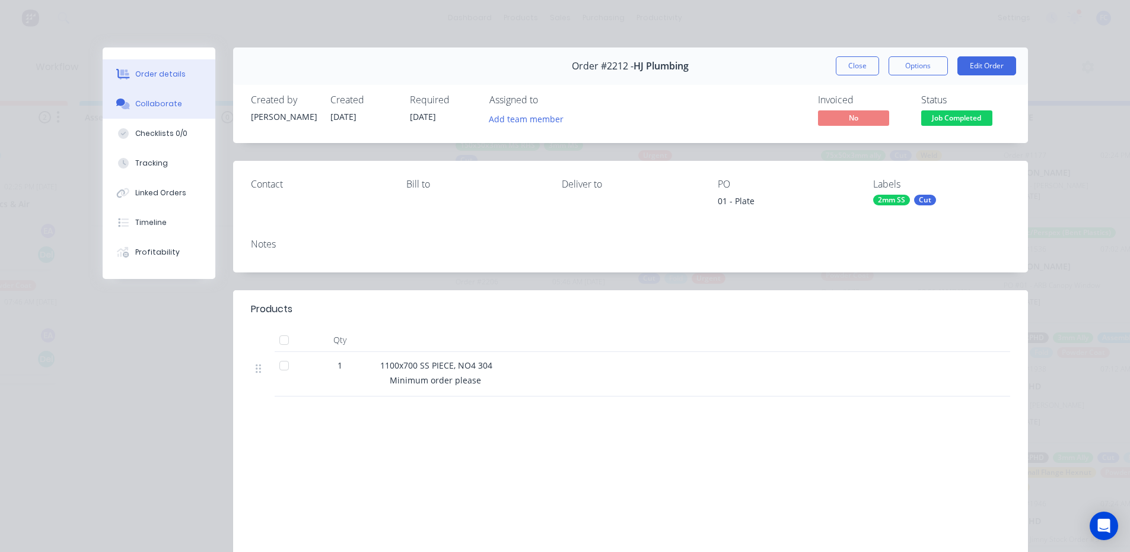
click at [165, 108] on div "Collaborate" at bounding box center [158, 103] width 47 height 11
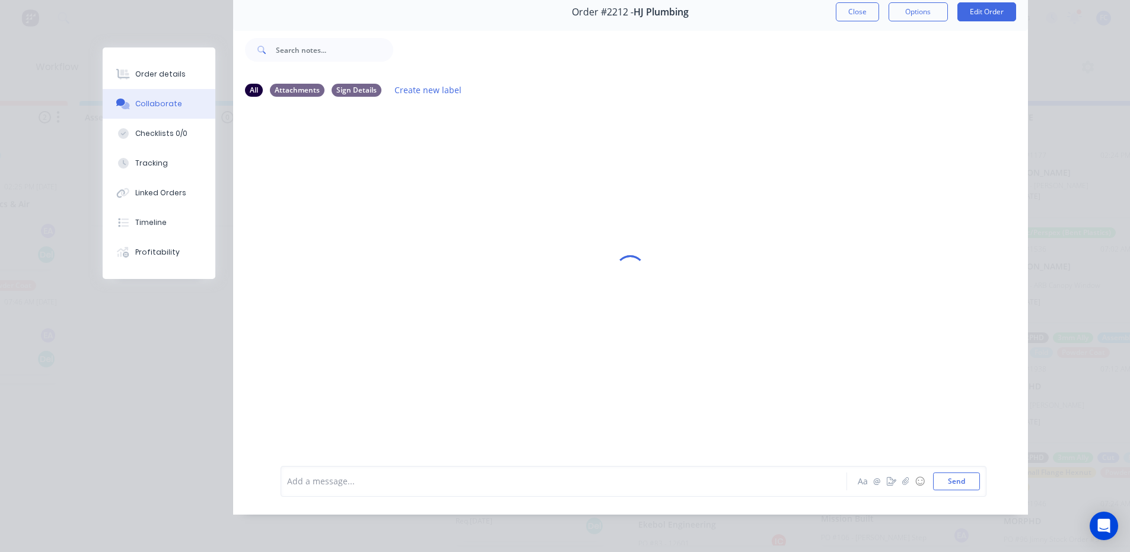
scroll to position [2, 3417]
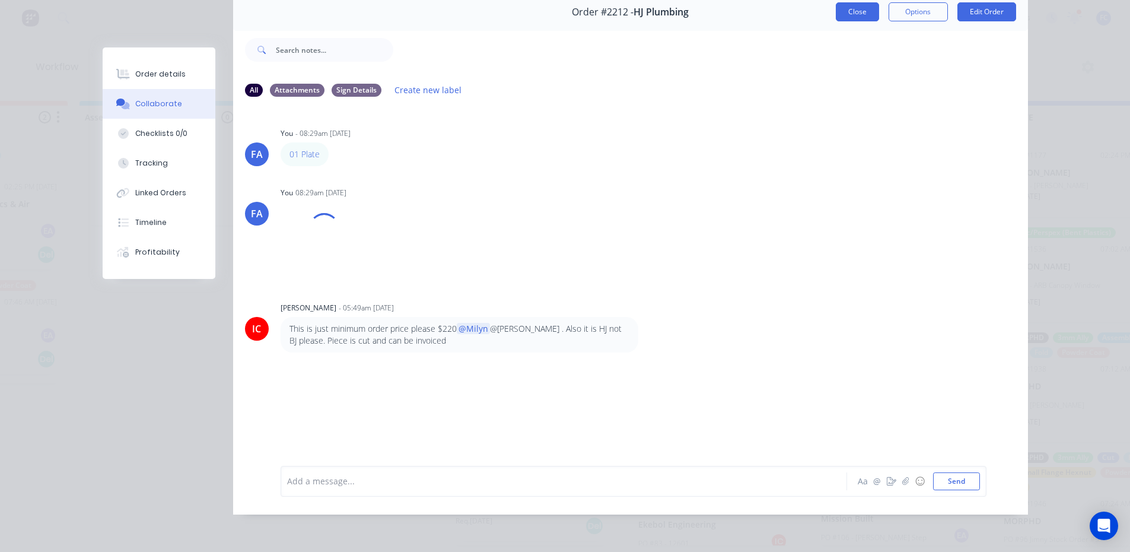
click at [840, 3] on button "Close" at bounding box center [857, 11] width 43 height 19
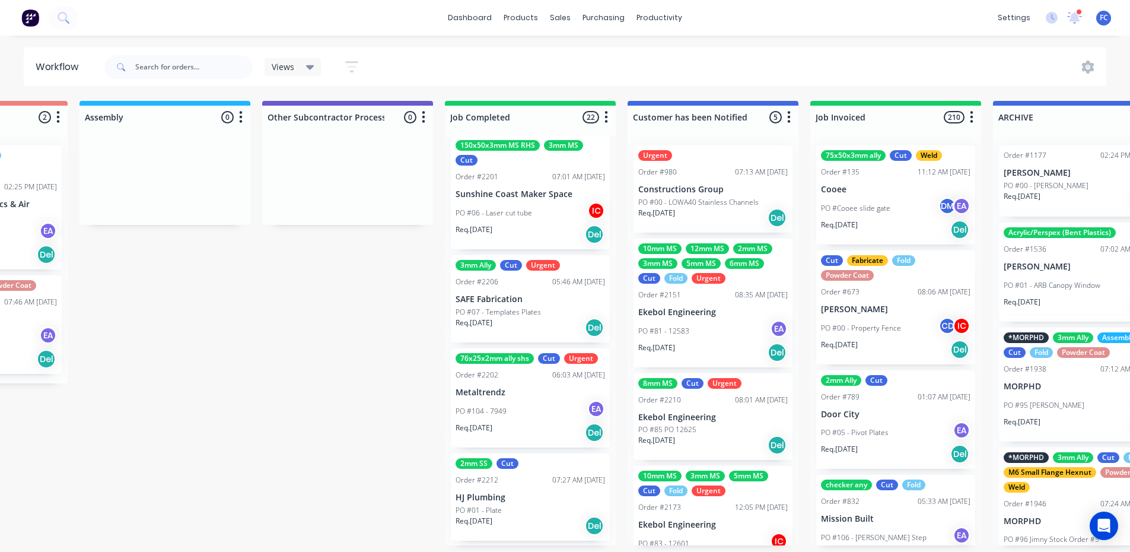
click at [511, 205] on div "PO #06 - Laser cut tube IC" at bounding box center [530, 213] width 149 height 23
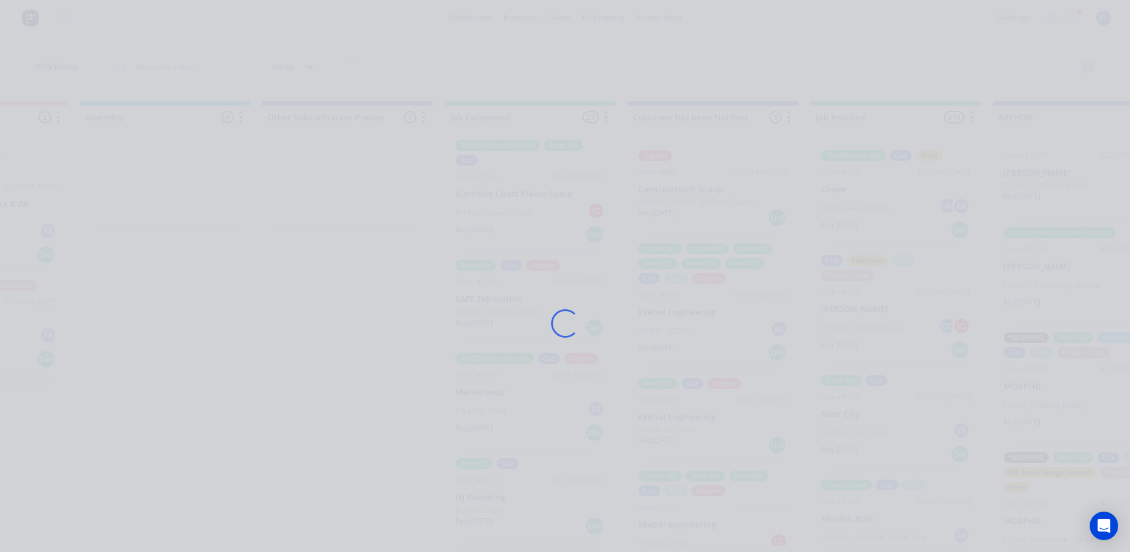
scroll to position [0, 3417]
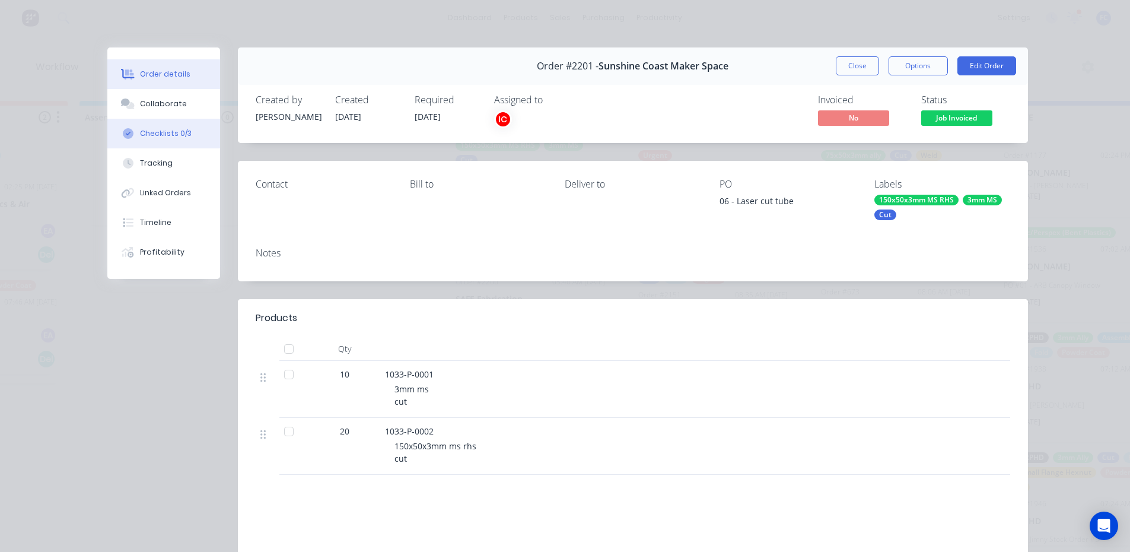
click at [131, 126] on button "Checklists 0/3" at bounding box center [163, 134] width 113 height 30
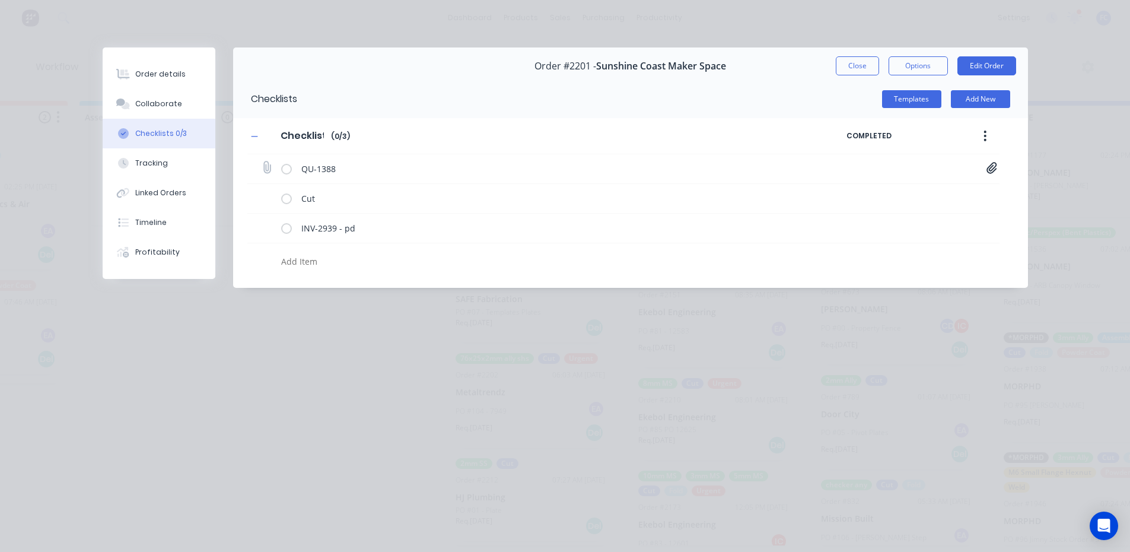
click at [988, 166] on icon at bounding box center [991, 168] width 11 height 12
click at [847, 192] on link "Quote QU1388.pdf" at bounding box center [896, 193] width 138 height 12
drag, startPoint x: 861, startPoint y: 65, endPoint x: 614, endPoint y: 262, distance: 316.2
click at [861, 66] on button "Close" at bounding box center [857, 65] width 43 height 19
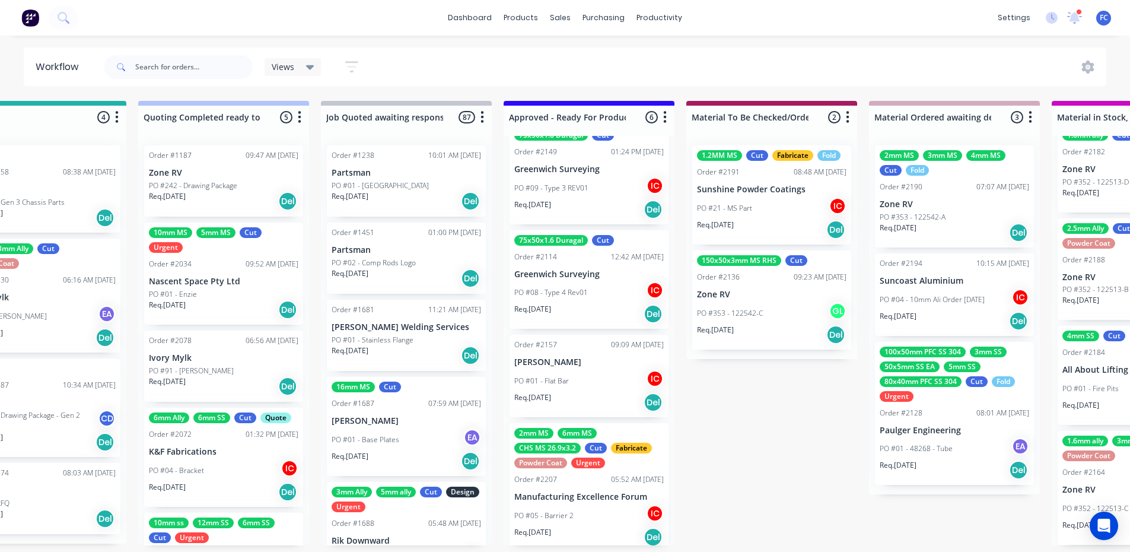
scroll to position [178, 0]
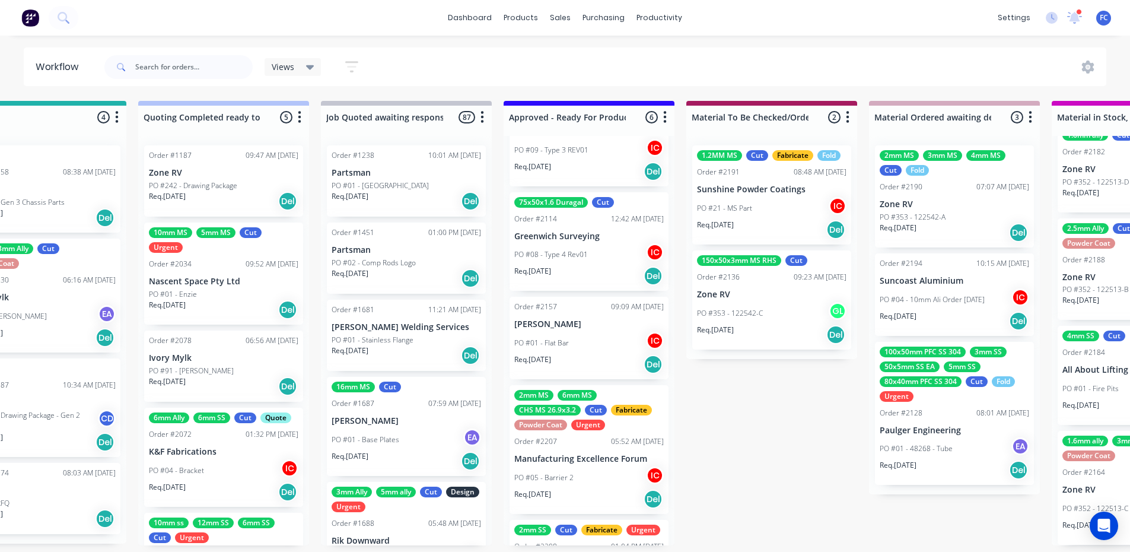
click at [564, 331] on div "Order #2157 09:09 AM [DATE] [PERSON_NAME] PO #01 - Flat Bar IC Req. [DATE] Del" at bounding box center [588, 338] width 159 height 82
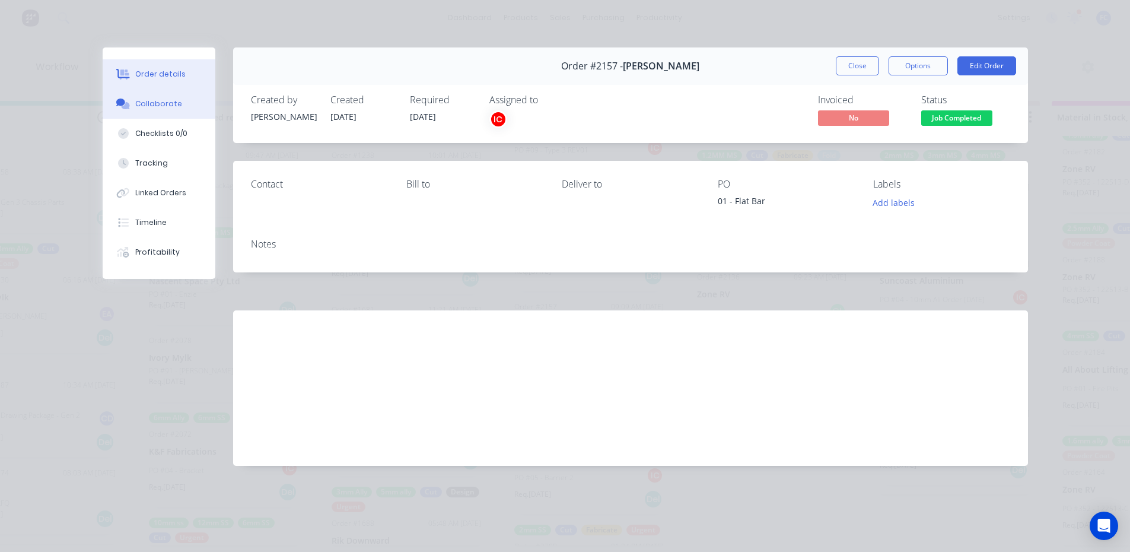
click at [177, 105] on div "Collaborate" at bounding box center [158, 103] width 47 height 11
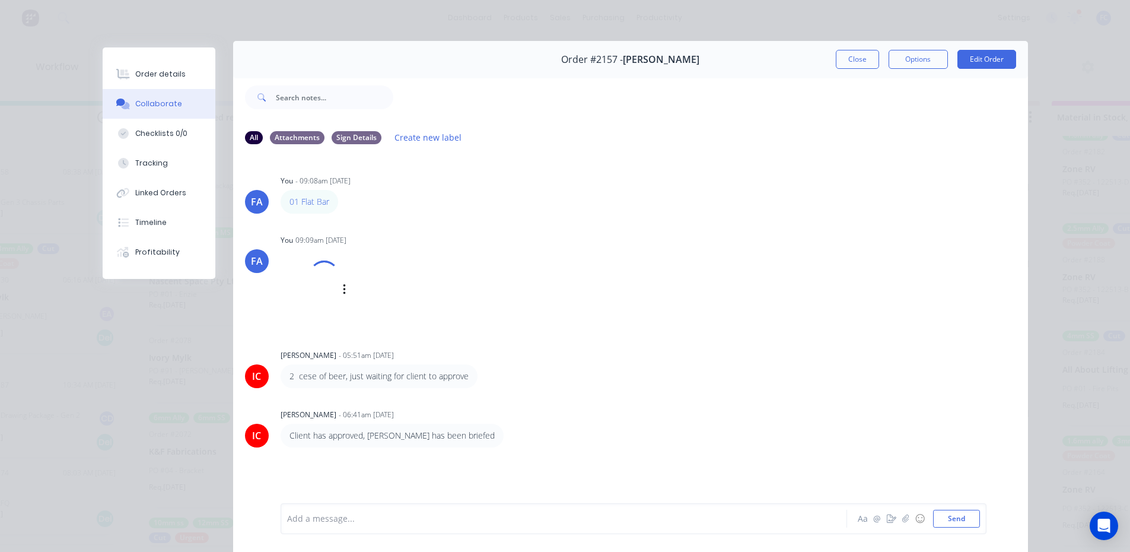
scroll to position [4, 0]
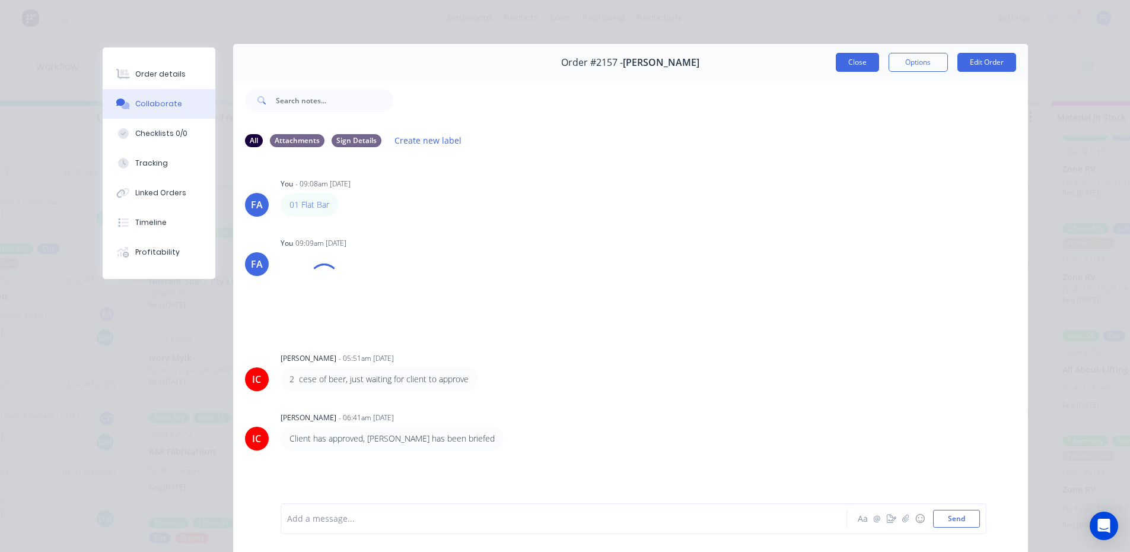
drag, startPoint x: 848, startPoint y: 57, endPoint x: 836, endPoint y: 59, distance: 11.4
click at [847, 57] on button "Close" at bounding box center [857, 62] width 43 height 19
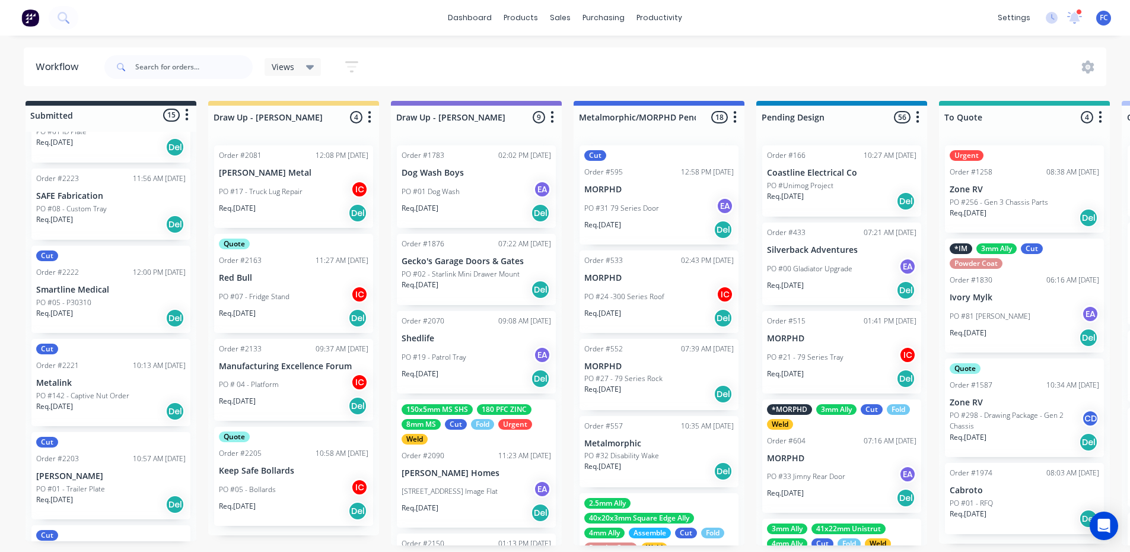
scroll to position [993, 0]
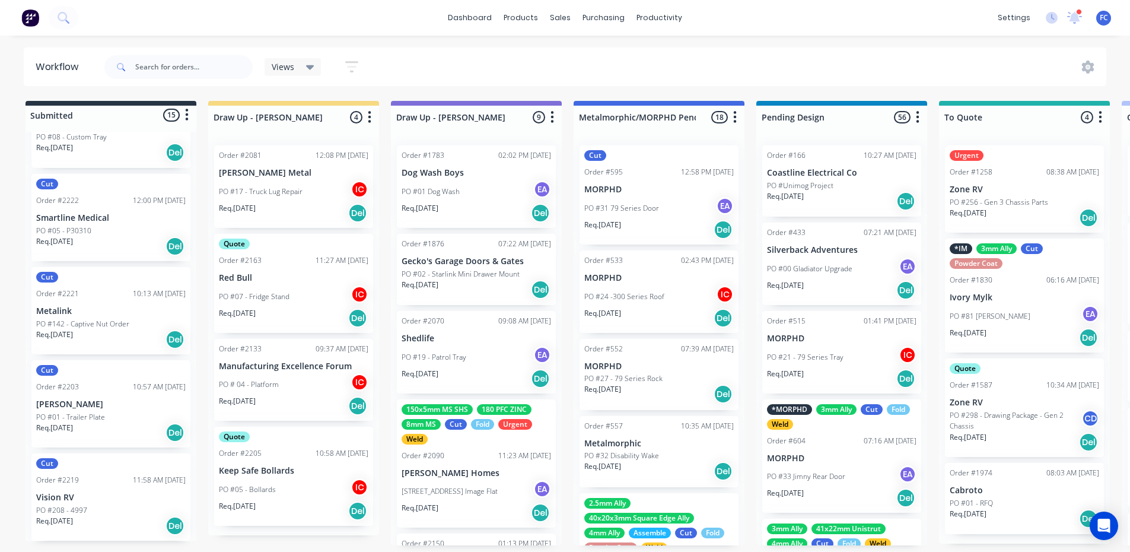
click at [71, 475] on div "Order #2219" at bounding box center [57, 480] width 43 height 11
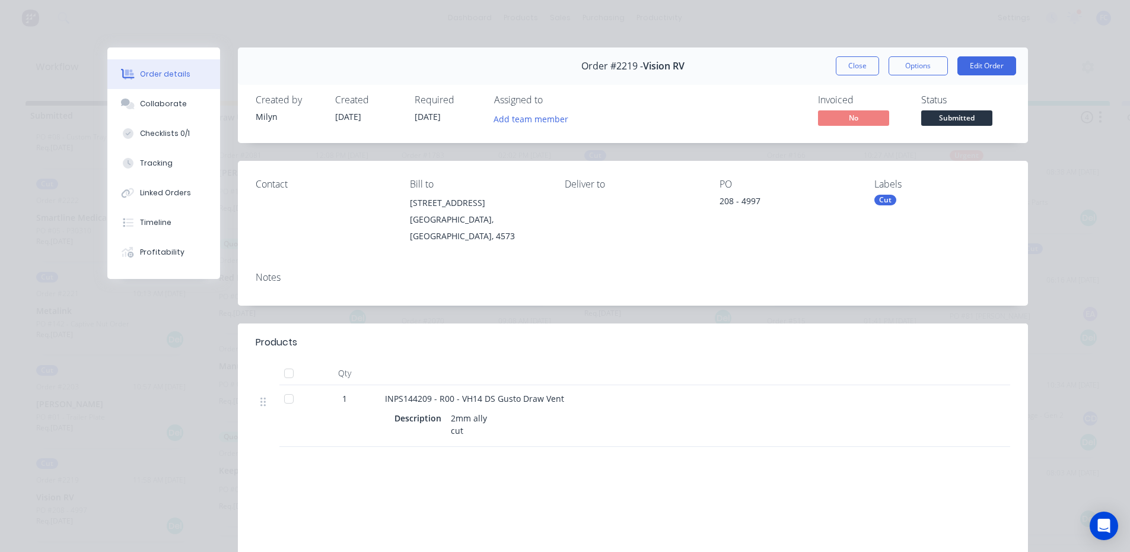
click at [156, 125] on button "Checklists 0/1" at bounding box center [163, 134] width 113 height 30
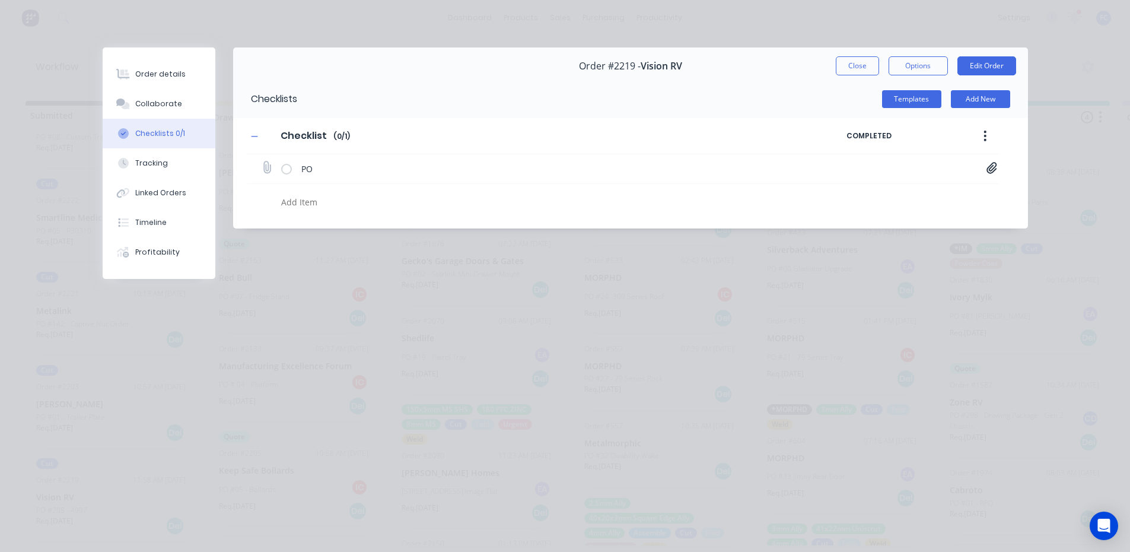
click at [986, 164] on icon at bounding box center [991, 168] width 11 height 12
click at [839, 196] on link "PO04997.pdf" at bounding box center [896, 193] width 138 height 12
drag, startPoint x: 863, startPoint y: 62, endPoint x: 256, endPoint y: 372, distance: 681.5
click at [862, 62] on button "Close" at bounding box center [857, 65] width 43 height 19
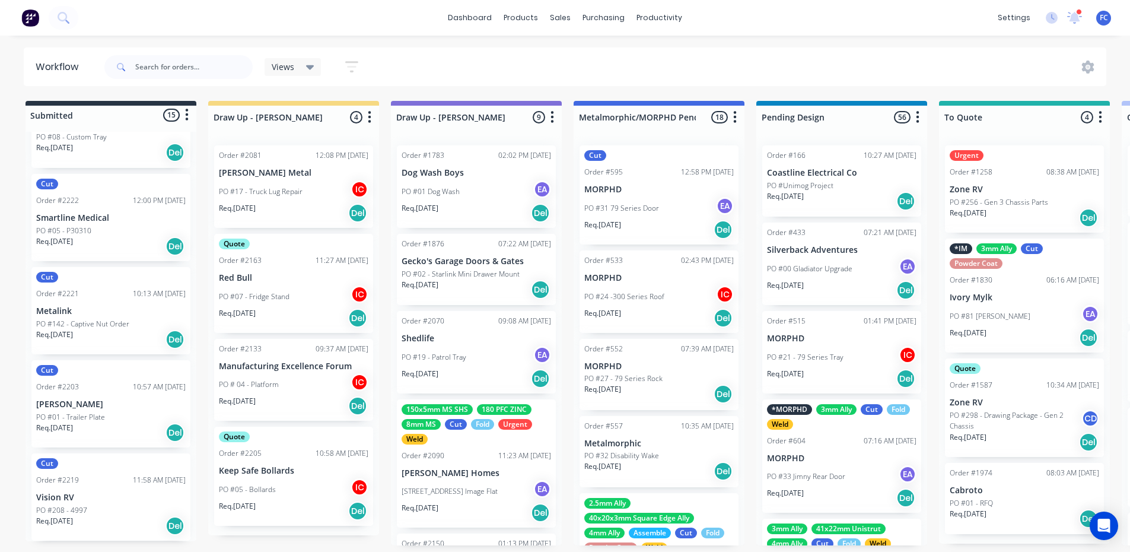
click at [82, 412] on p "PO #01 - Trailer Plate" at bounding box center [70, 417] width 69 height 11
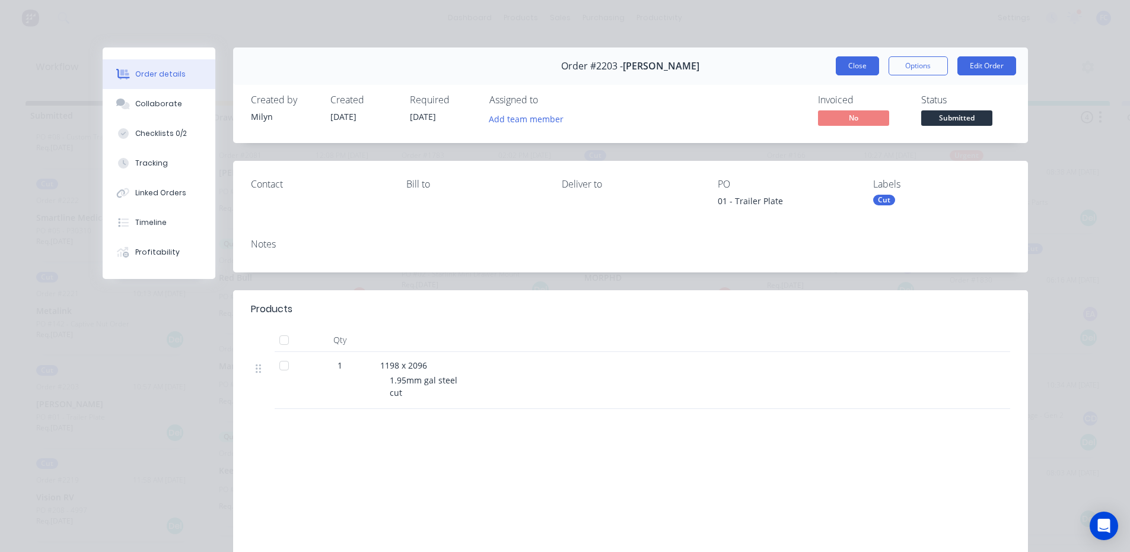
click at [867, 65] on button "Close" at bounding box center [857, 65] width 43 height 19
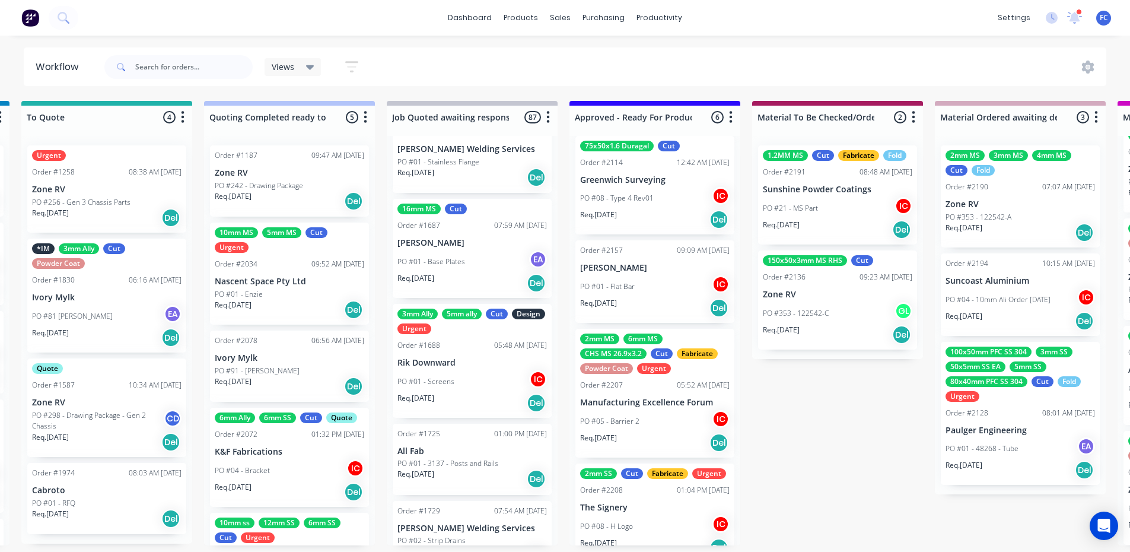
scroll to position [237, 0]
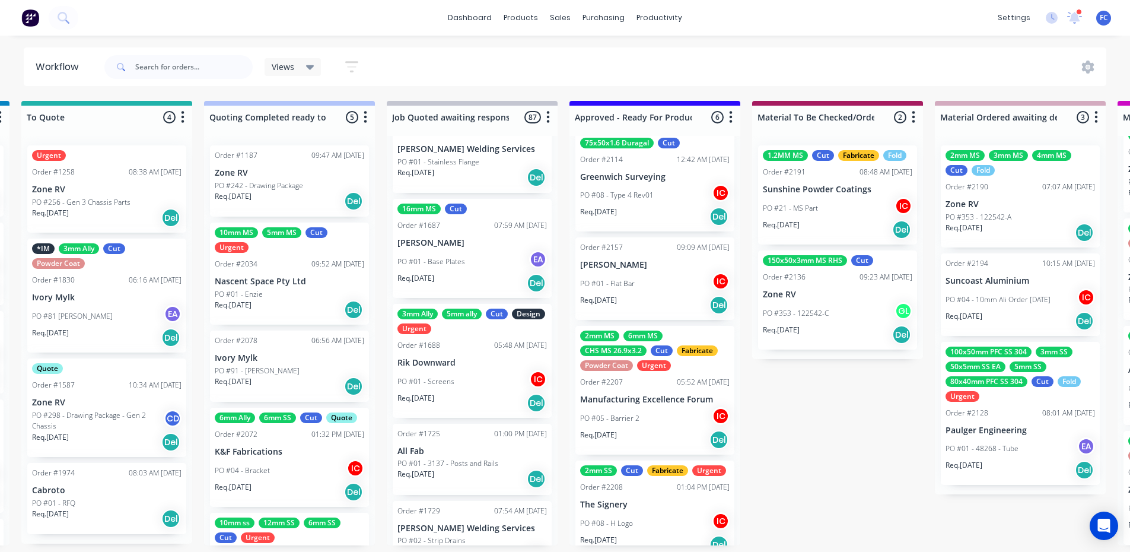
click at [639, 284] on div "PO #01 - Flat Bar IC" at bounding box center [654, 283] width 149 height 23
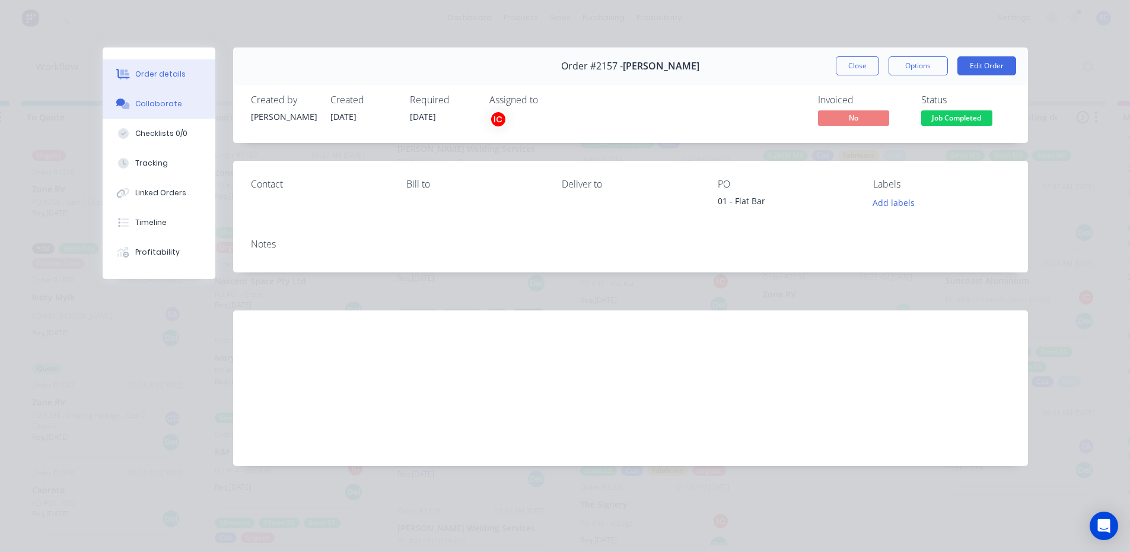
drag, startPoint x: 146, startPoint y: 104, endPoint x: 161, endPoint y: 111, distance: 16.7
click at [146, 105] on div "Collaborate" at bounding box center [158, 103] width 47 height 11
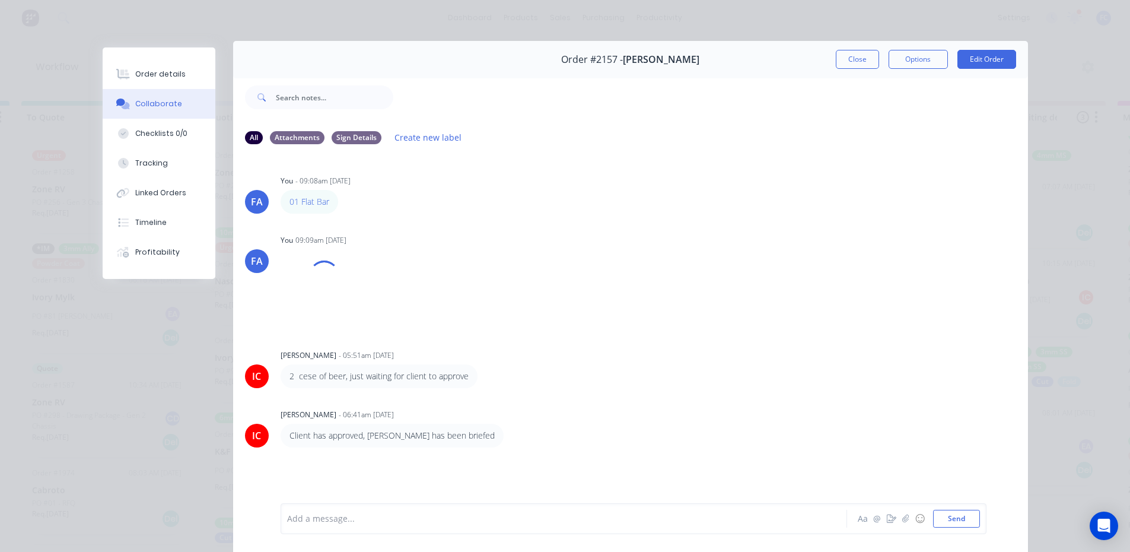
scroll to position [4, 0]
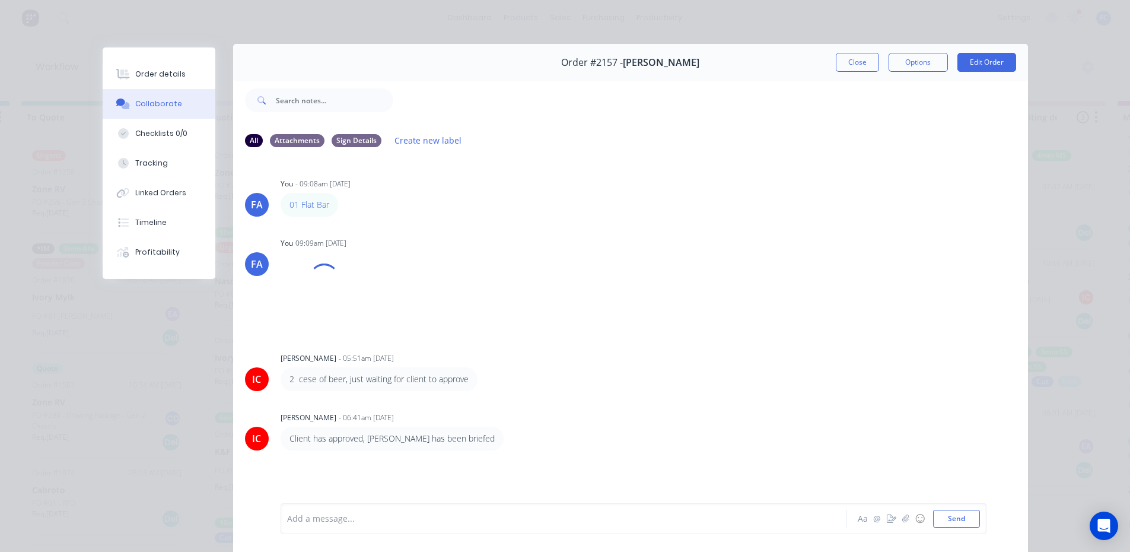
click at [842, 63] on button "Close" at bounding box center [857, 62] width 43 height 19
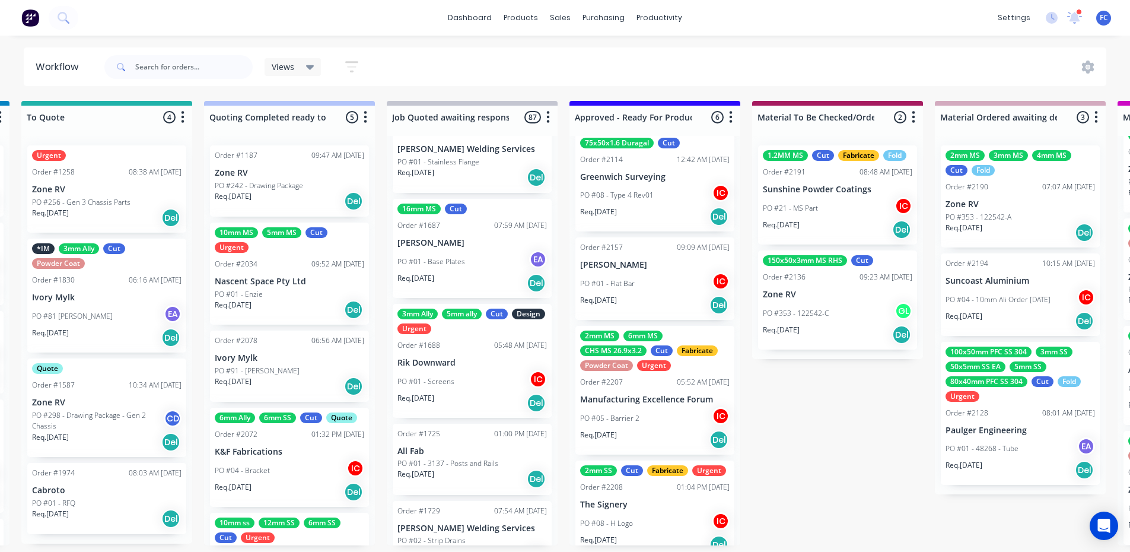
click at [643, 395] on p "Manufacturing Excellence Forum" at bounding box center [654, 399] width 149 height 10
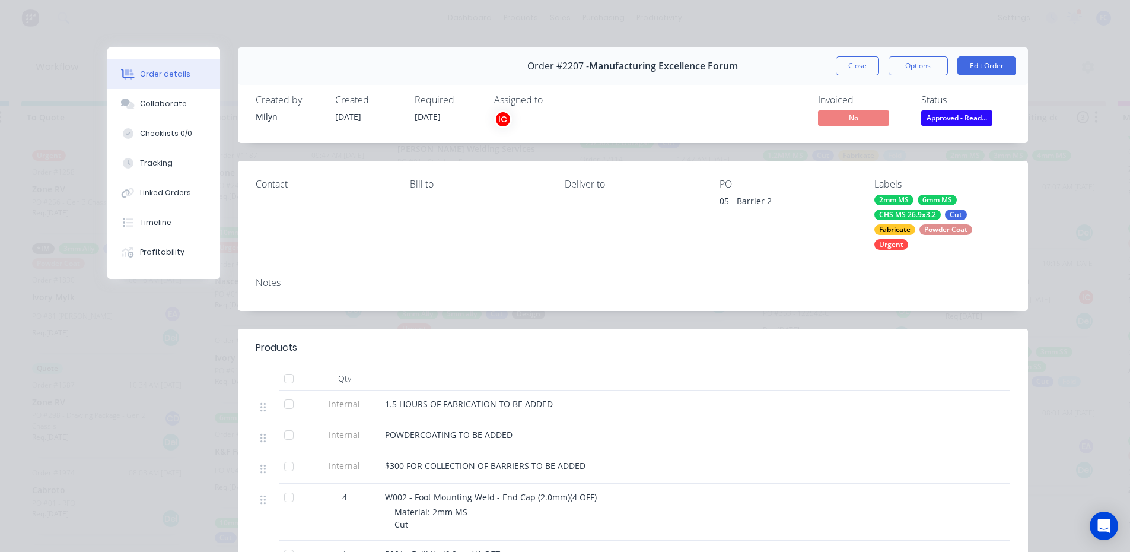
drag, startPoint x: 840, startPoint y: 56, endPoint x: 576, endPoint y: 251, distance: 328.7
click at [841, 56] on button "Close" at bounding box center [857, 65] width 43 height 19
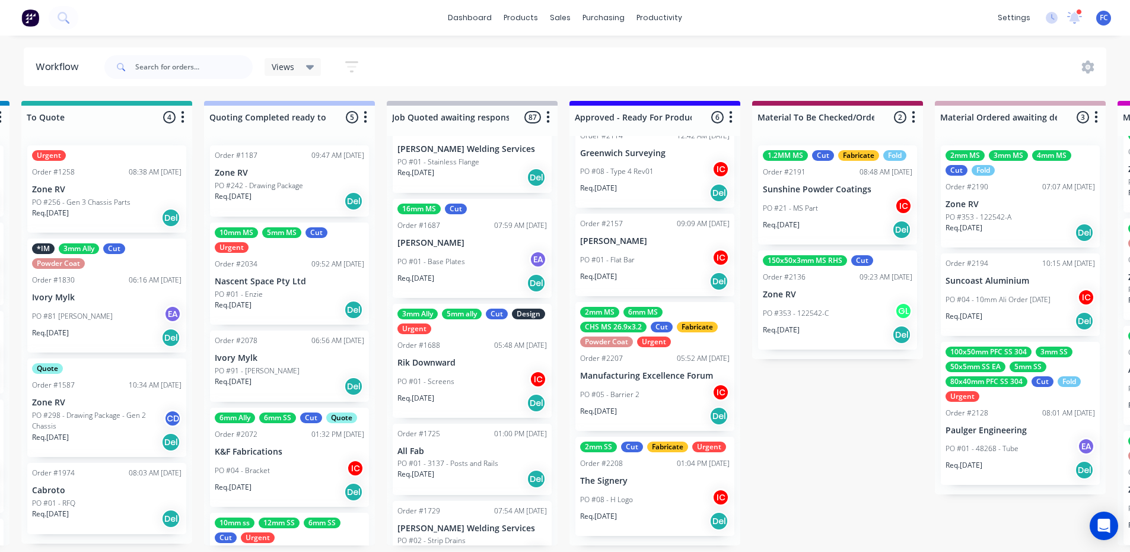
scroll to position [2, 918]
click at [615, 500] on p "PO #08 - H Logo" at bounding box center [606, 499] width 53 height 11
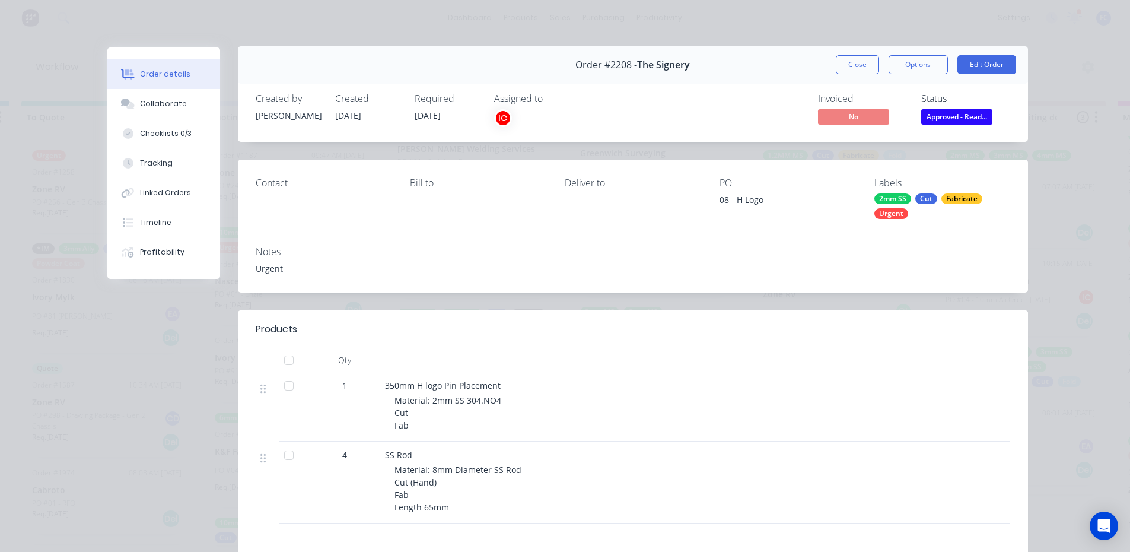
scroll to position [0, 0]
click at [843, 63] on button "Close" at bounding box center [857, 65] width 43 height 19
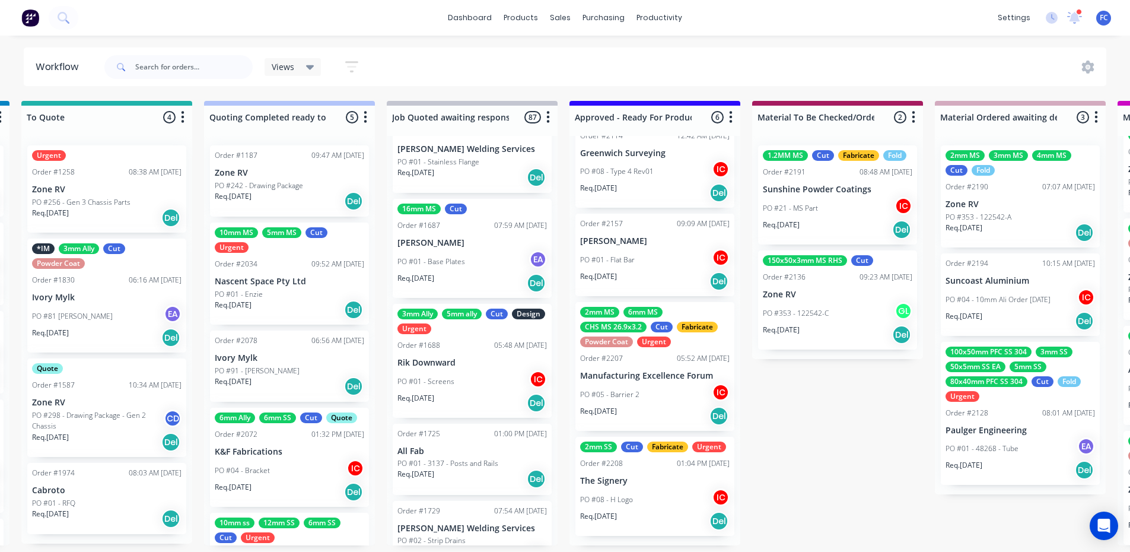
click at [622, 476] on div "2mm SS Cut Fabricate Urgent Order #2208 01:04 PM [DATE] The Signery PO #08 - H …" at bounding box center [654, 486] width 159 height 99
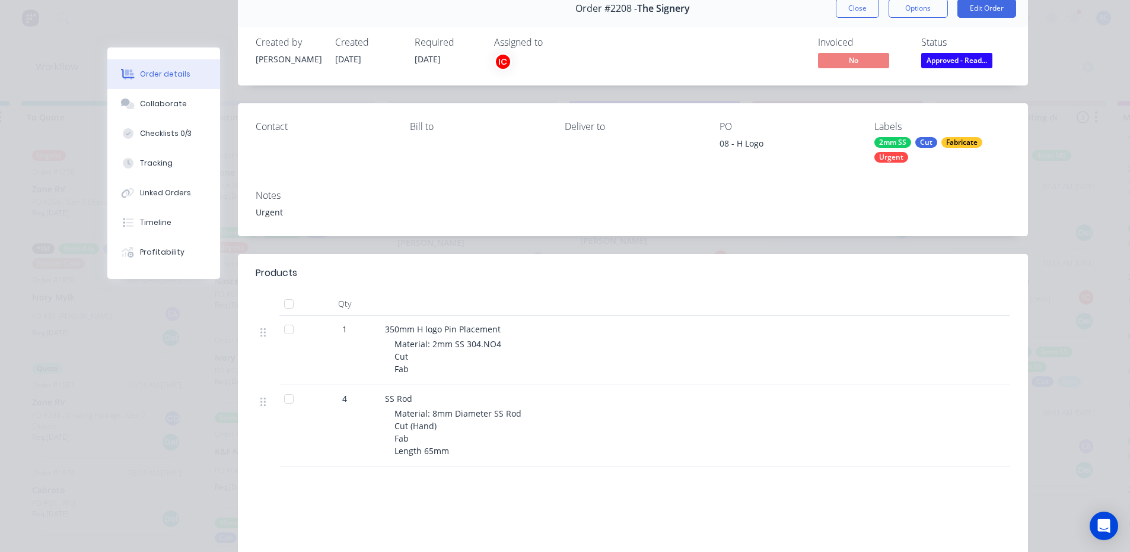
scroll to position [59, 0]
click at [855, 5] on button "Close" at bounding box center [857, 6] width 43 height 19
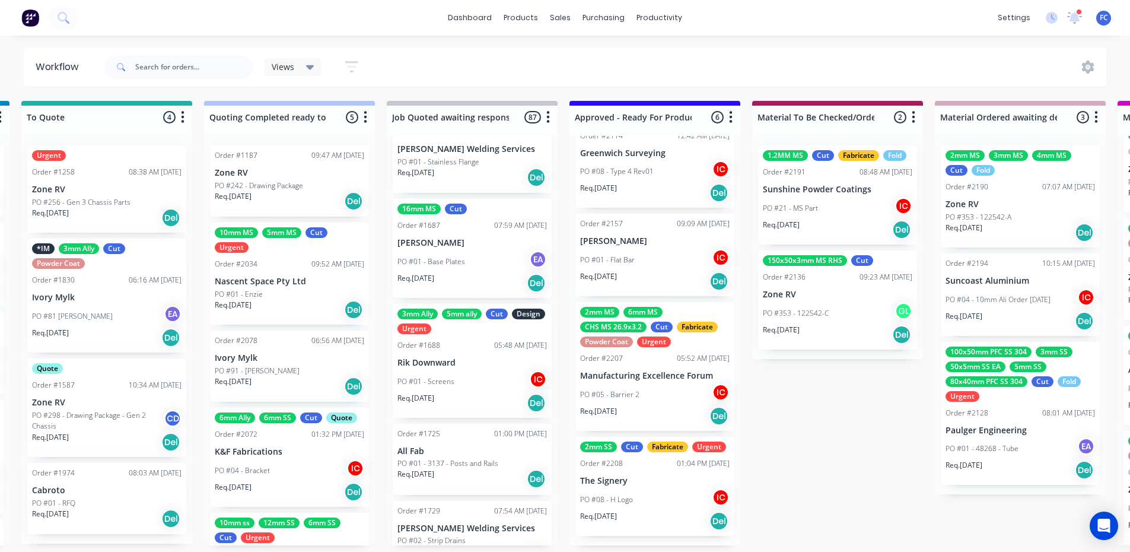
click at [624, 485] on p "The Signery" at bounding box center [654, 481] width 149 height 10
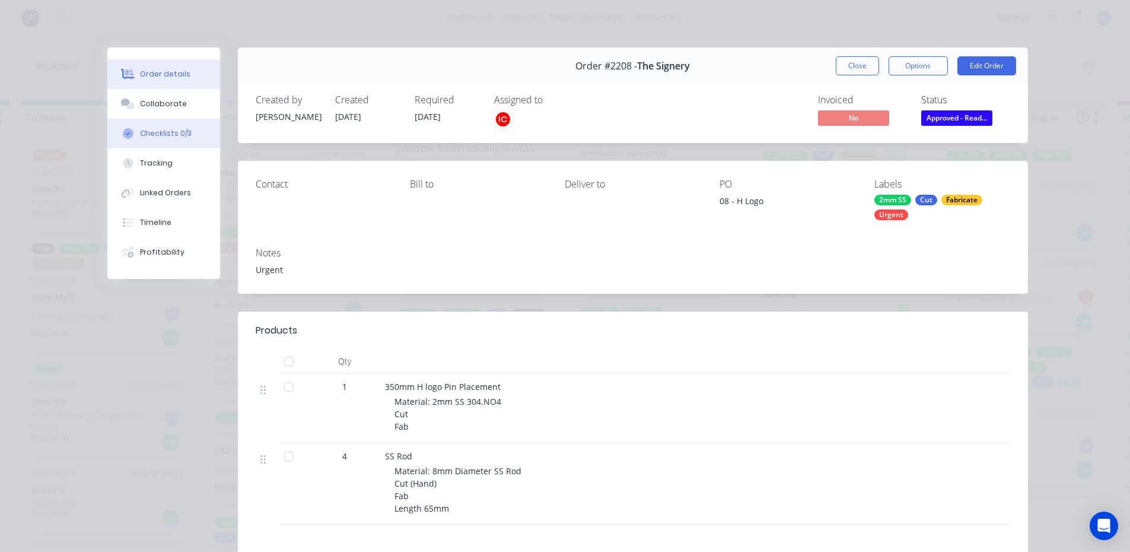
click at [173, 132] on div "Checklists 0/3" at bounding box center [166, 133] width 52 height 11
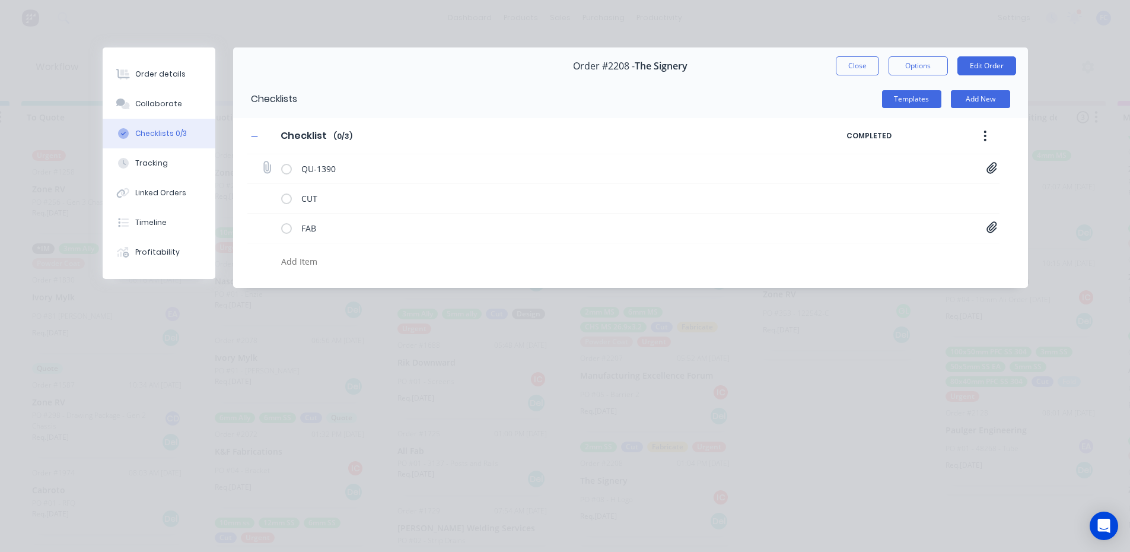
click at [991, 171] on icon at bounding box center [991, 167] width 10 height 11
click at [864, 190] on link "Quote QU1390.pdf" at bounding box center [896, 193] width 138 height 12
click at [843, 60] on button "Close" at bounding box center [857, 65] width 43 height 19
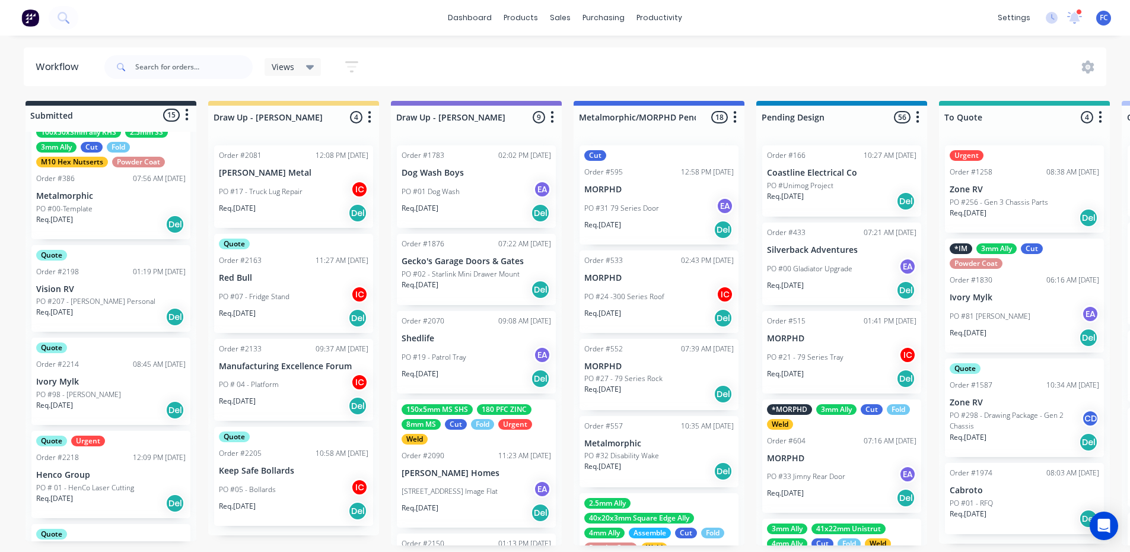
scroll to position [103, 0]
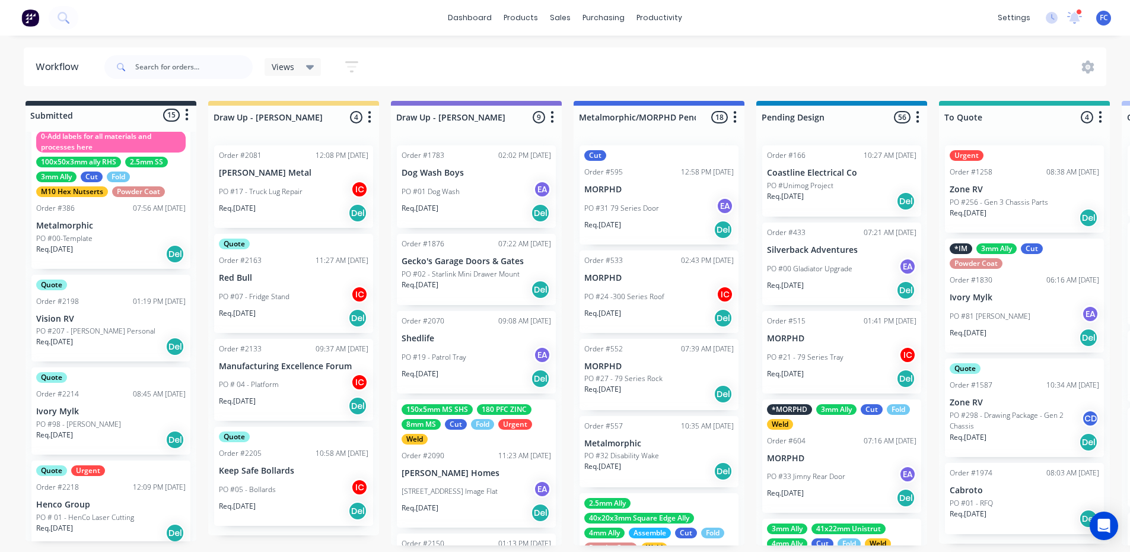
click at [99, 297] on div "Order #2198 01:19 PM [DATE]" at bounding box center [110, 301] width 149 height 11
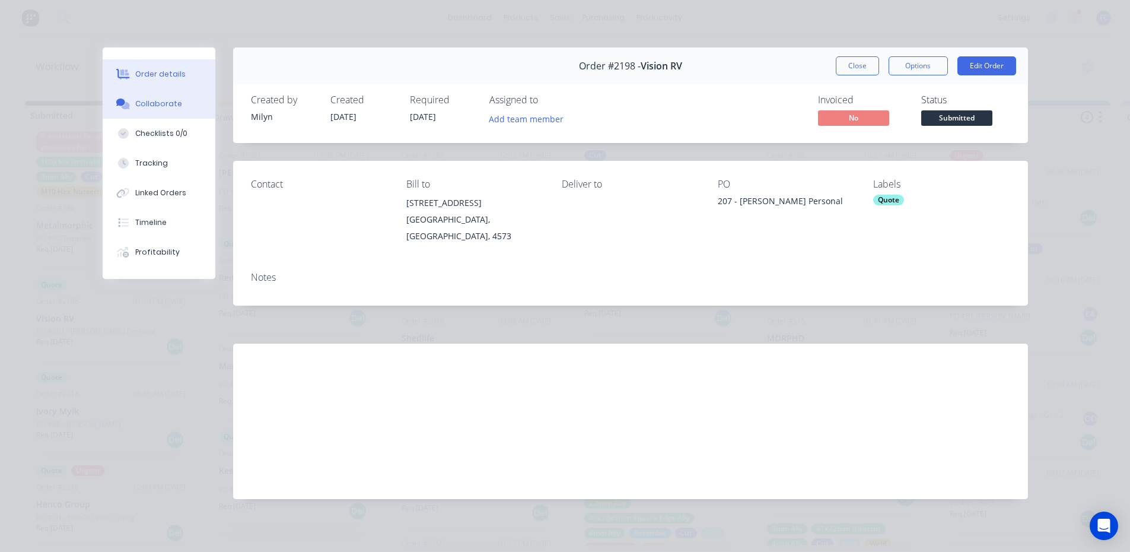
click at [143, 102] on div "Collaborate" at bounding box center [158, 103] width 47 height 11
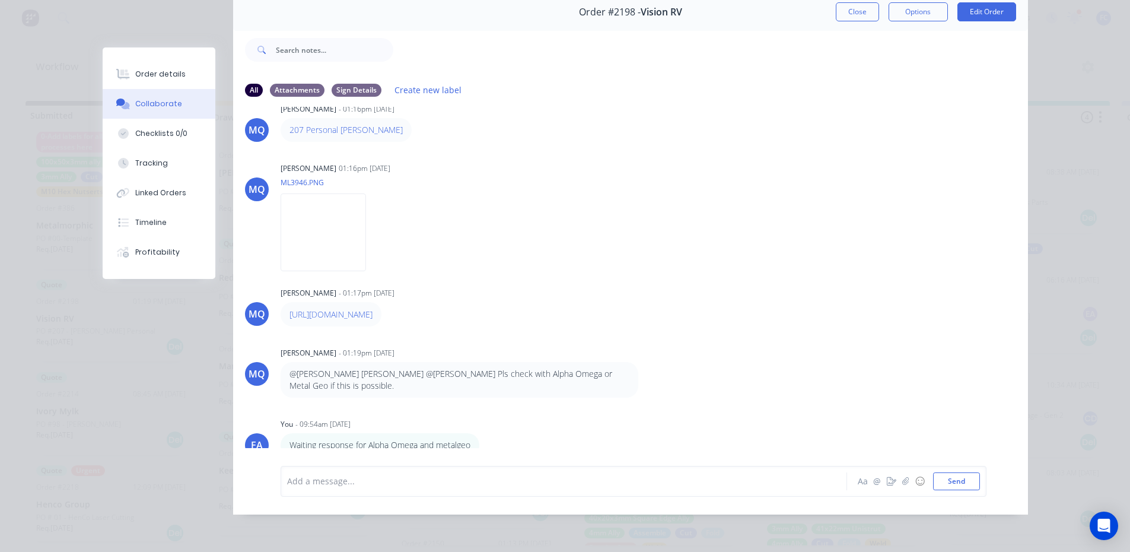
scroll to position [23, 0]
click at [848, 7] on button "Close" at bounding box center [857, 11] width 43 height 19
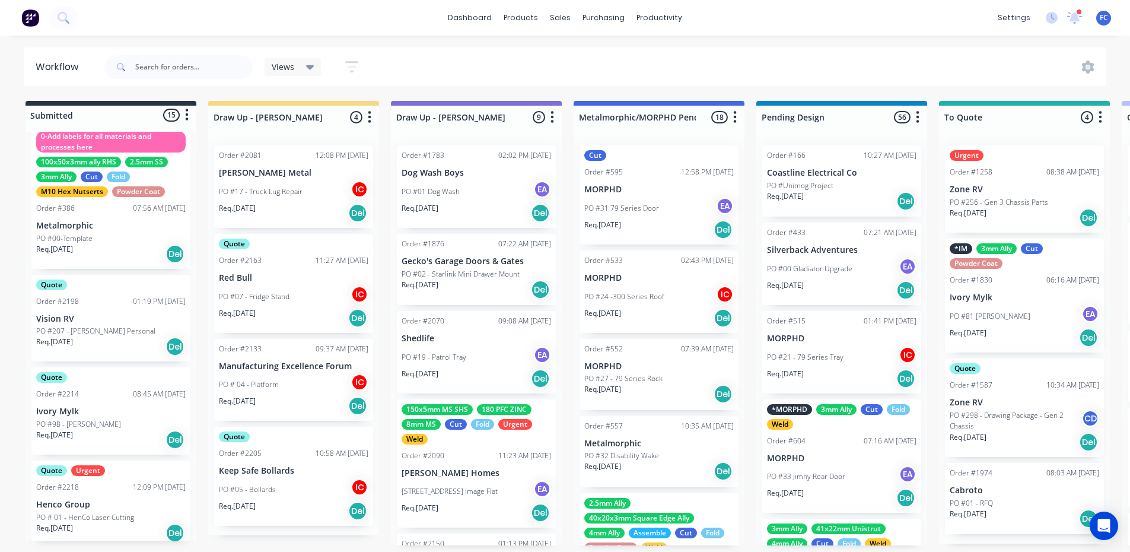
click at [60, 408] on p "Ivory Mylk" at bounding box center [110, 411] width 149 height 10
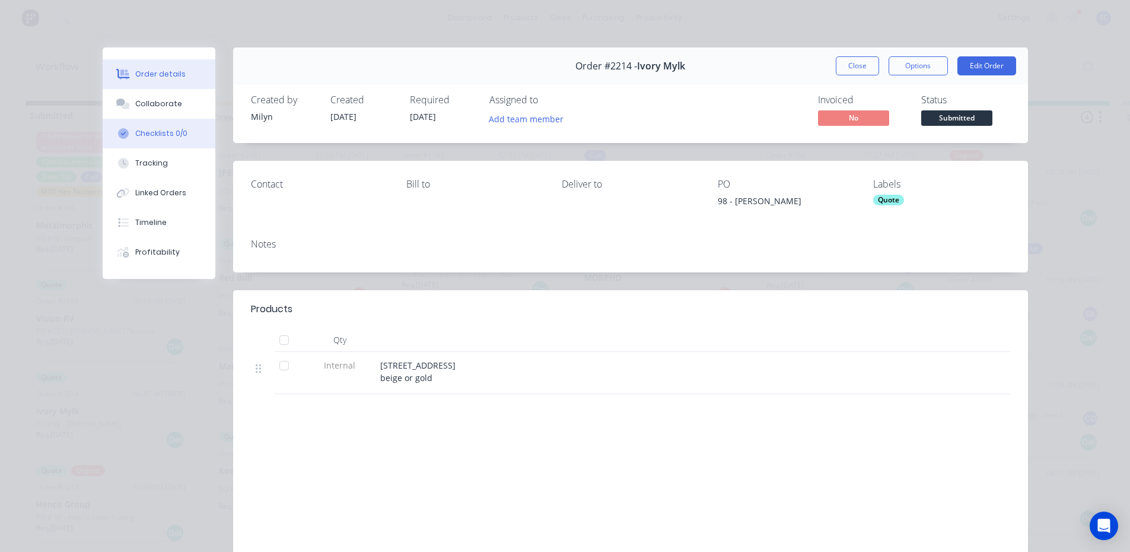
click at [142, 128] on div "Checklists 0/0" at bounding box center [161, 133] width 52 height 11
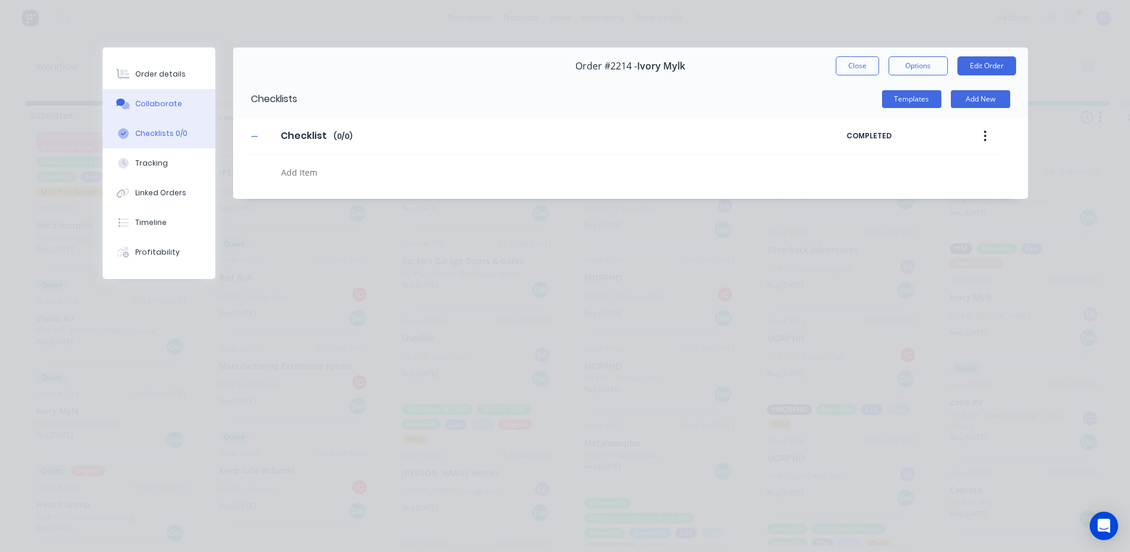
click at [152, 106] on div "Collaborate" at bounding box center [158, 103] width 47 height 11
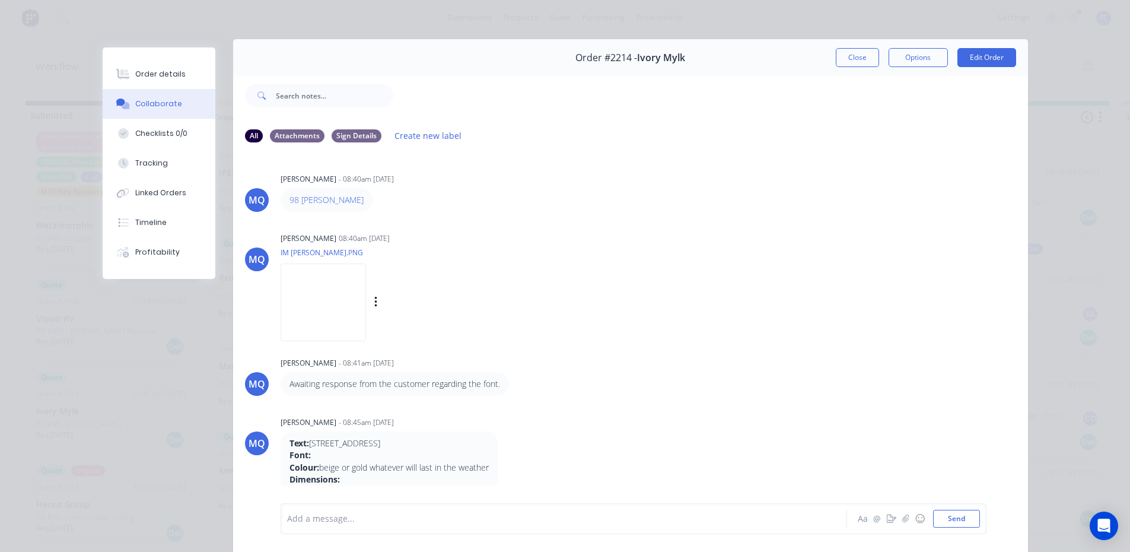
scroll to position [4, 0]
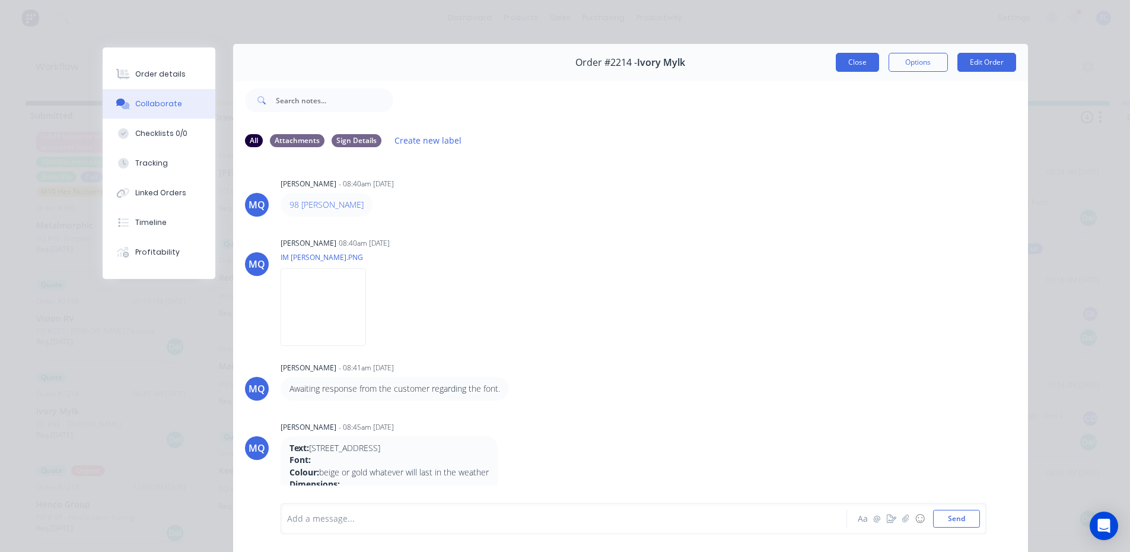
click at [840, 62] on button "Close" at bounding box center [857, 62] width 43 height 19
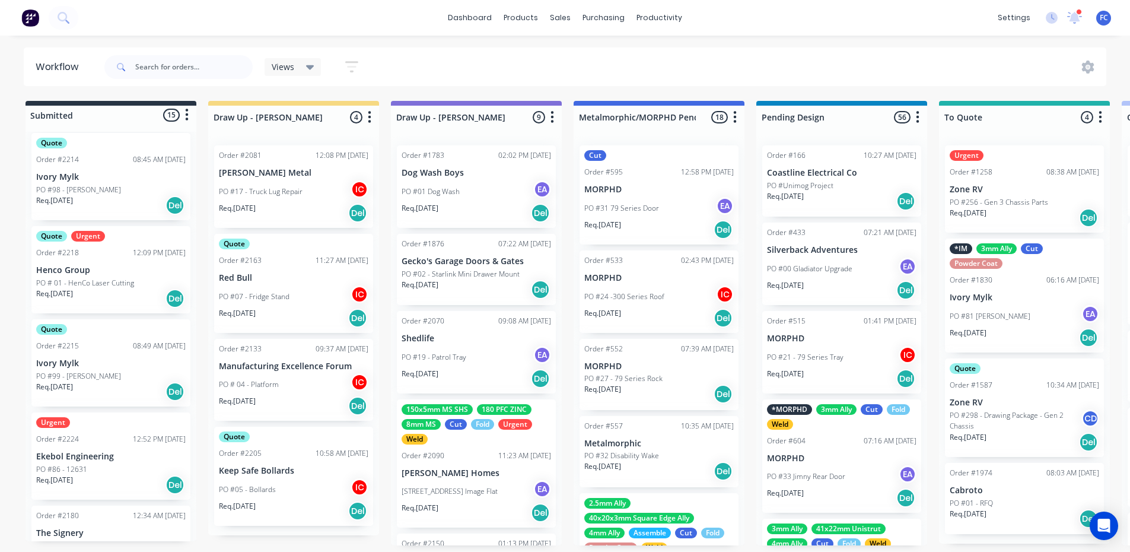
scroll to position [340, 0]
click at [84, 355] on p "Ivory Mylk" at bounding box center [110, 360] width 149 height 10
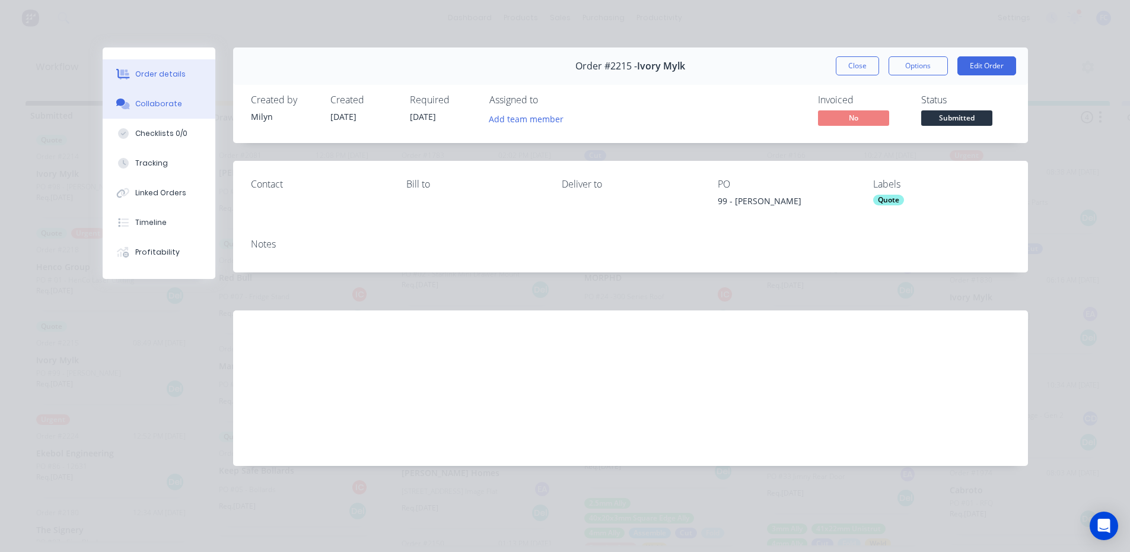
click at [144, 103] on div "Collaborate" at bounding box center [158, 103] width 47 height 11
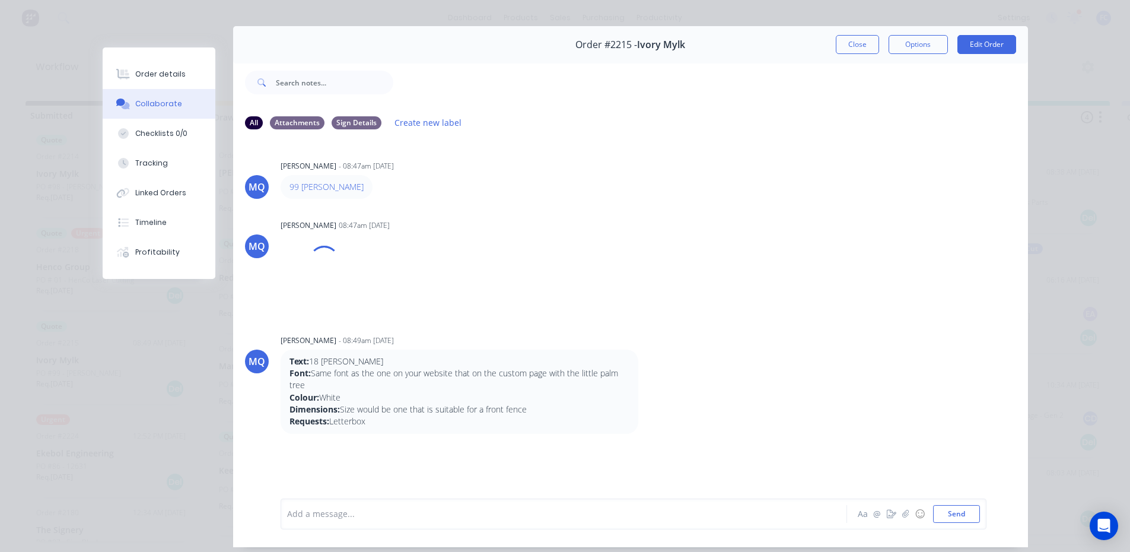
scroll to position [63, 0]
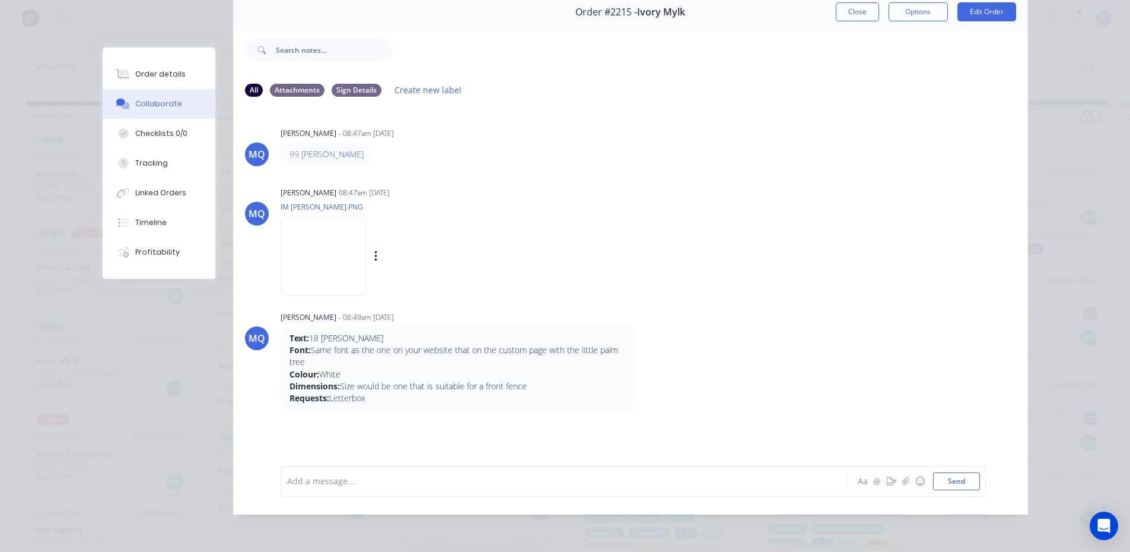
click at [336, 249] on img at bounding box center [323, 257] width 85 height 78
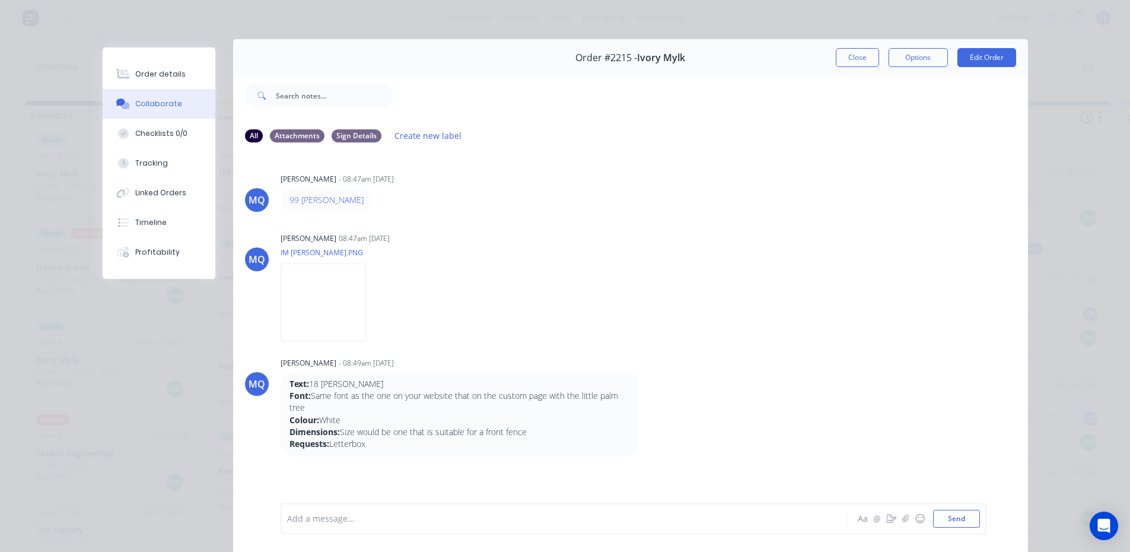
scroll to position [4, 0]
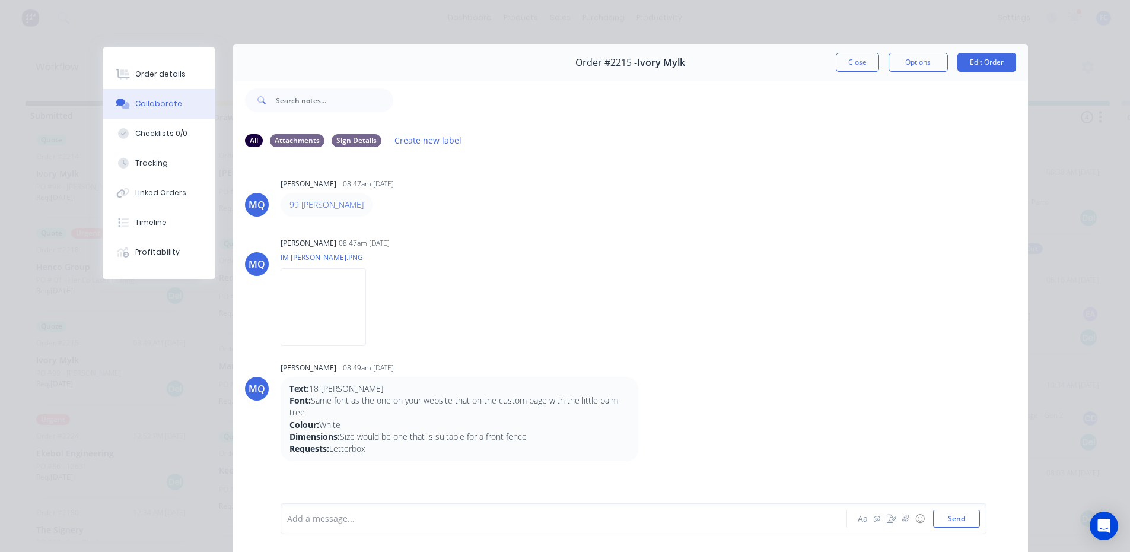
click at [850, 64] on button "Close" at bounding box center [857, 62] width 43 height 19
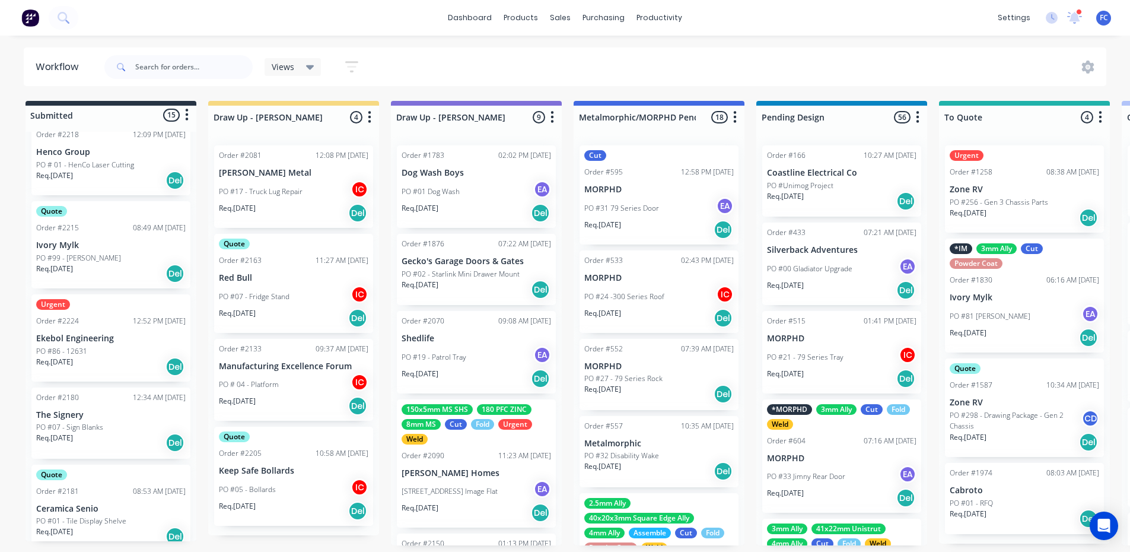
scroll to position [459, 0]
click at [113, 342] on div "PO #86 - 12631" at bounding box center [110, 347] width 149 height 11
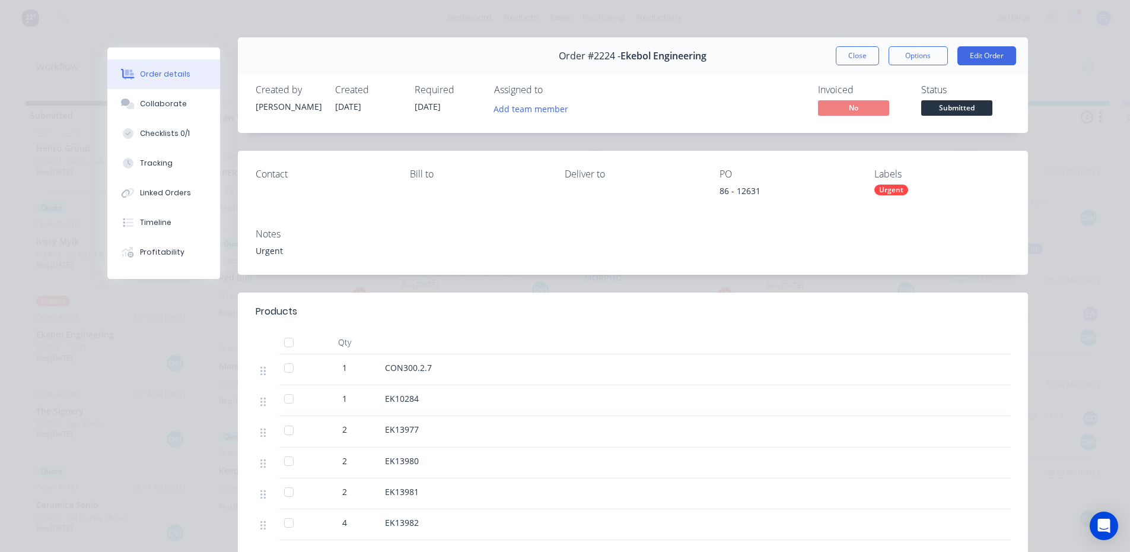
scroll to position [9, 0]
click at [183, 136] on button "Checklists 0/1" at bounding box center [163, 134] width 113 height 30
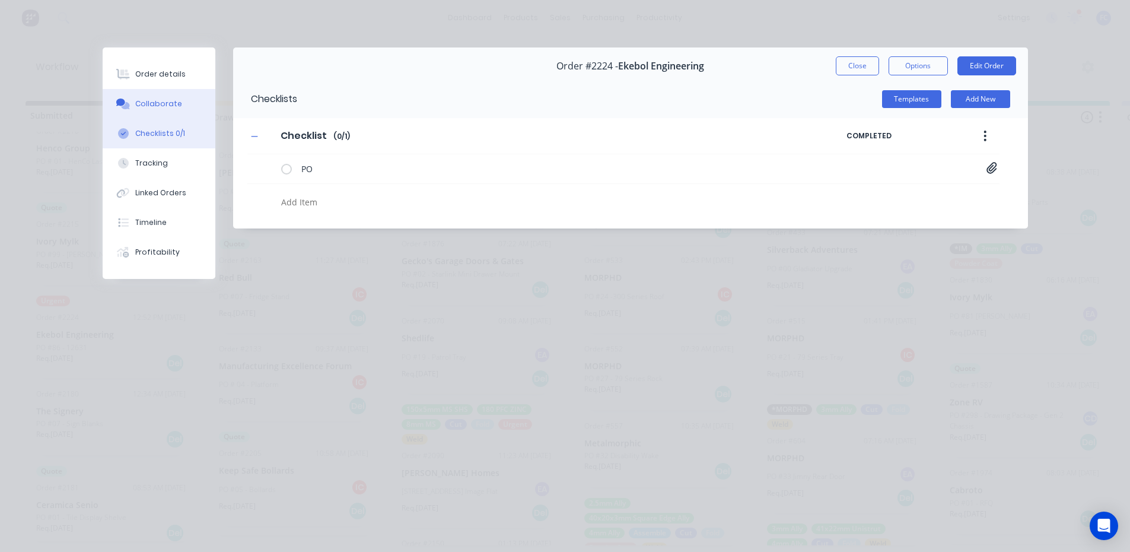
click at [171, 93] on button "Collaborate" at bounding box center [159, 104] width 113 height 30
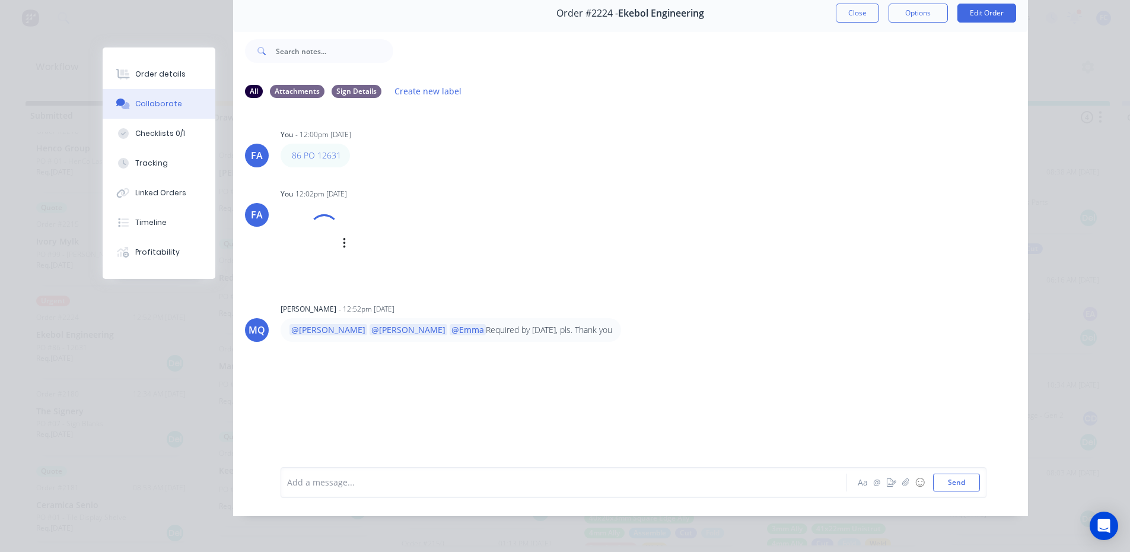
scroll to position [63, 0]
click at [858, 4] on button "Close" at bounding box center [857, 11] width 43 height 19
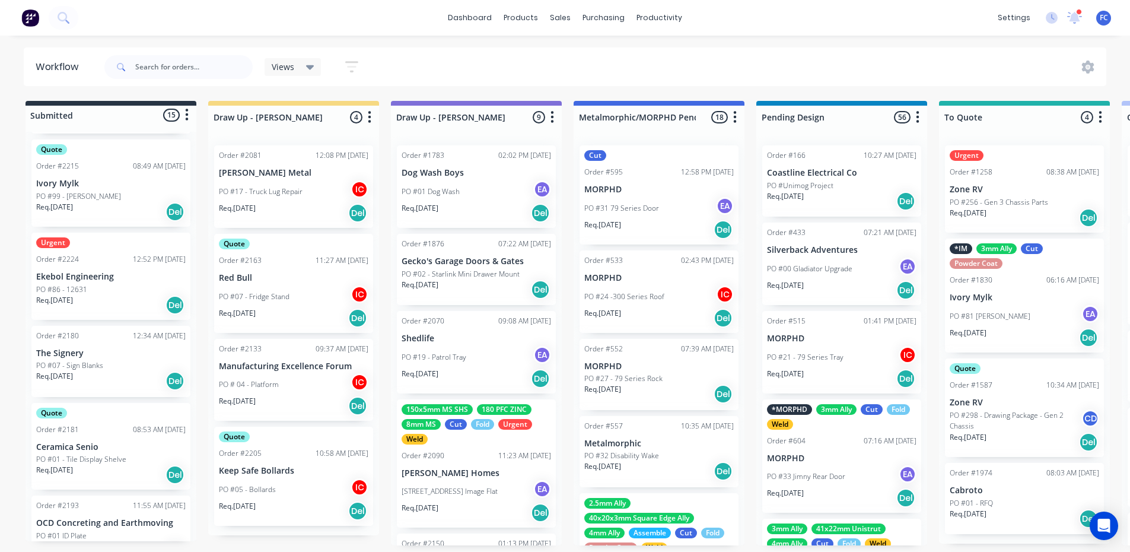
scroll to position [518, 0]
click at [93, 362] on p "PO #07 - Sign Blanks" at bounding box center [69, 364] width 67 height 11
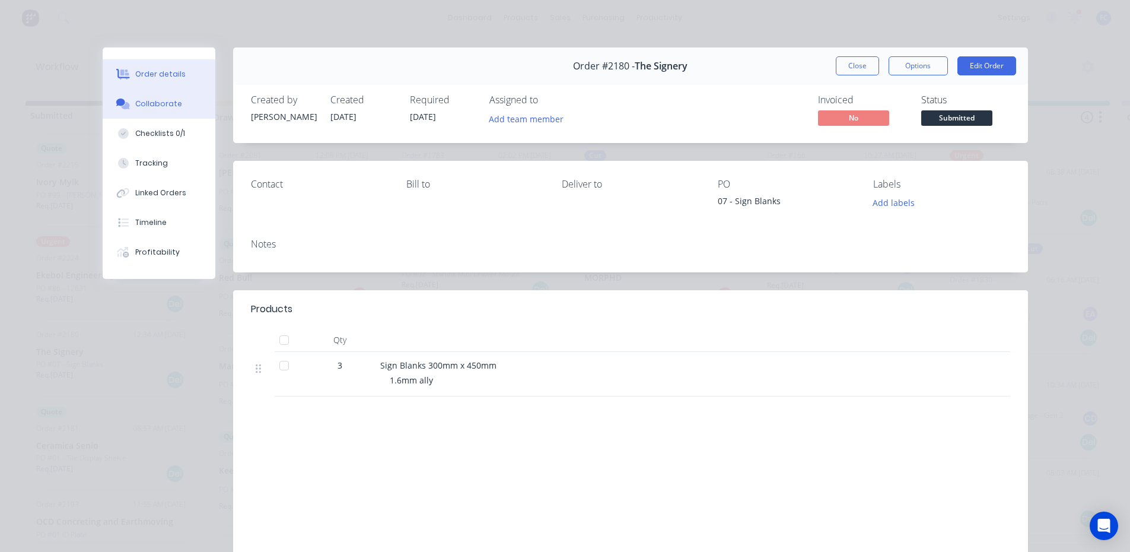
click at [148, 97] on button "Collaborate" at bounding box center [159, 104] width 113 height 30
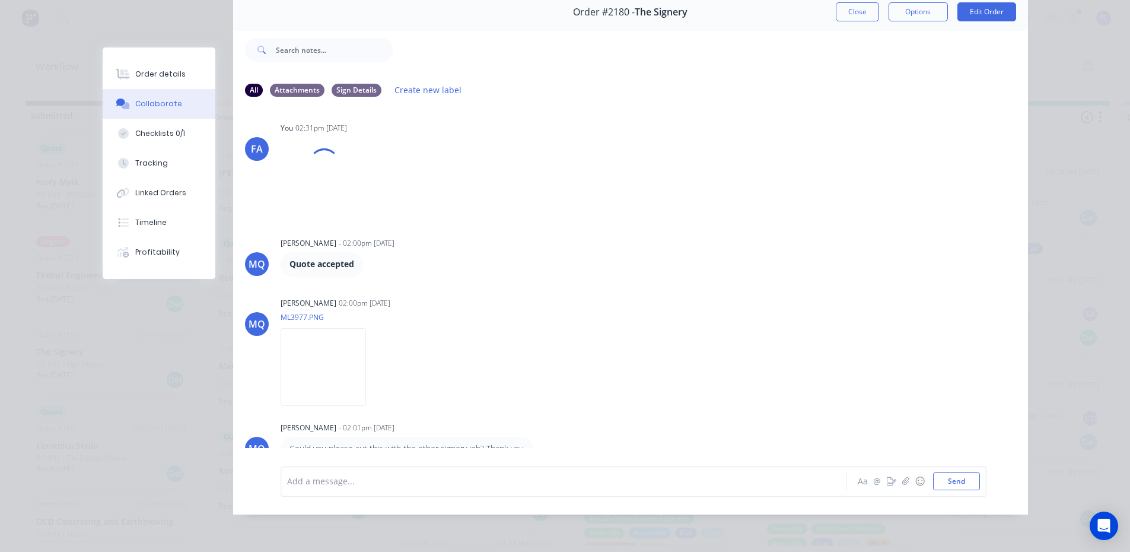
scroll to position [311, 0]
click at [850, 3] on button "Close" at bounding box center [857, 11] width 43 height 19
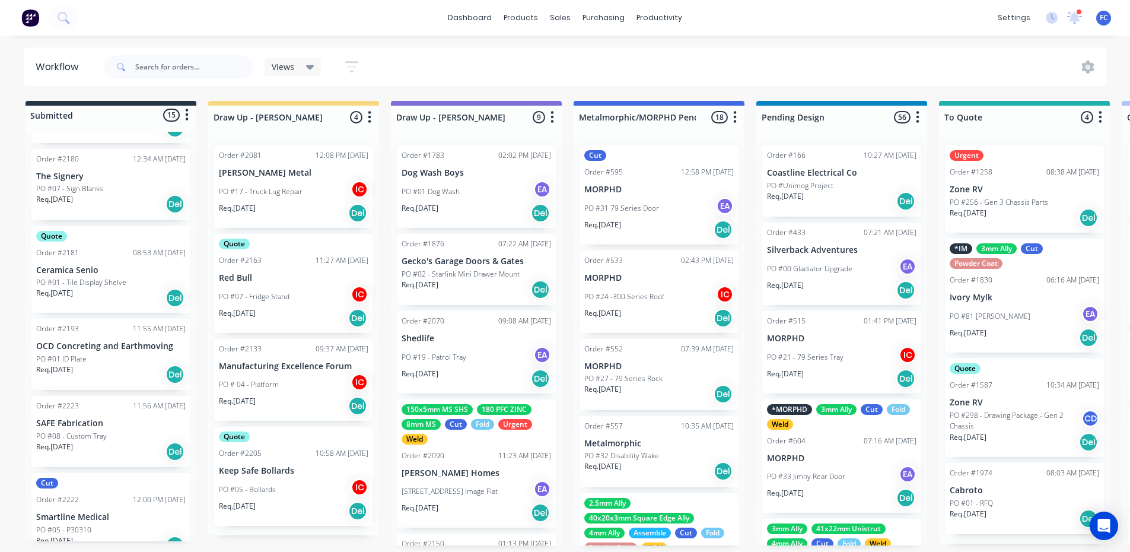
scroll to position [696, 0]
click at [116, 341] on p "OCD Concreting and Earthmoving" at bounding box center [110, 344] width 149 height 10
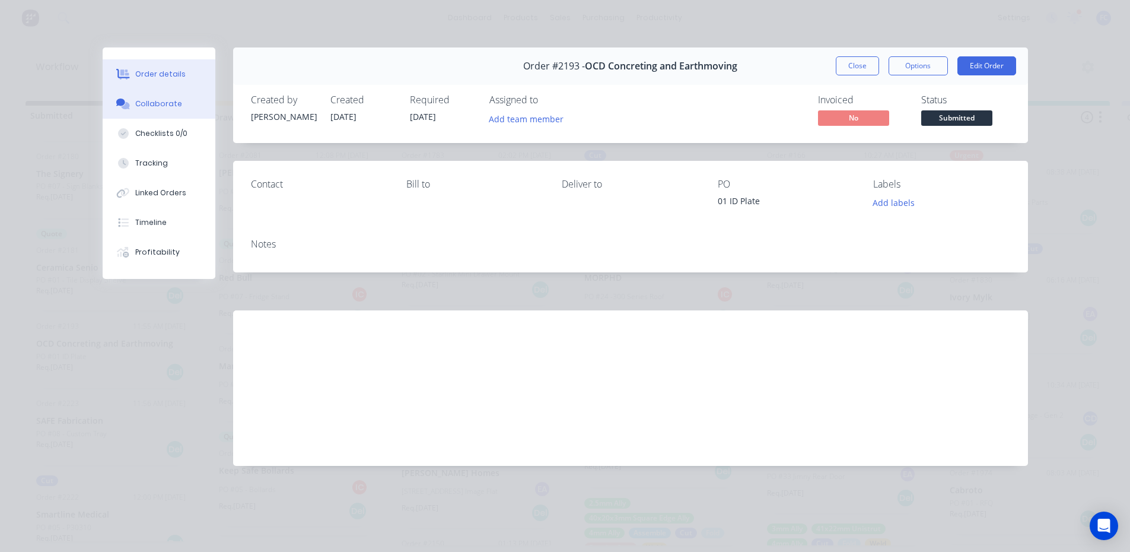
click at [136, 113] on button "Collaborate" at bounding box center [159, 104] width 113 height 30
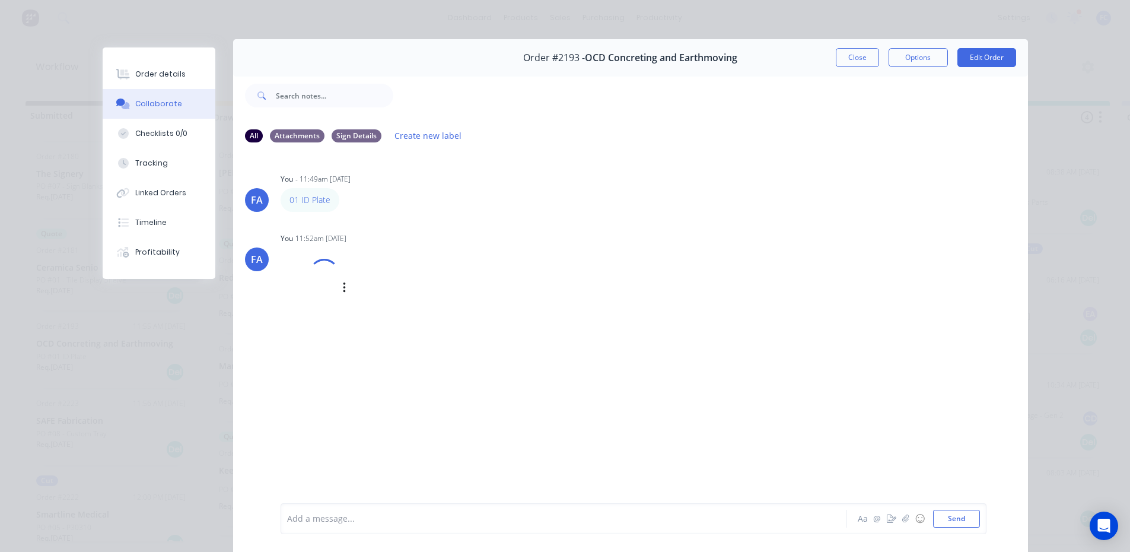
scroll to position [4, 0]
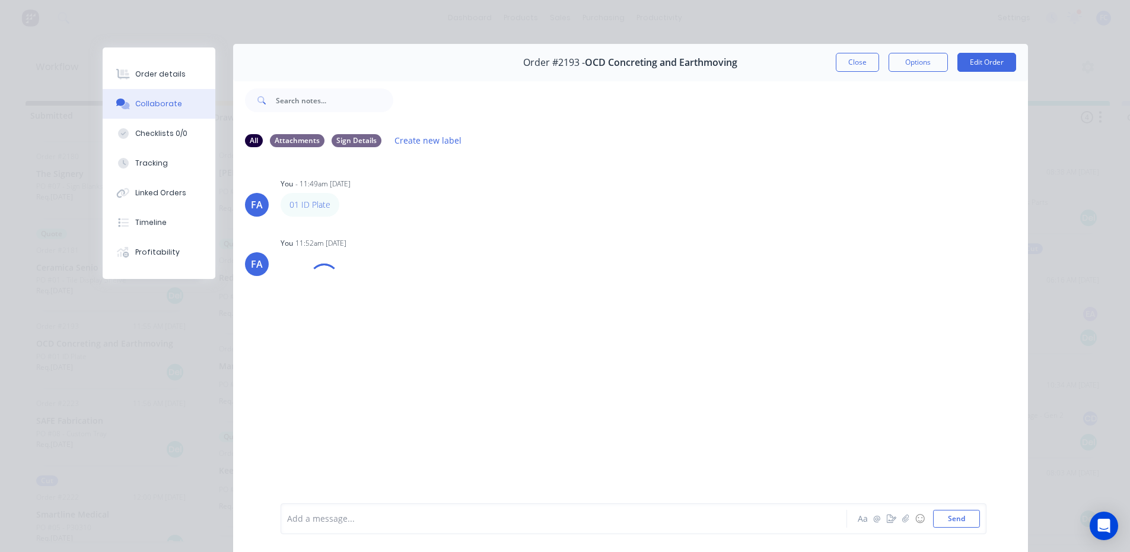
drag, startPoint x: 850, startPoint y: 67, endPoint x: 464, endPoint y: 235, distance: 421.3
click at [850, 67] on button "Close" at bounding box center [857, 62] width 43 height 19
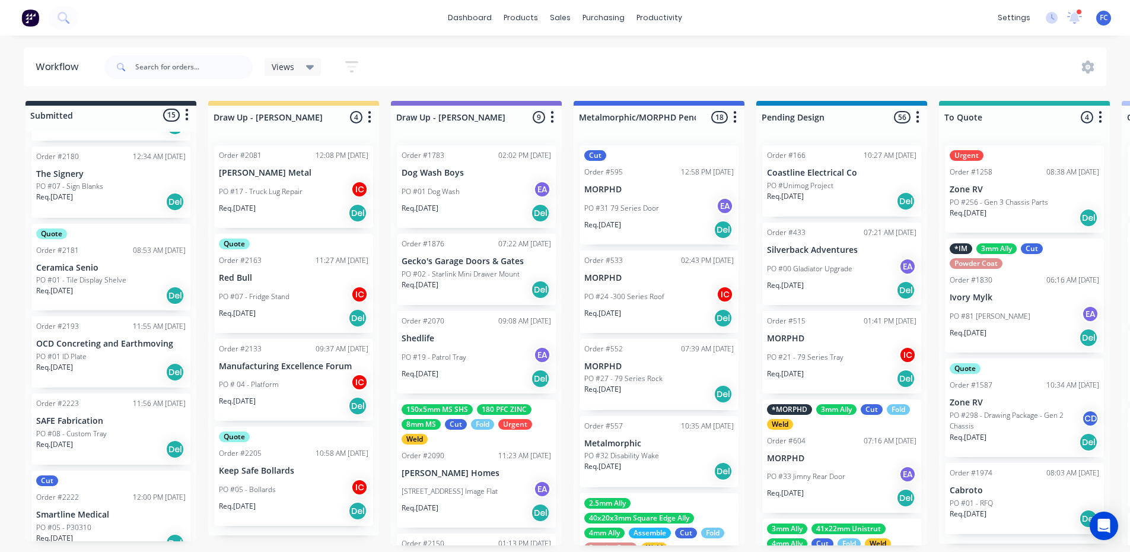
scroll to position [756, 0]
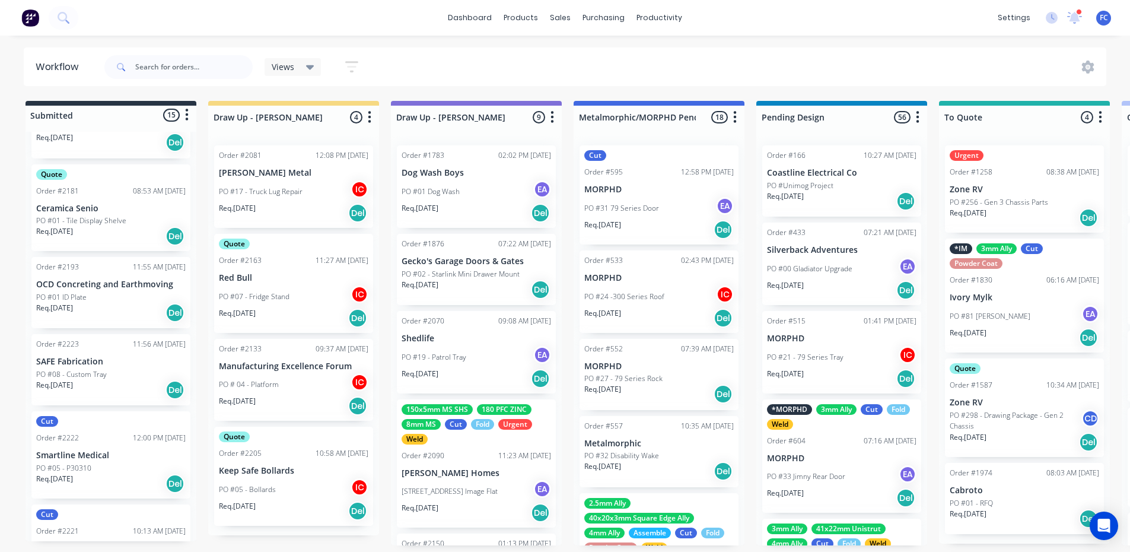
click at [114, 372] on div "PO #08 - Custom Tray" at bounding box center [110, 374] width 149 height 11
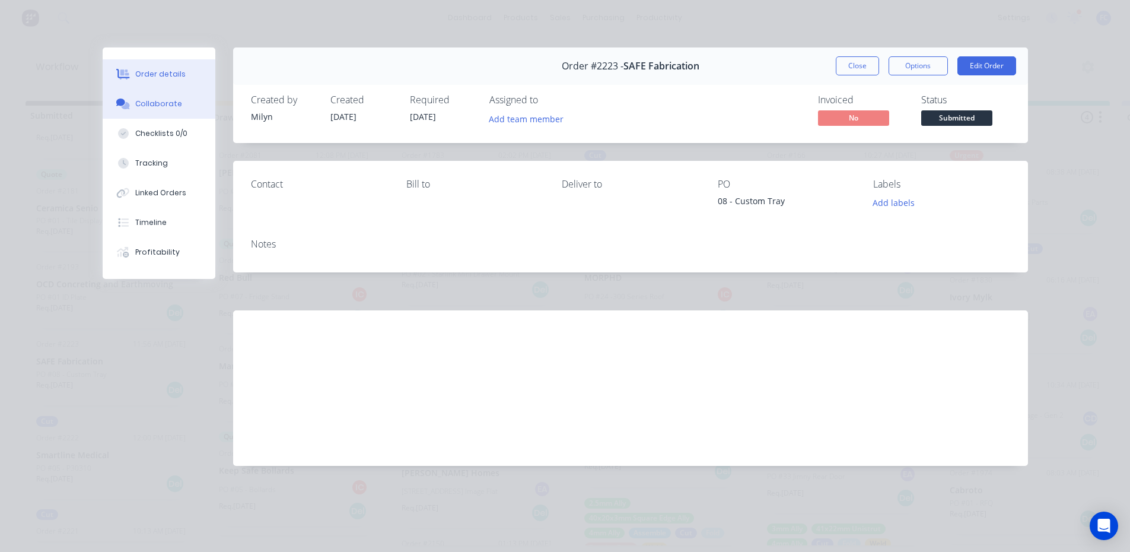
click at [138, 107] on div "Collaborate" at bounding box center [158, 103] width 47 height 11
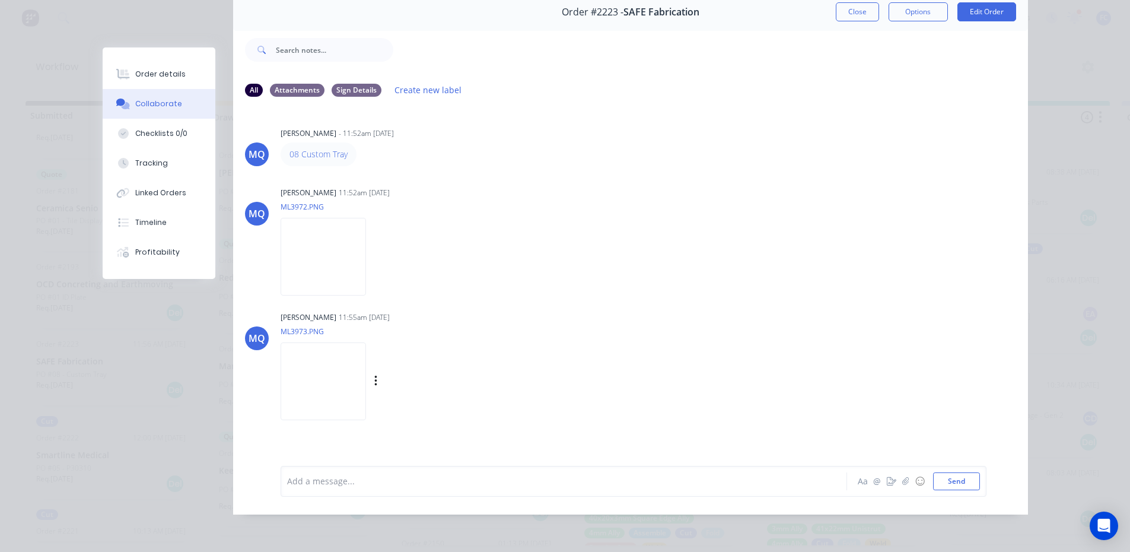
scroll to position [59, 0]
click at [340, 265] on img at bounding box center [323, 257] width 85 height 78
click at [330, 382] on img at bounding box center [323, 381] width 85 height 78
drag, startPoint x: 846, startPoint y: 5, endPoint x: 305, endPoint y: 376, distance: 655.8
click at [847, 5] on button "Close" at bounding box center [857, 11] width 43 height 19
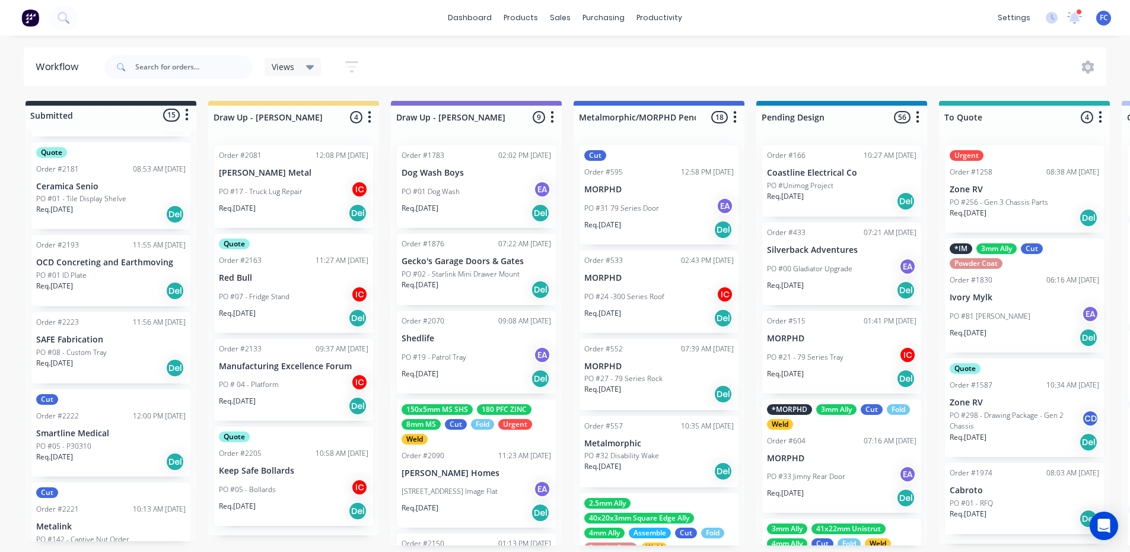
scroll to position [815, 0]
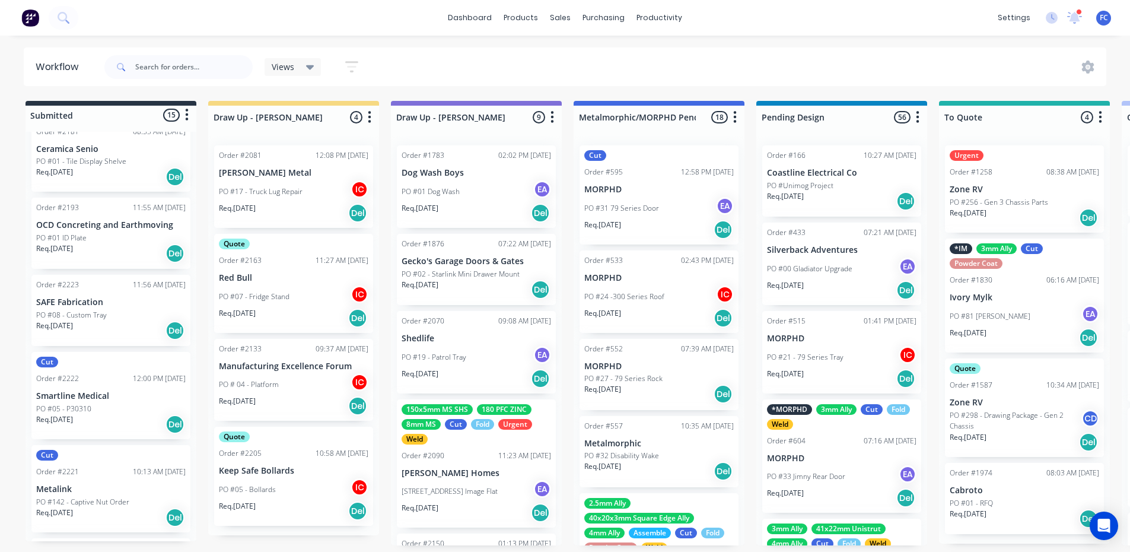
click at [95, 386] on div "Cut Order #2222 12:00 PM [DATE] Smartline Medical PO #05 - P30310 Req. [DATE] D…" at bounding box center [110, 395] width 159 height 87
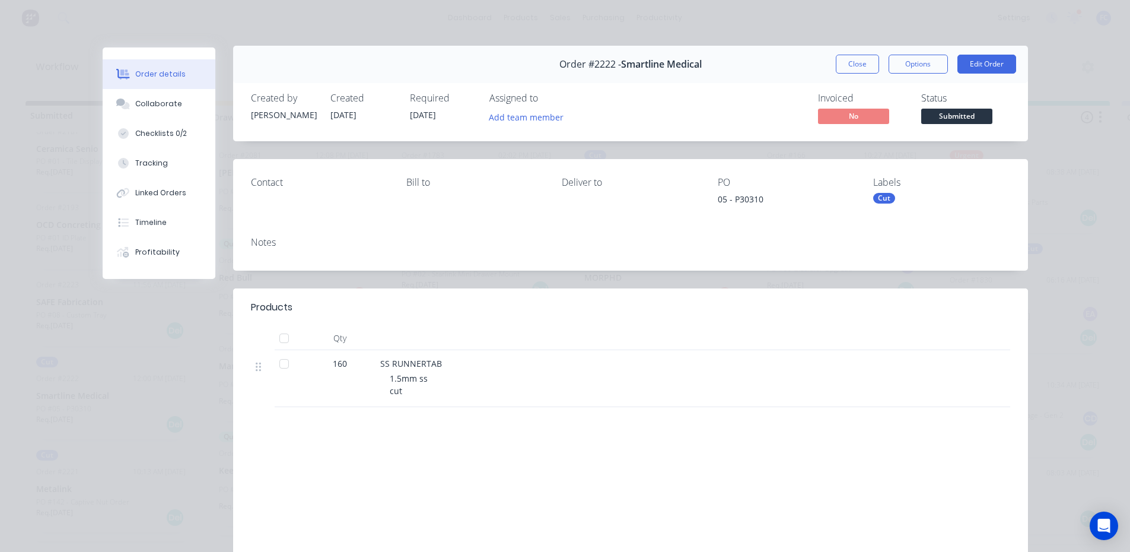
scroll to position [0, 0]
click at [158, 138] on div "Checklists 0/2" at bounding box center [161, 133] width 52 height 11
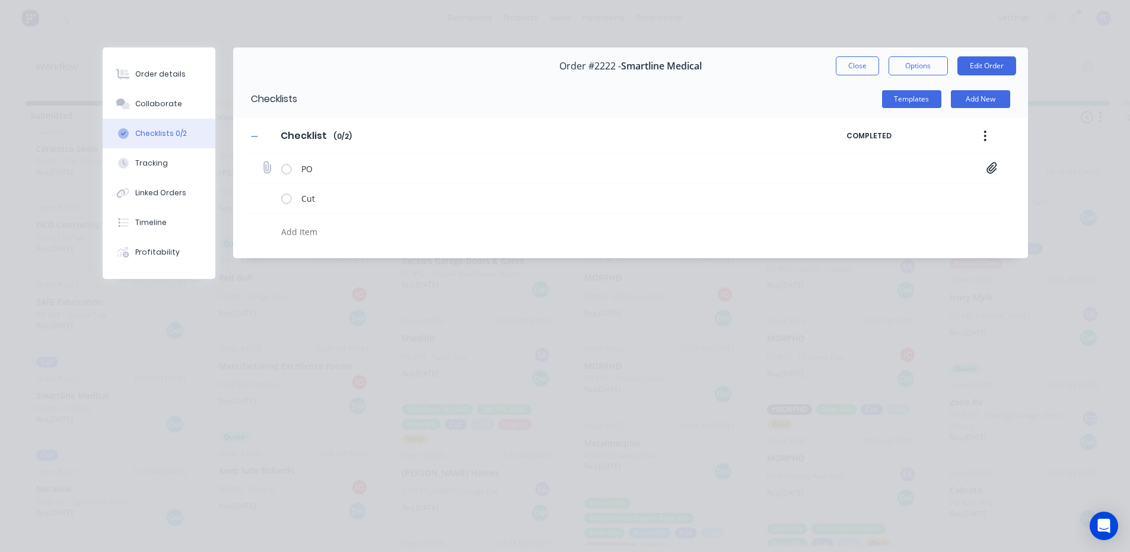
click at [991, 167] on icon at bounding box center [991, 167] width 10 height 11
click at [880, 198] on link "P30310.pdf" at bounding box center [896, 193] width 138 height 12
drag, startPoint x: 840, startPoint y: 62, endPoint x: 387, endPoint y: 218, distance: 478.7
click at [841, 62] on button "Close" at bounding box center [857, 65] width 43 height 19
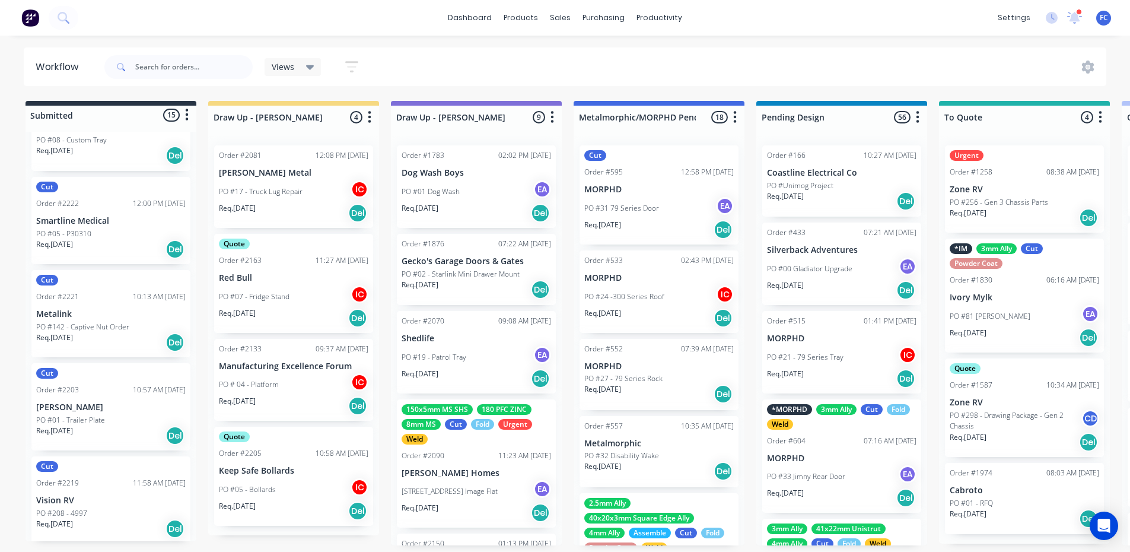
scroll to position [993, 0]
click at [82, 409] on p "[PERSON_NAME]" at bounding box center [110, 404] width 149 height 10
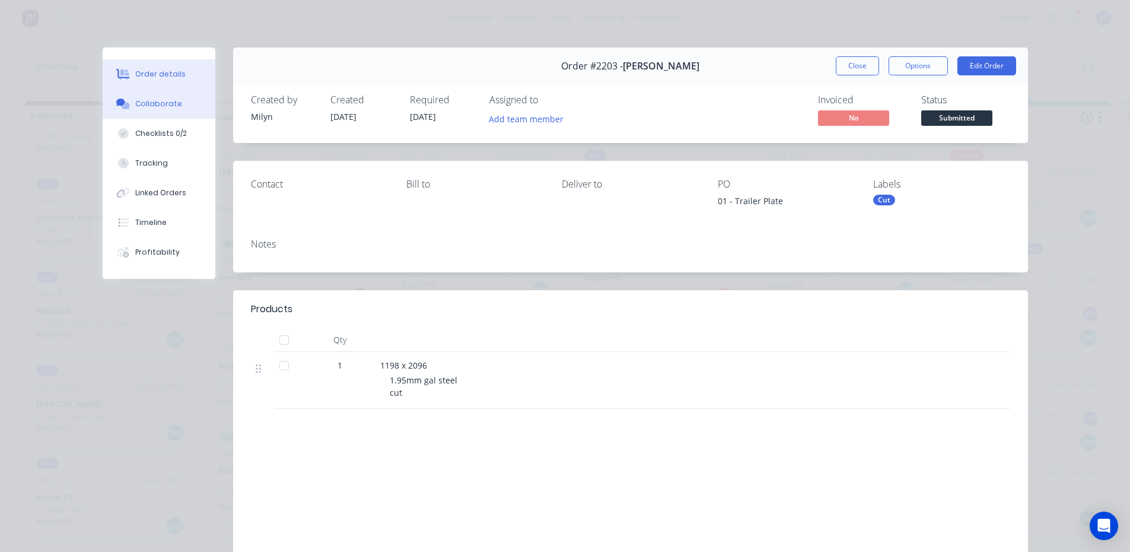
click at [167, 110] on button "Collaborate" at bounding box center [159, 104] width 113 height 30
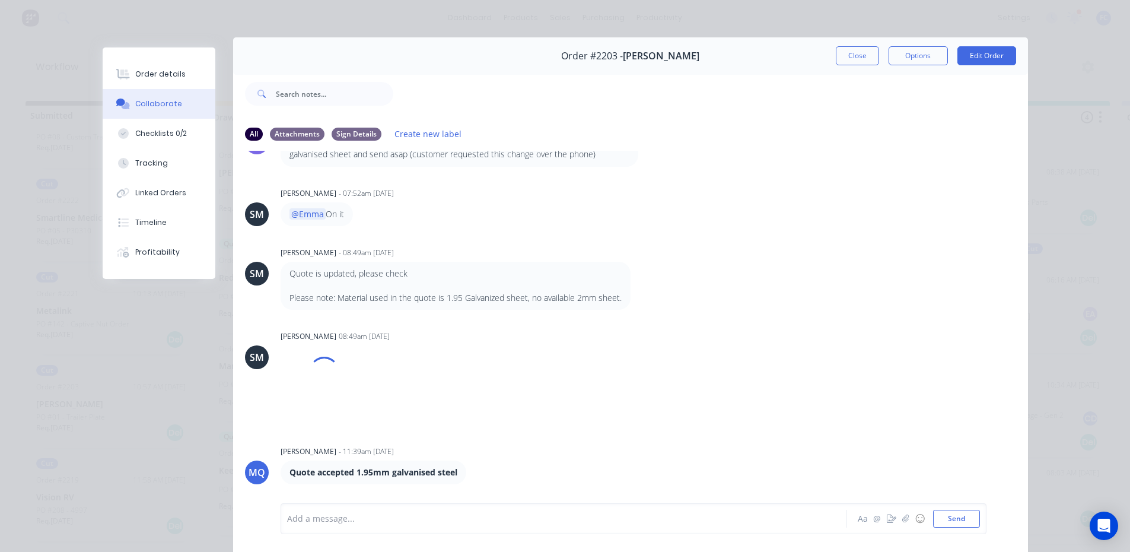
scroll to position [0, 0]
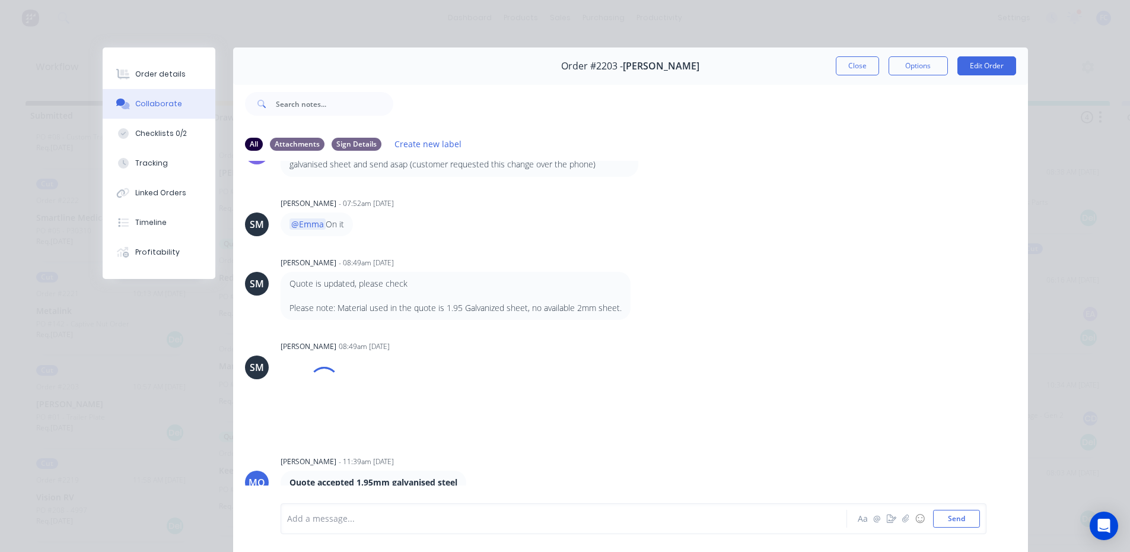
click at [845, 63] on button "Close" at bounding box center [857, 65] width 43 height 19
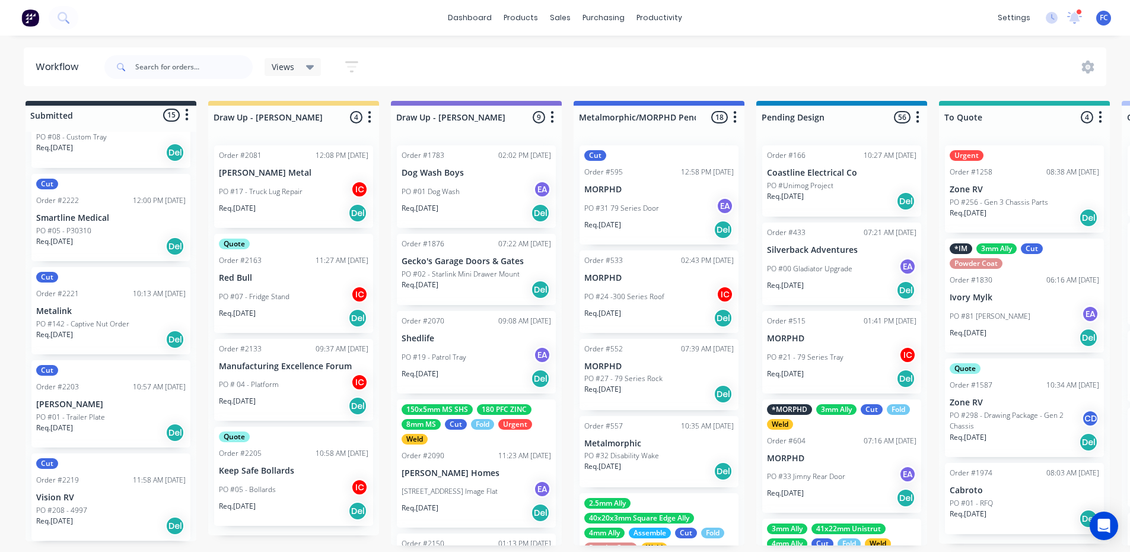
scroll to position [2, 0]
click at [60, 493] on p "Vision RV" at bounding box center [110, 497] width 149 height 10
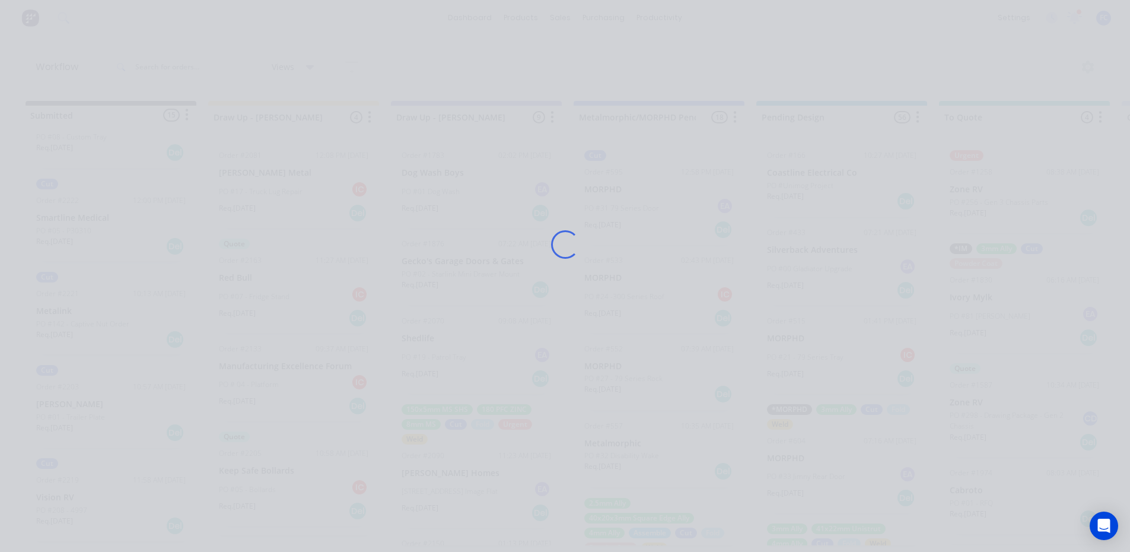
scroll to position [94, 0]
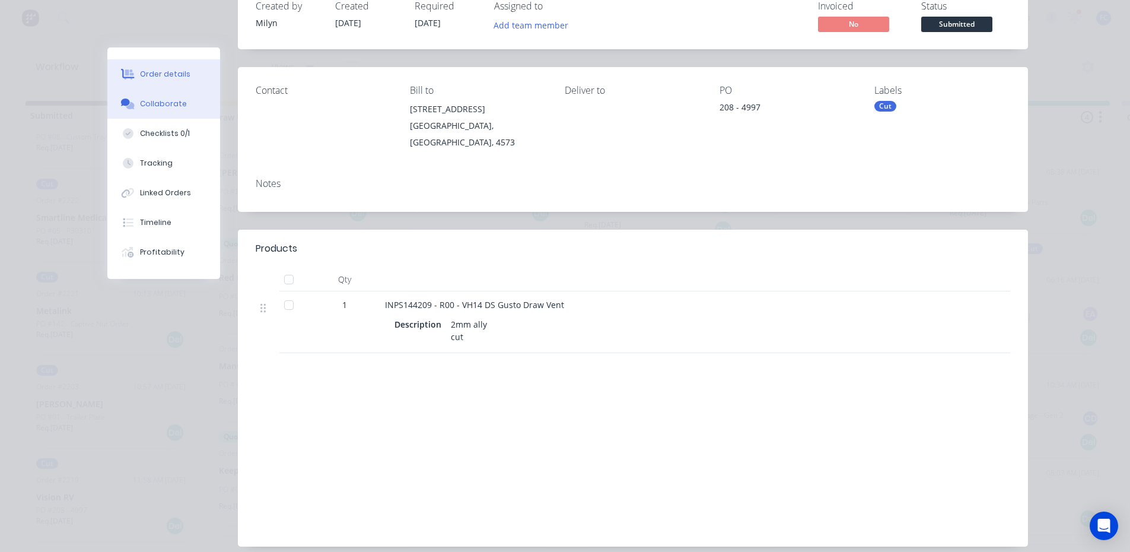
click at [168, 103] on div "Collaborate" at bounding box center [163, 103] width 47 height 11
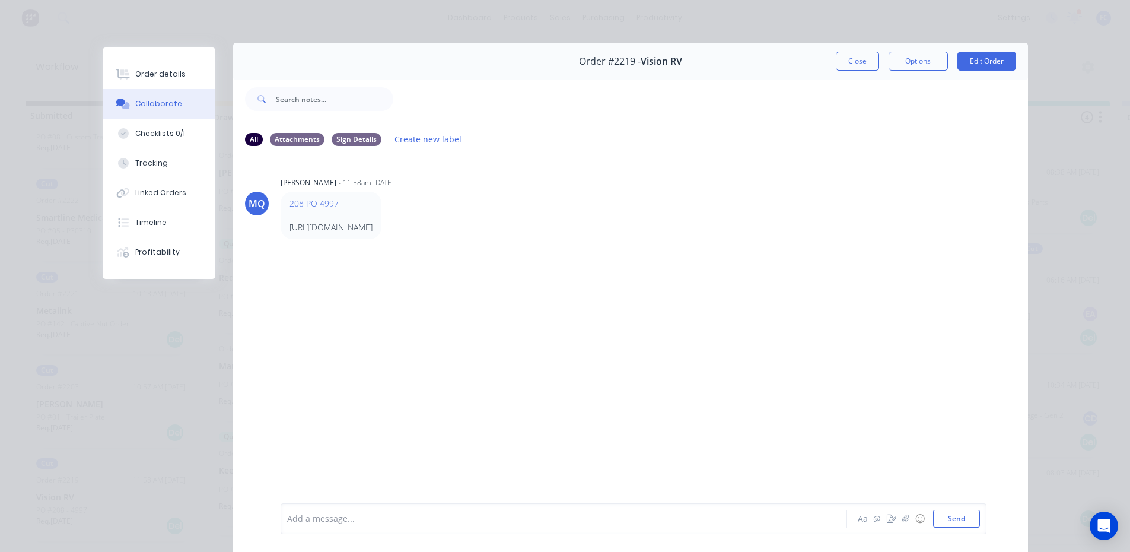
scroll to position [4, 0]
click at [165, 137] on div "Checklists 0/1" at bounding box center [160, 133] width 50 height 11
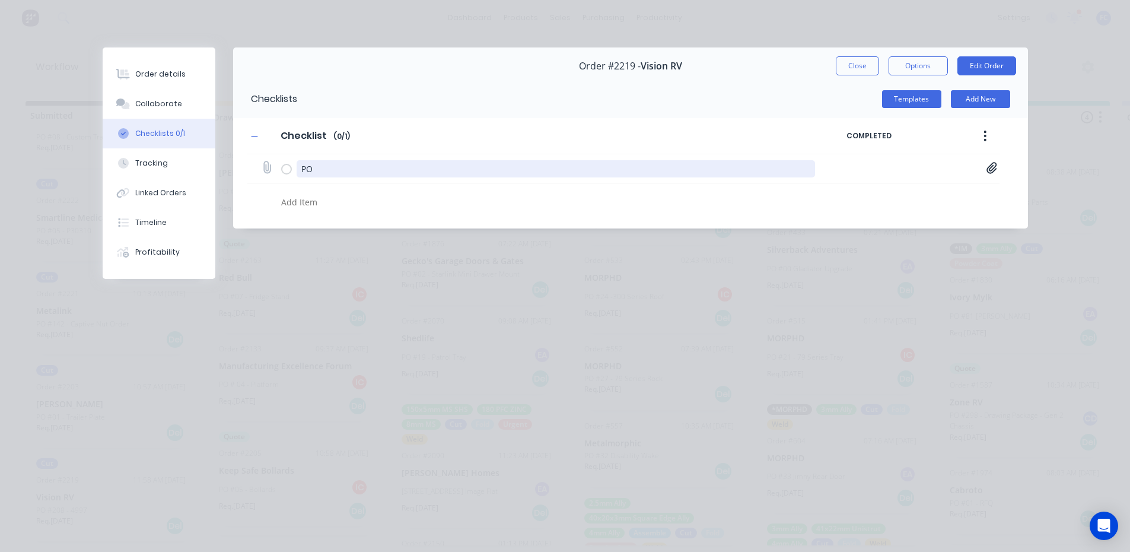
scroll to position [0, 0]
click at [985, 168] on div "PO PO04997.pdf" at bounding box center [623, 169] width 752 height 30
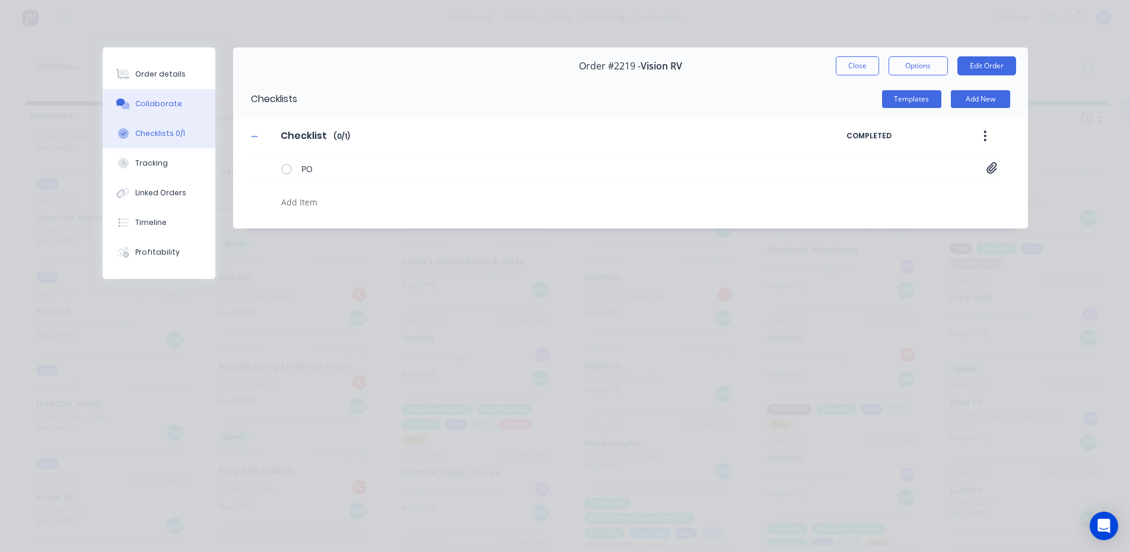
click at [173, 73] on div "Order details" at bounding box center [160, 74] width 50 height 11
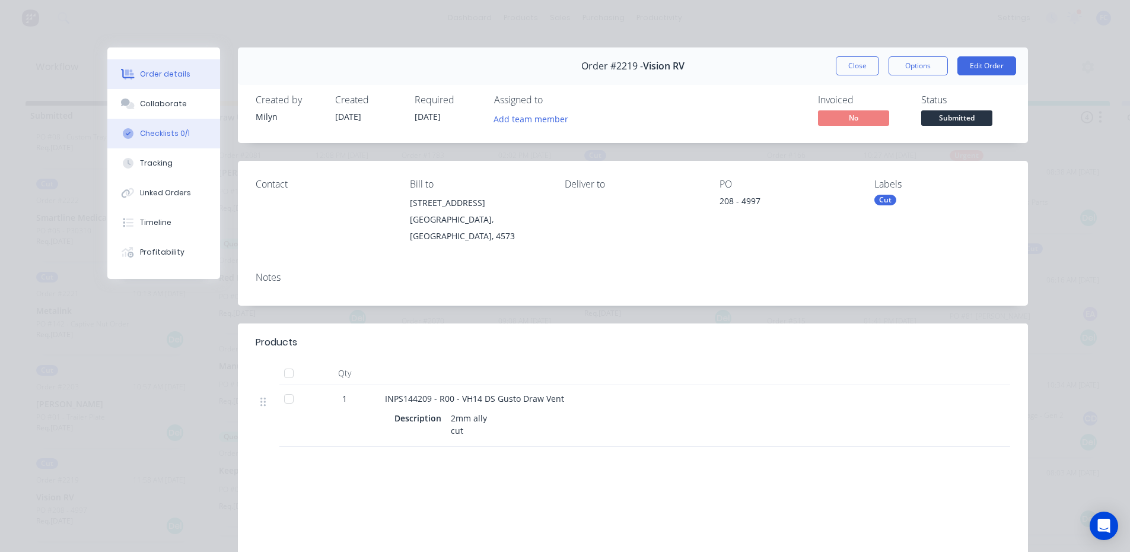
click at [144, 131] on div "Checklists 0/1" at bounding box center [165, 133] width 50 height 11
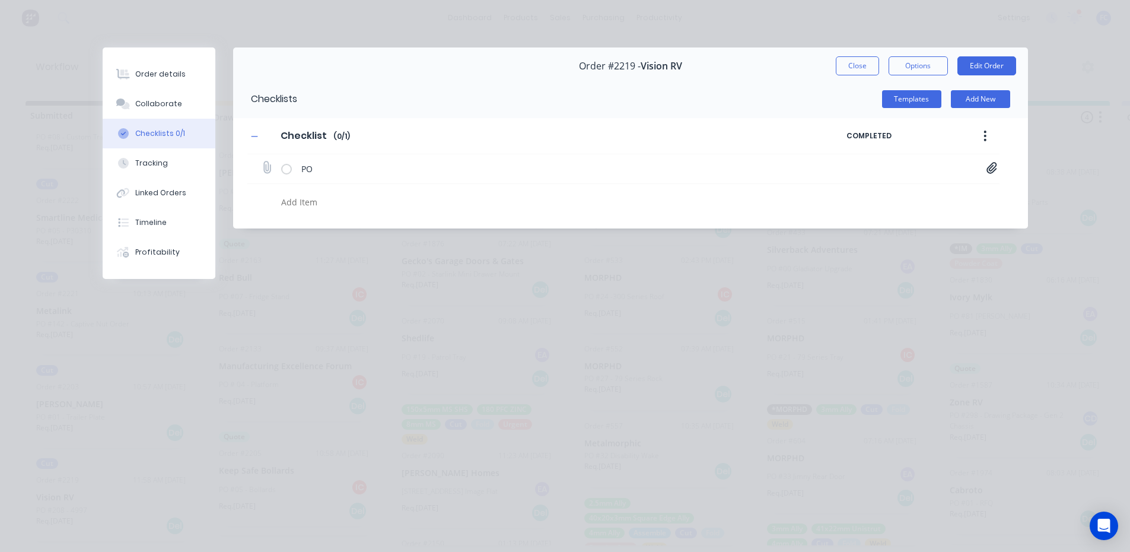
click at [986, 164] on icon at bounding box center [991, 168] width 11 height 12
click at [864, 193] on link "PO04997.pdf" at bounding box center [896, 193] width 138 height 12
drag, startPoint x: 843, startPoint y: 66, endPoint x: 191, endPoint y: 336, distance: 706.1
click at [844, 66] on button "Close" at bounding box center [857, 65] width 43 height 19
type textarea "x"
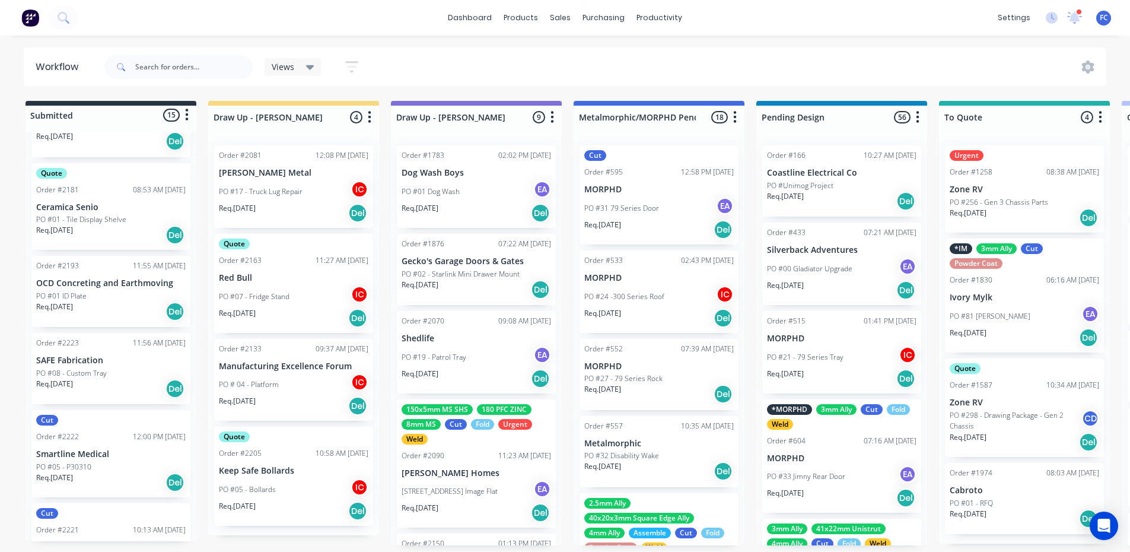
scroll to position [756, 0]
click at [92, 363] on div "Order #2223 11:56 AM [DATE] SAFE Fabrication PO #08 - Custom Tray Req. [DATE] D…" at bounding box center [110, 369] width 159 height 71
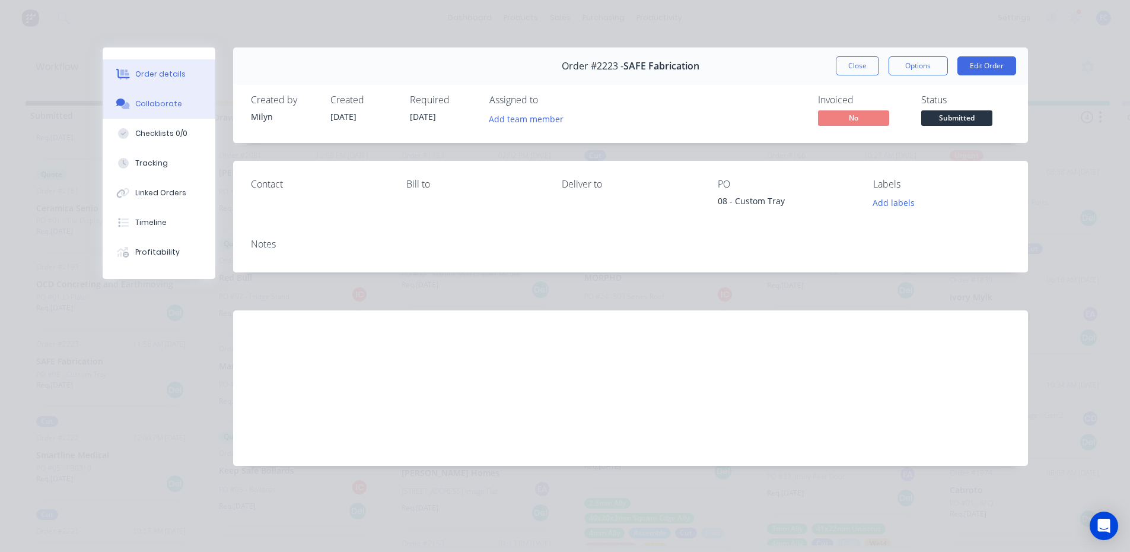
drag, startPoint x: 171, startPoint y: 105, endPoint x: 172, endPoint y: 112, distance: 6.6
click at [171, 106] on div "Collaborate" at bounding box center [158, 103] width 47 height 11
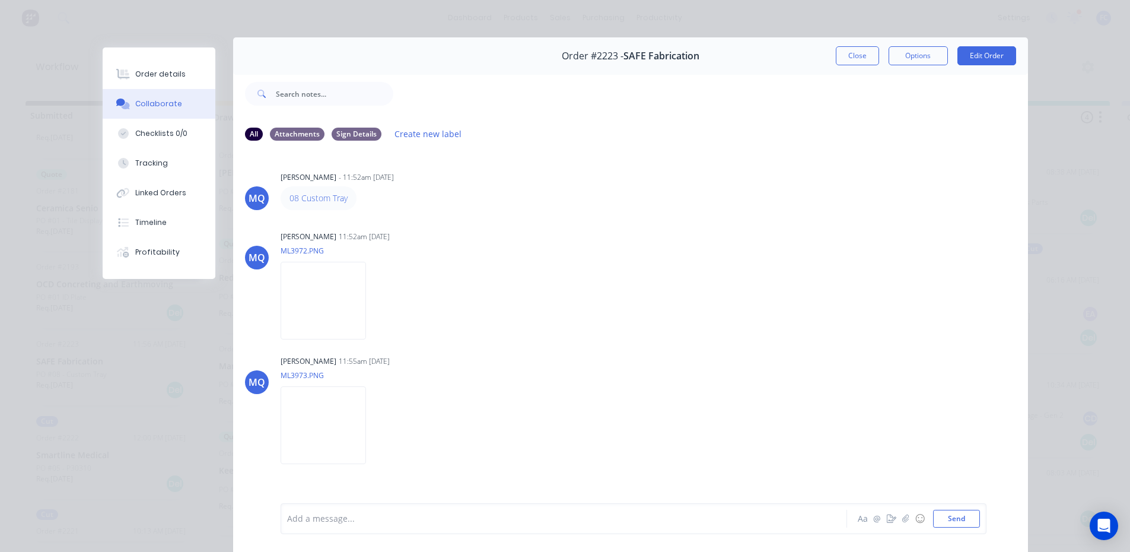
scroll to position [0, 0]
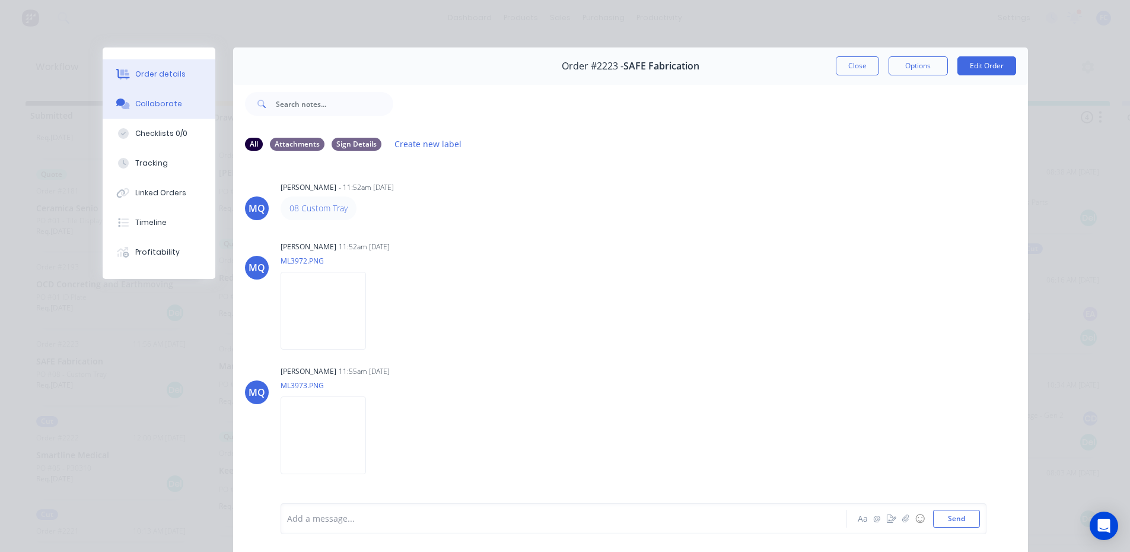
click at [135, 71] on div "Order details" at bounding box center [160, 74] width 50 height 11
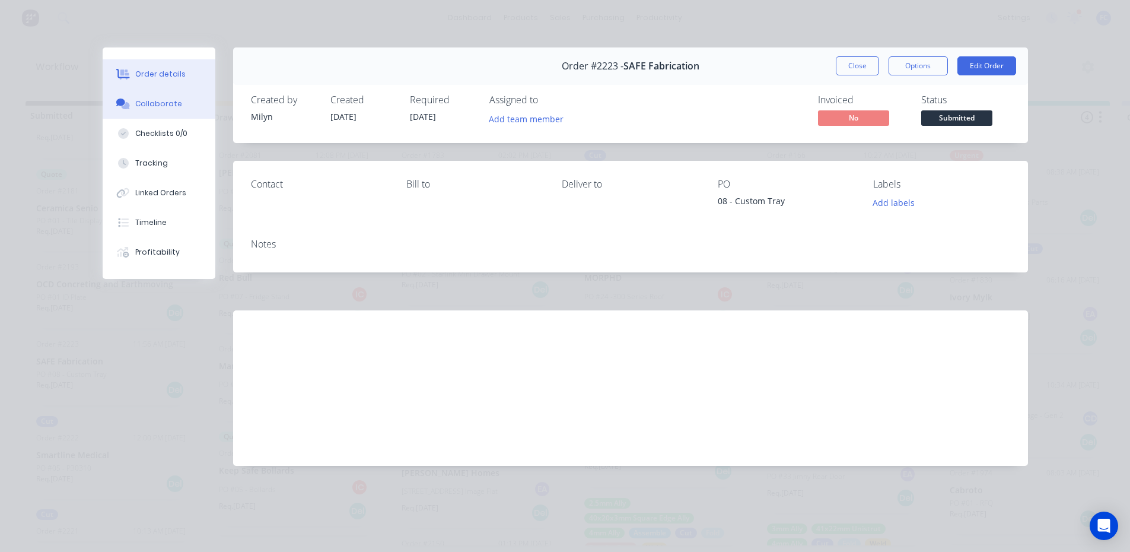
click at [176, 106] on div "Collaborate" at bounding box center [158, 103] width 47 height 11
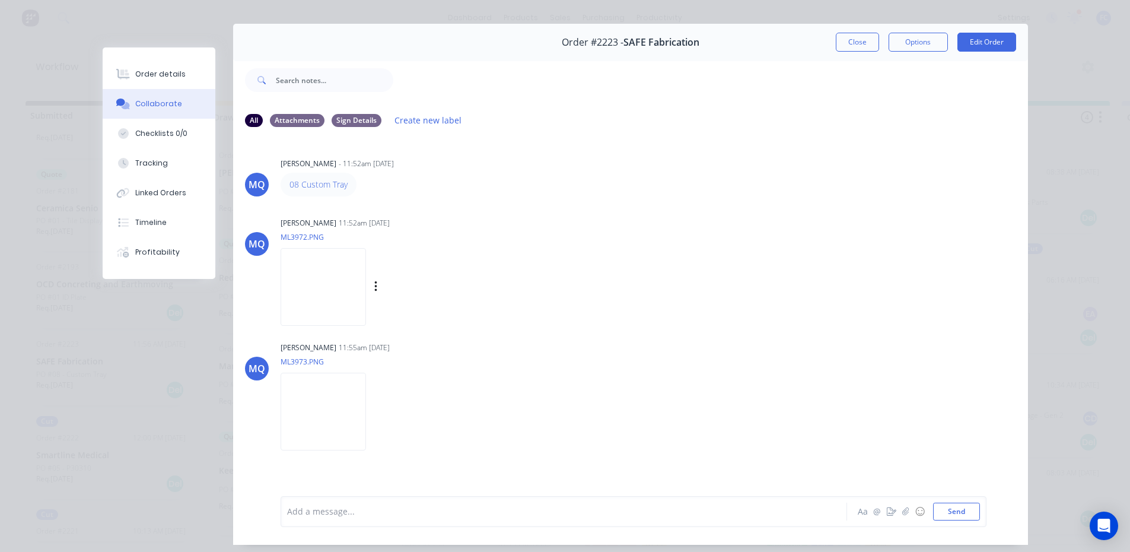
scroll to position [63, 0]
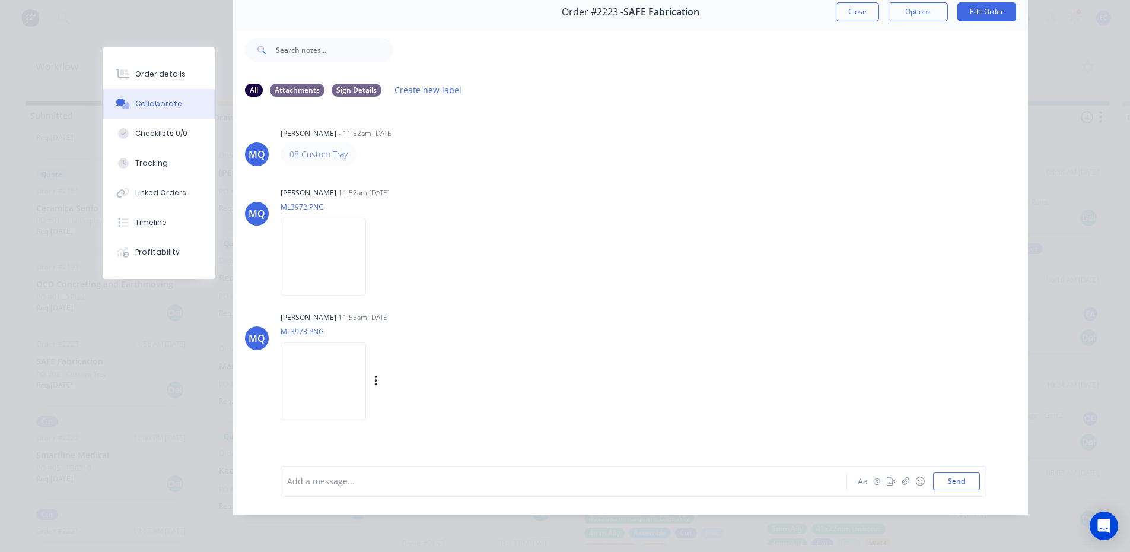
click at [321, 362] on img at bounding box center [323, 381] width 85 height 78
click at [311, 257] on img at bounding box center [323, 257] width 85 height 78
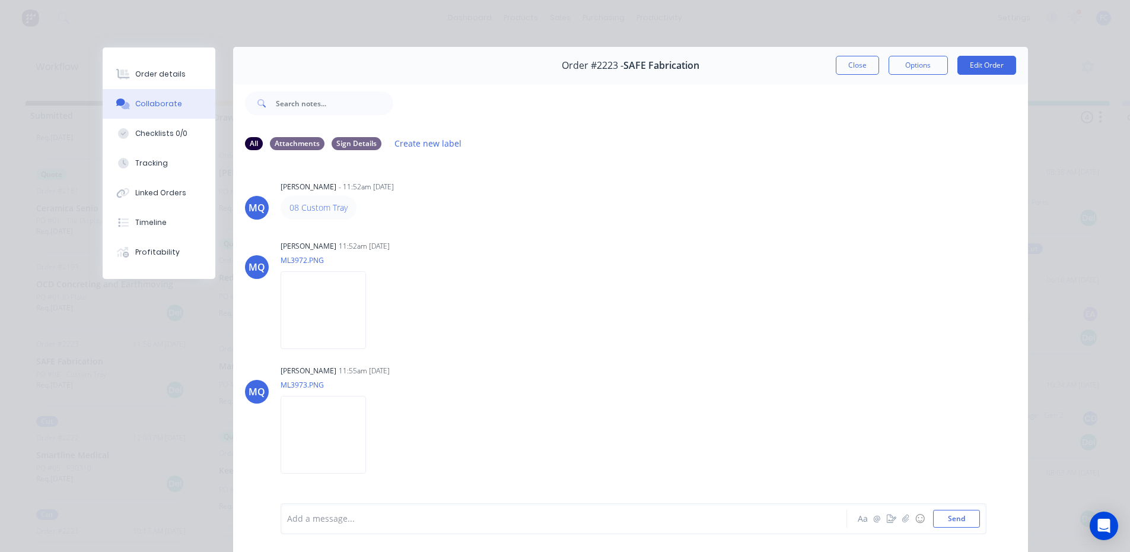
scroll to position [0, 0]
click at [172, 69] on div "Order details" at bounding box center [160, 74] width 50 height 11
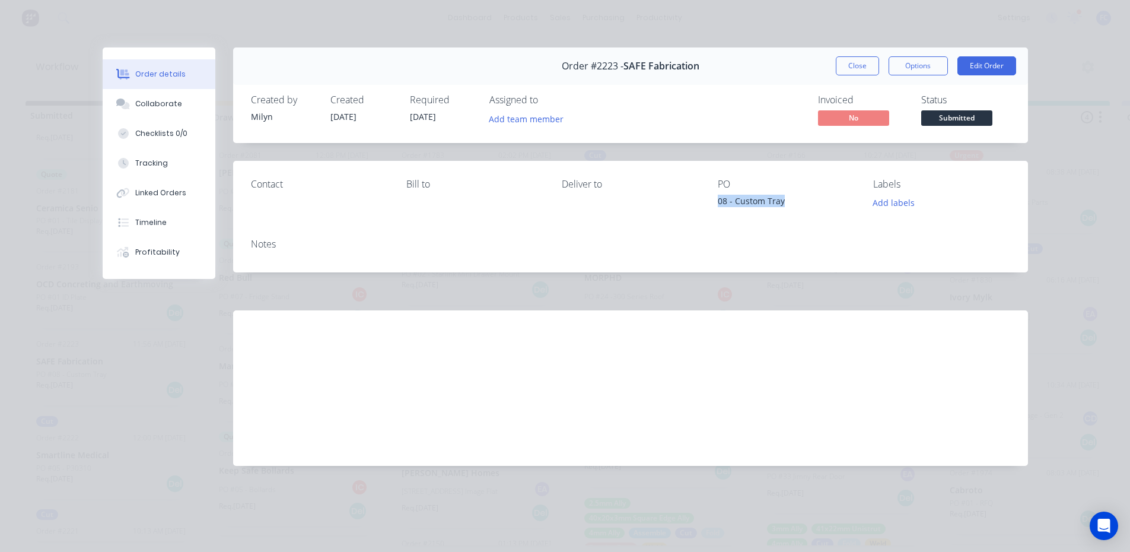
drag, startPoint x: 791, startPoint y: 204, endPoint x: 717, endPoint y: 199, distance: 74.3
click at [717, 199] on div "Contact Bill to Deliver to PO 08 - Custom Tray Labels Add labels" at bounding box center [630, 195] width 795 height 68
copy div "08 - Custom Tray"
drag, startPoint x: 160, startPoint y: 112, endPoint x: 170, endPoint y: 113, distance: 10.2
click at [160, 112] on button "Collaborate" at bounding box center [159, 104] width 113 height 30
